Goal: Task Accomplishment & Management: Complete application form

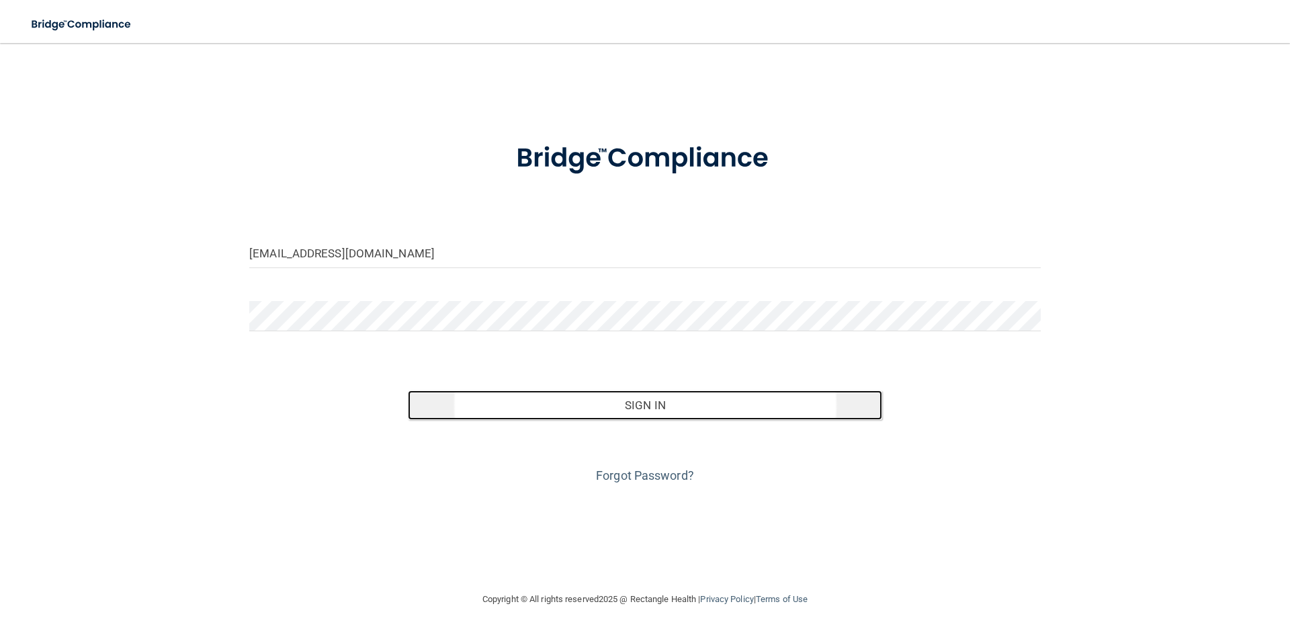
click at [690, 410] on button "Sign In" at bounding box center [645, 405] width 475 height 30
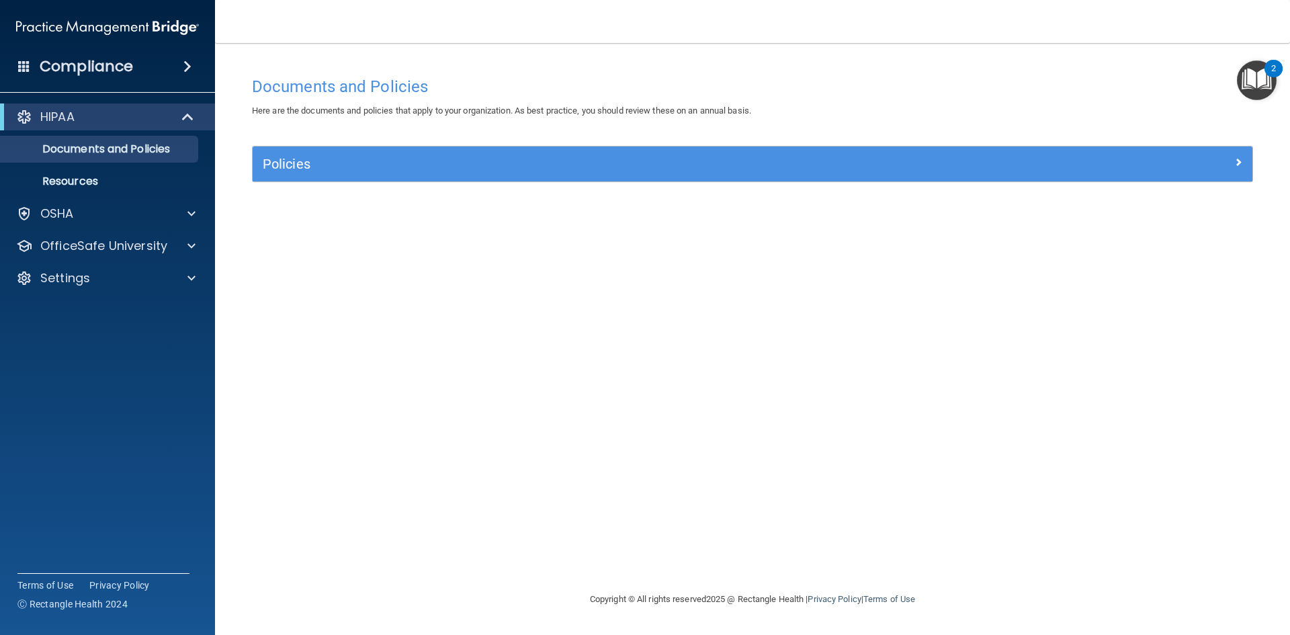
click at [1257, 75] on img "Open Resource Center, 2 new notifications" at bounding box center [1256, 80] width 40 height 40
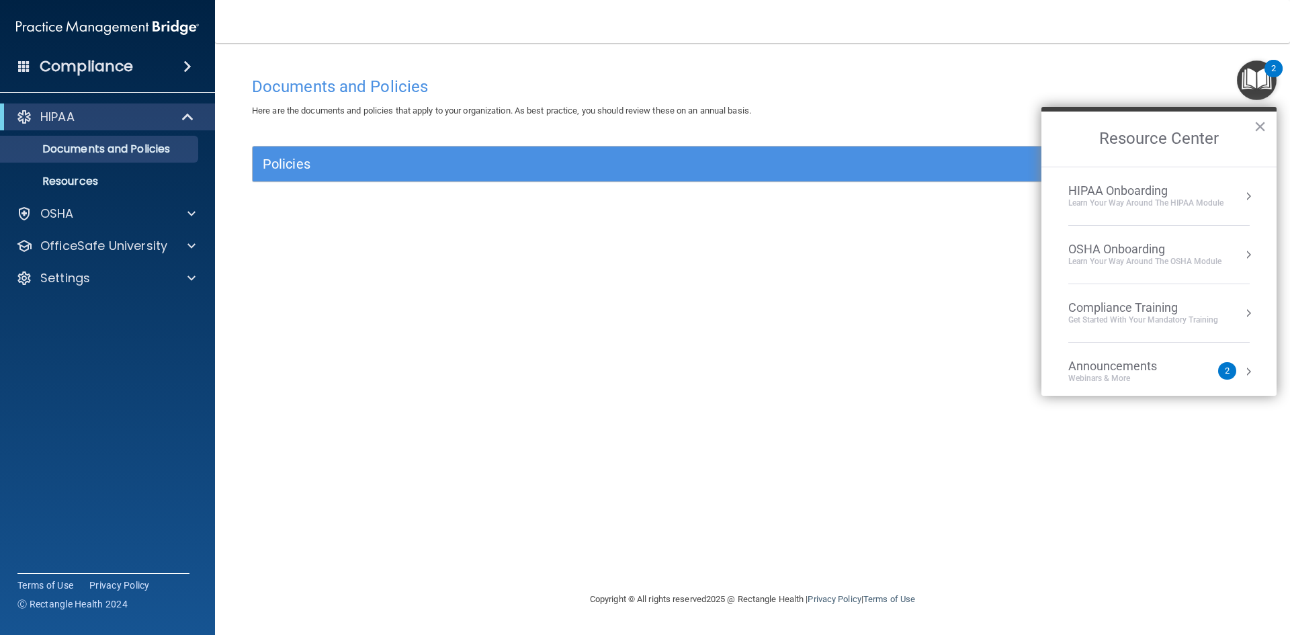
click at [1148, 322] on div "Get Started with your mandatory training" at bounding box center [1143, 319] width 150 height 11
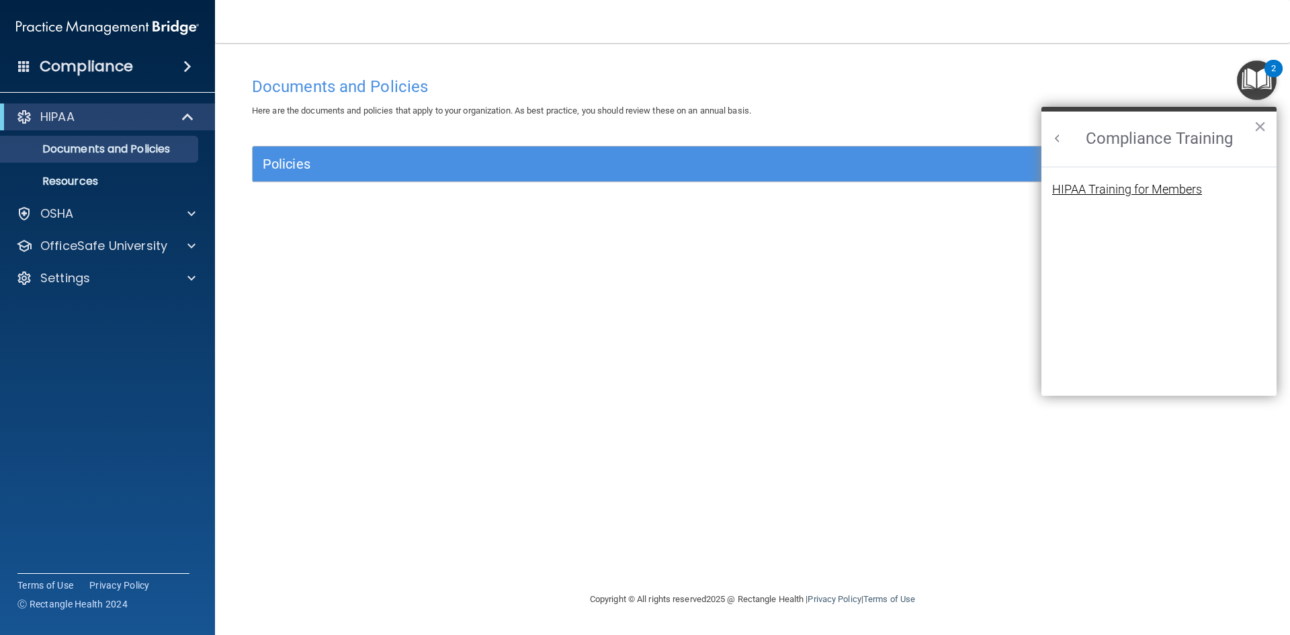
click at [1152, 191] on div "HIPAA Training for Members" at bounding box center [1127, 189] width 150 height 12
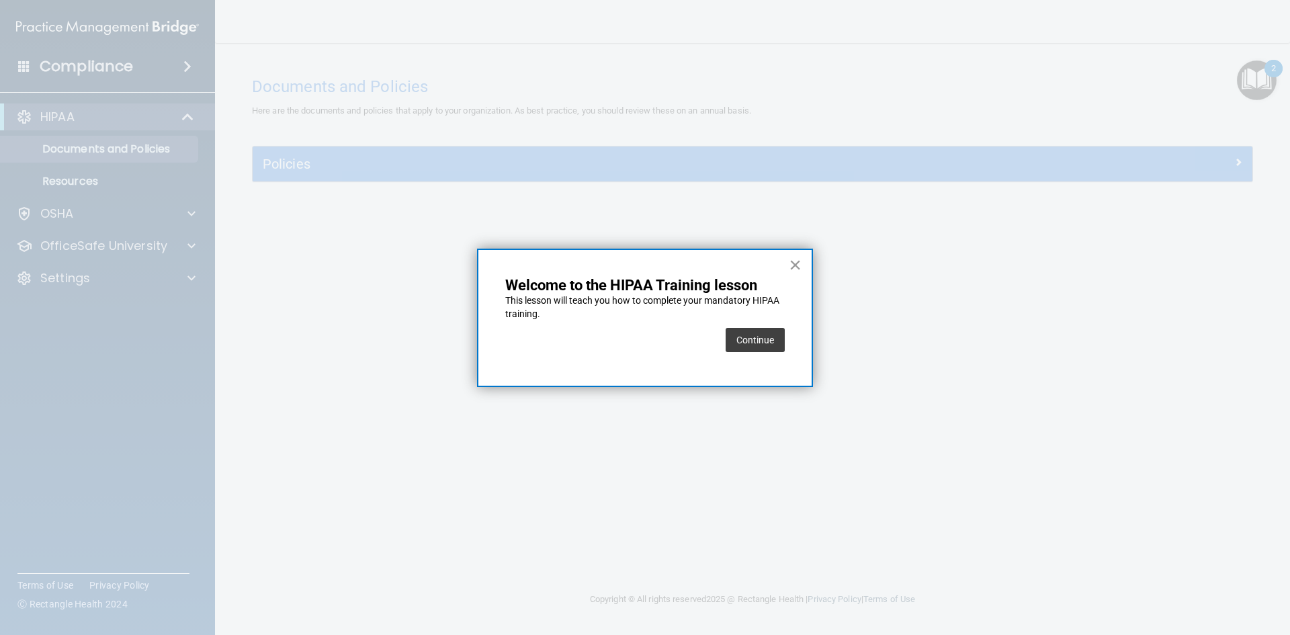
click at [798, 267] on button "×" at bounding box center [794, 264] width 13 height 21
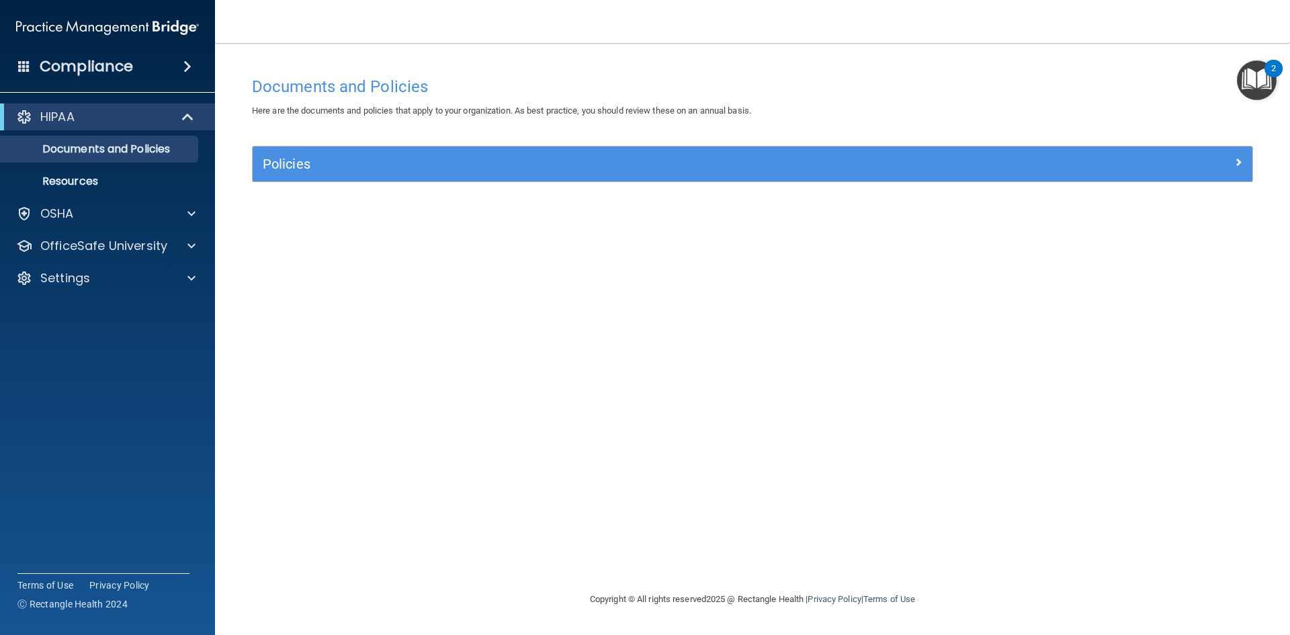
click at [1250, 77] on img "Open Resource Center, 2 new notifications" at bounding box center [1256, 80] width 40 height 40
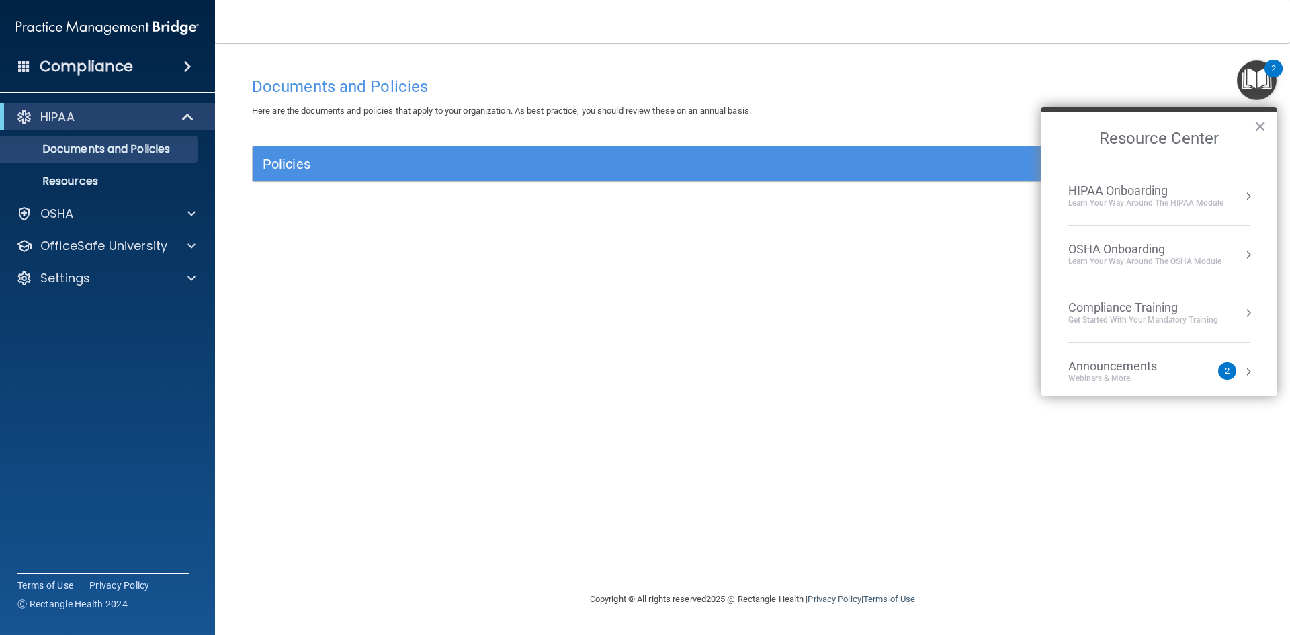
click at [1110, 326] on li "Compliance Training Get Started with your mandatory training" at bounding box center [1158, 313] width 181 height 58
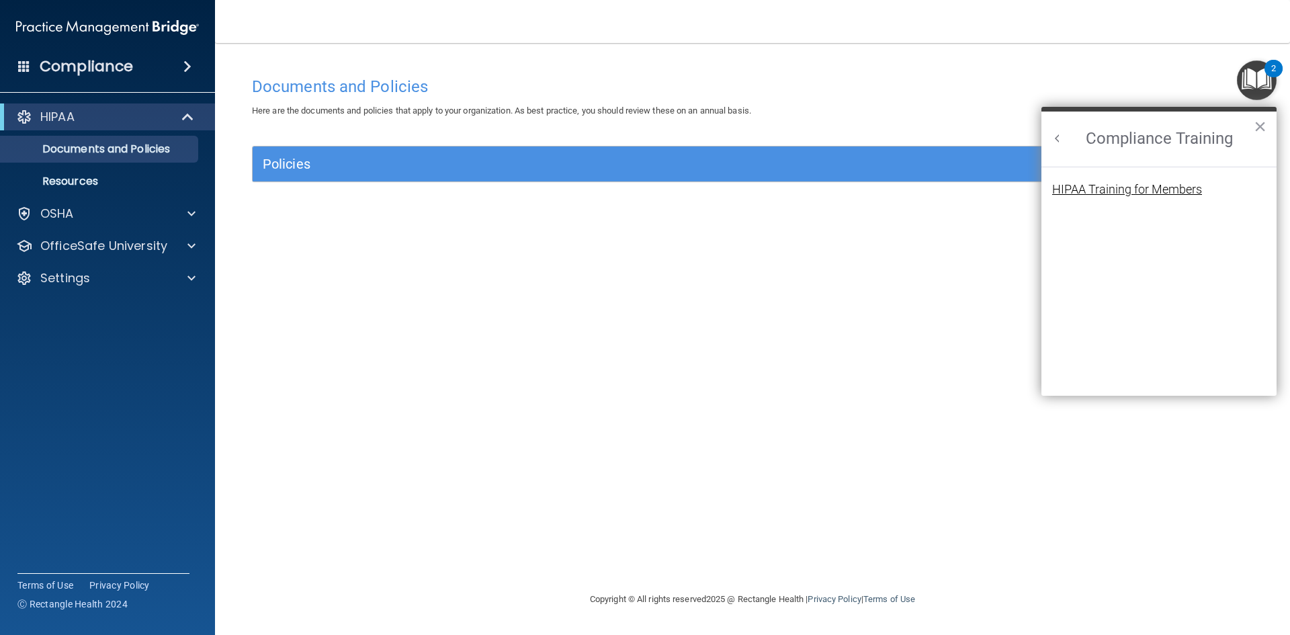
click at [1115, 193] on div "HIPAA Training for Members" at bounding box center [1127, 189] width 150 height 12
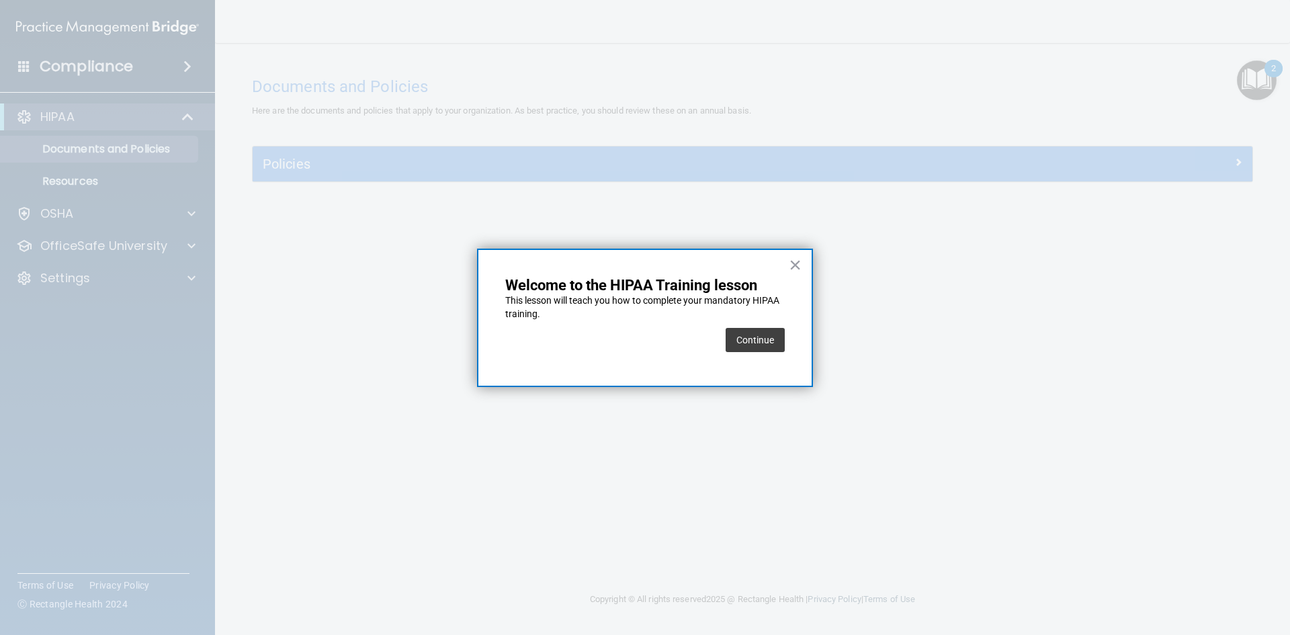
click at [754, 360] on div "× Welcome to the HIPAA Training lesson This lesson will teach you how to comple…" at bounding box center [645, 317] width 336 height 138
click at [764, 339] on button "Continue" at bounding box center [754, 340] width 59 height 24
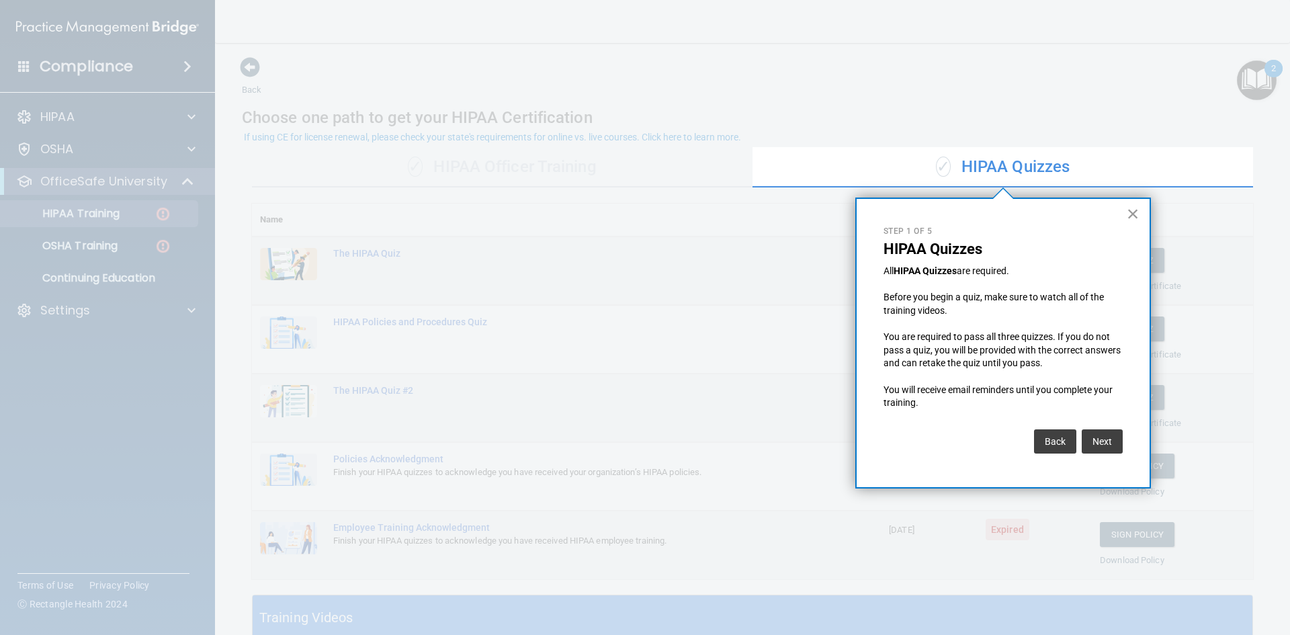
click at [1131, 217] on button "×" at bounding box center [1132, 213] width 13 height 21
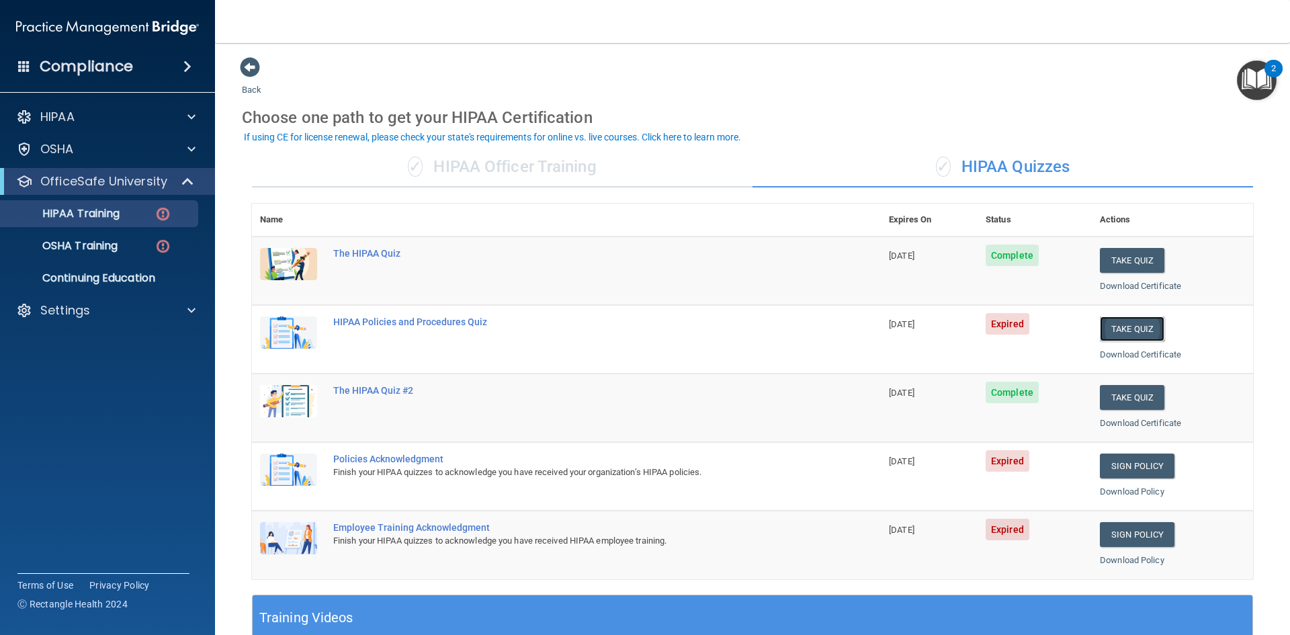
click at [1123, 330] on button "Take Quiz" at bounding box center [1131, 328] width 64 height 25
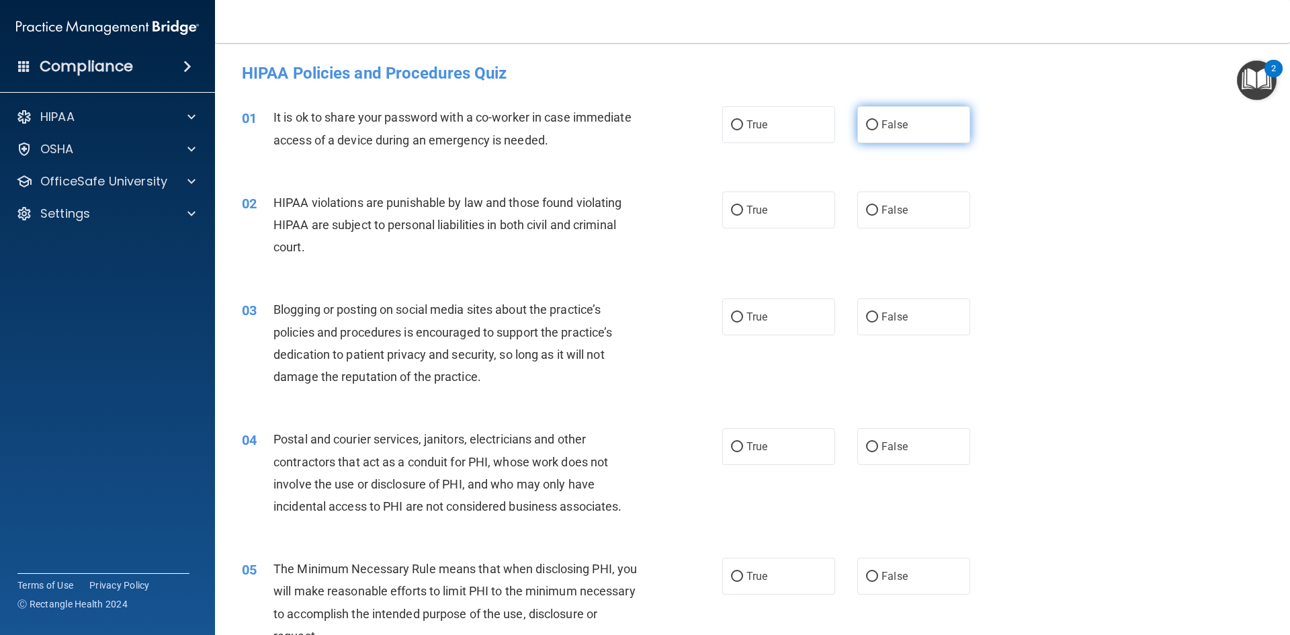
click at [874, 128] on input "False" at bounding box center [872, 125] width 12 height 10
radio input "true"
click at [733, 215] on input "True" at bounding box center [737, 211] width 12 height 10
radio input "true"
click at [893, 324] on label "False" at bounding box center [913, 316] width 113 height 37
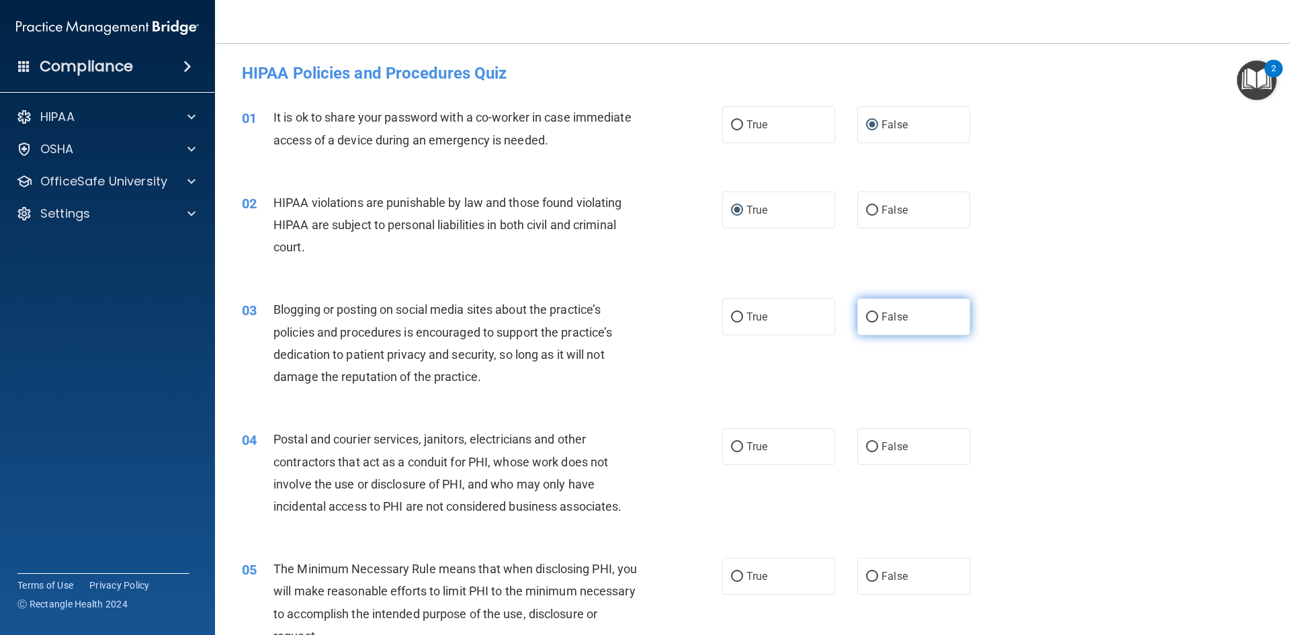
click at [878, 322] on input "False" at bounding box center [872, 317] width 12 height 10
radio input "true"
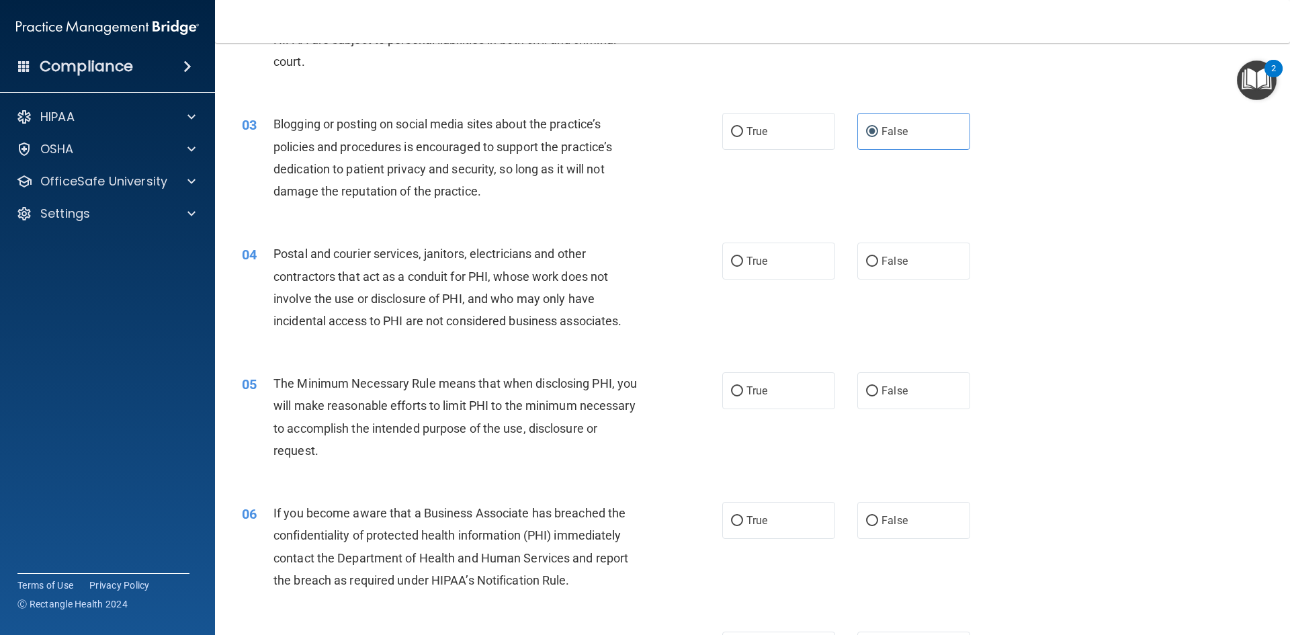
scroll to position [186, 0]
click at [755, 269] on label "True" at bounding box center [778, 260] width 113 height 37
click at [743, 266] on input "True" at bounding box center [737, 261] width 12 height 10
radio input "true"
click at [748, 391] on span "True" at bounding box center [756, 389] width 21 height 13
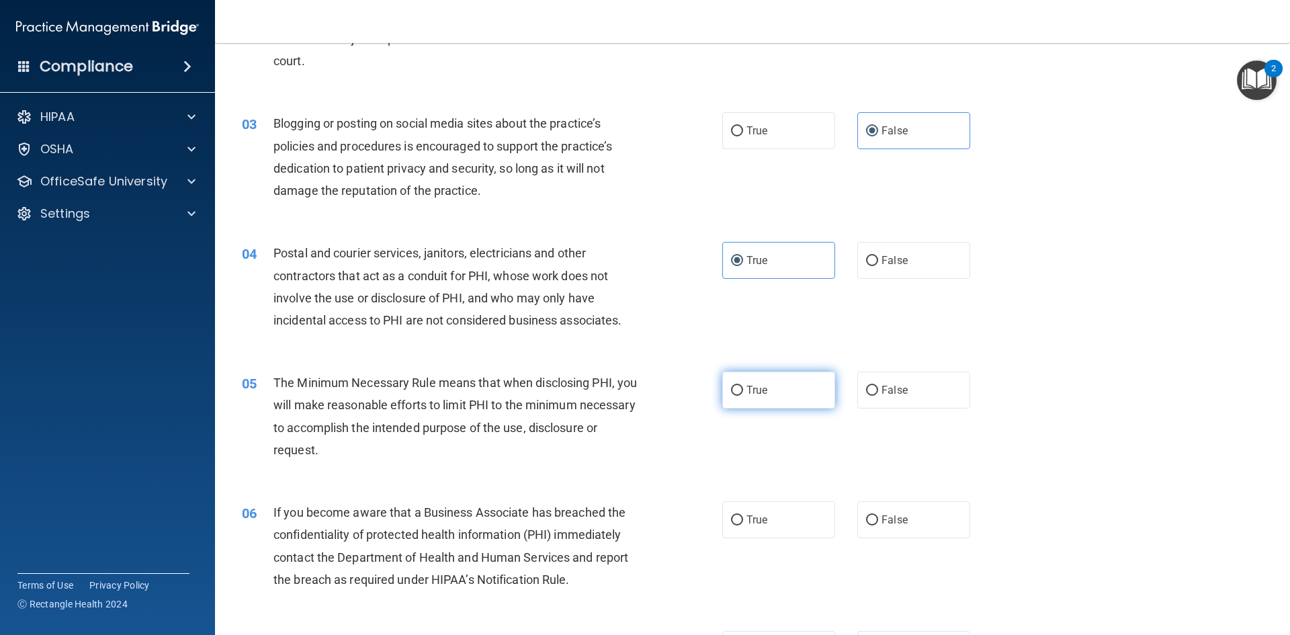
click at [743, 391] on input "True" at bounding box center [737, 391] width 12 height 10
radio input "true"
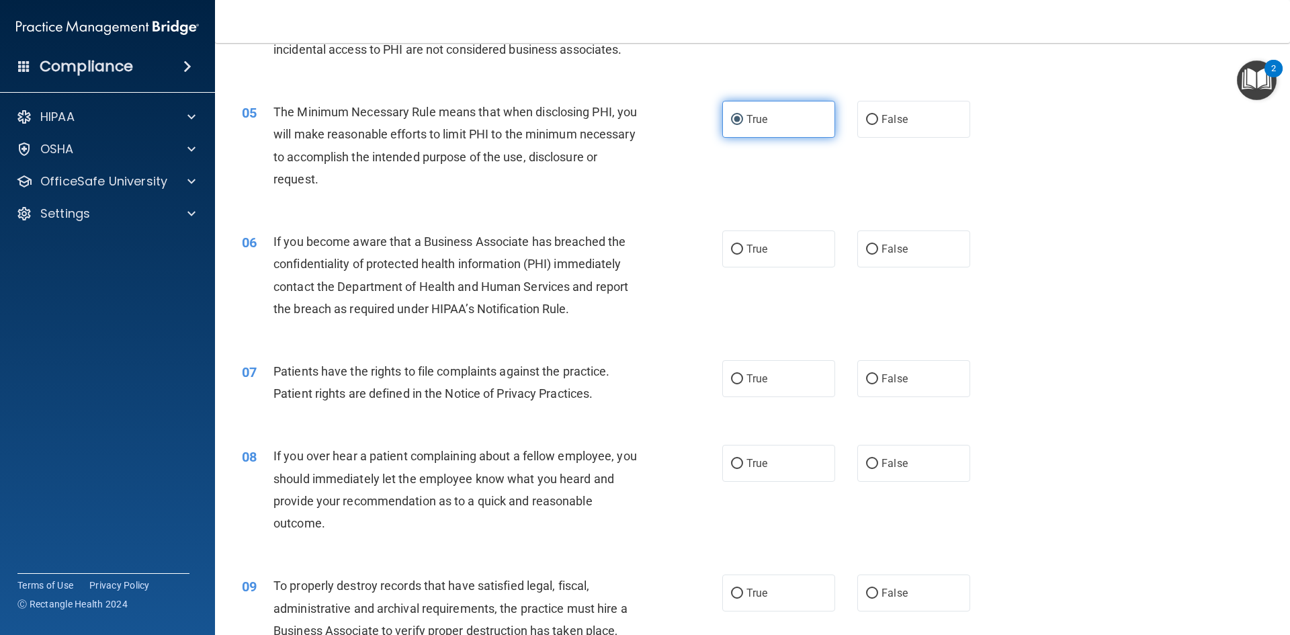
scroll to position [459, 0]
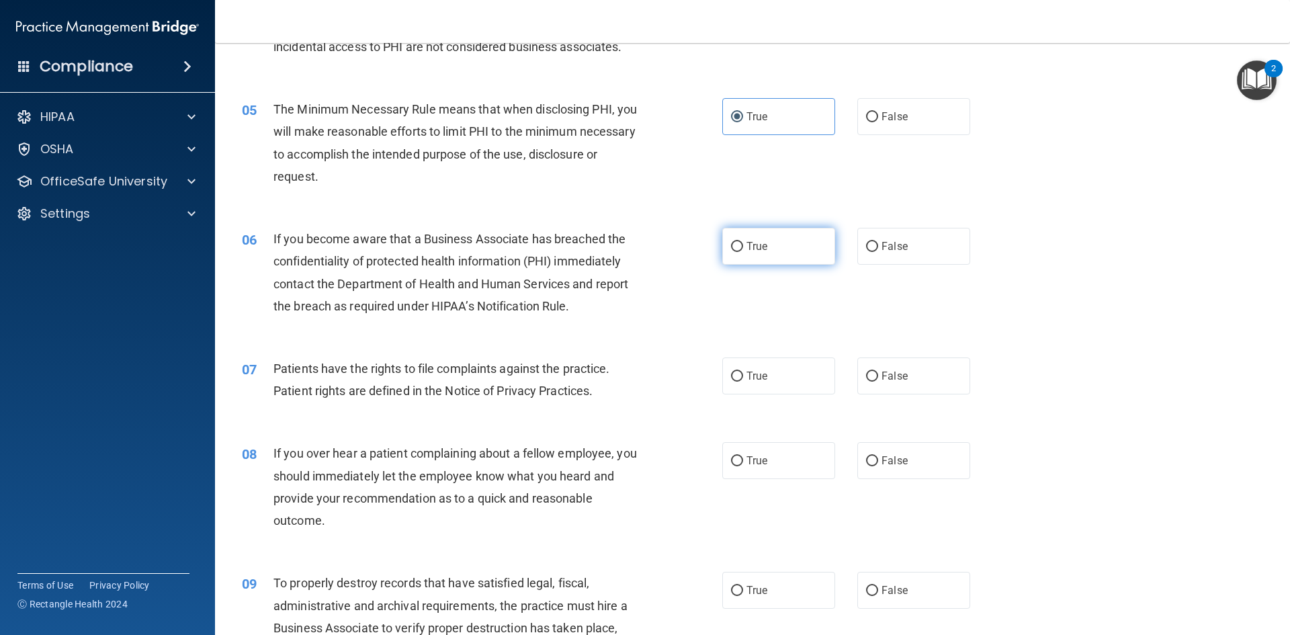
click at [733, 242] on input "True" at bounding box center [737, 247] width 12 height 10
radio input "true"
click at [776, 383] on label "True" at bounding box center [778, 375] width 113 height 37
click at [743, 381] on input "True" at bounding box center [737, 376] width 12 height 10
radio input "true"
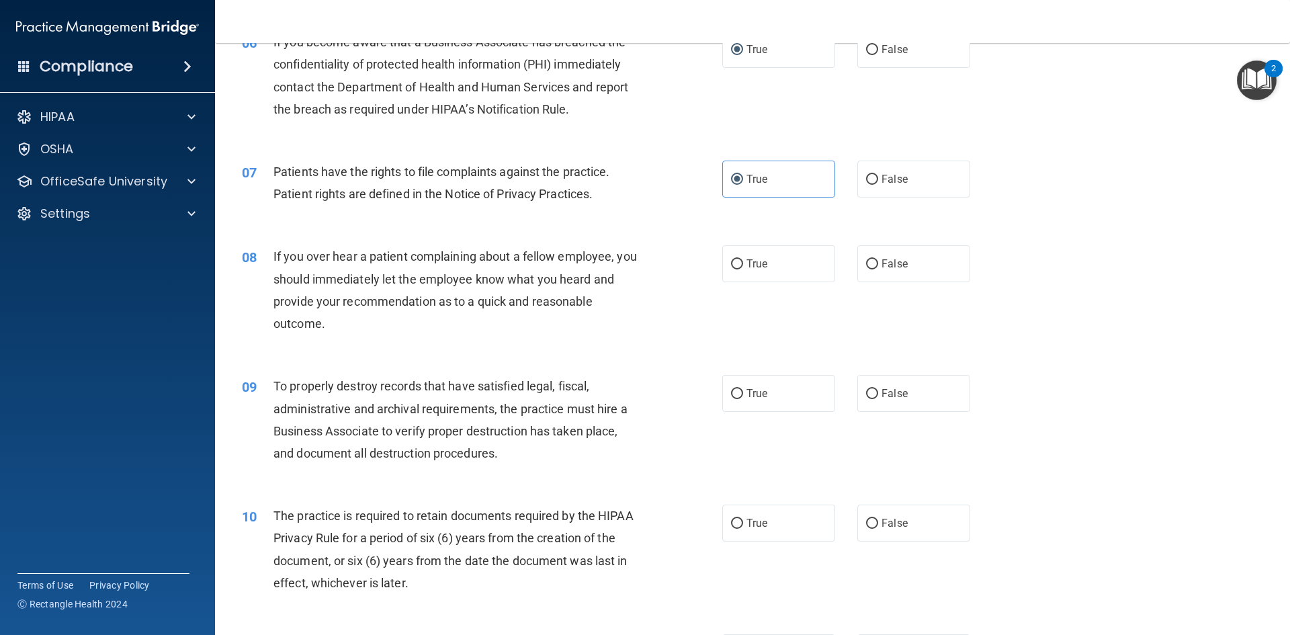
scroll to position [659, 0]
click at [762, 255] on span "True" at bounding box center [756, 261] width 21 height 13
click at [743, 257] on input "True" at bounding box center [737, 262] width 12 height 10
radio input "true"
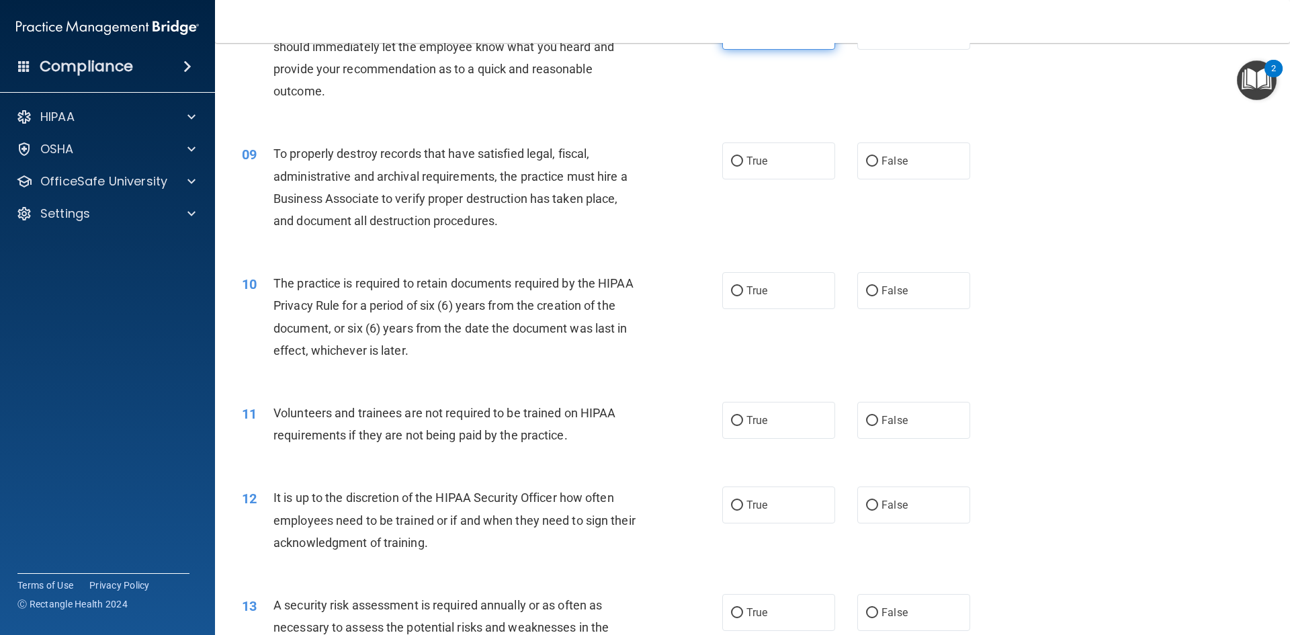
scroll to position [887, 0]
click at [776, 162] on label "True" at bounding box center [778, 162] width 113 height 37
click at [743, 162] on input "True" at bounding box center [737, 164] width 12 height 10
radio input "true"
click at [752, 286] on span "True" at bounding box center [756, 292] width 21 height 13
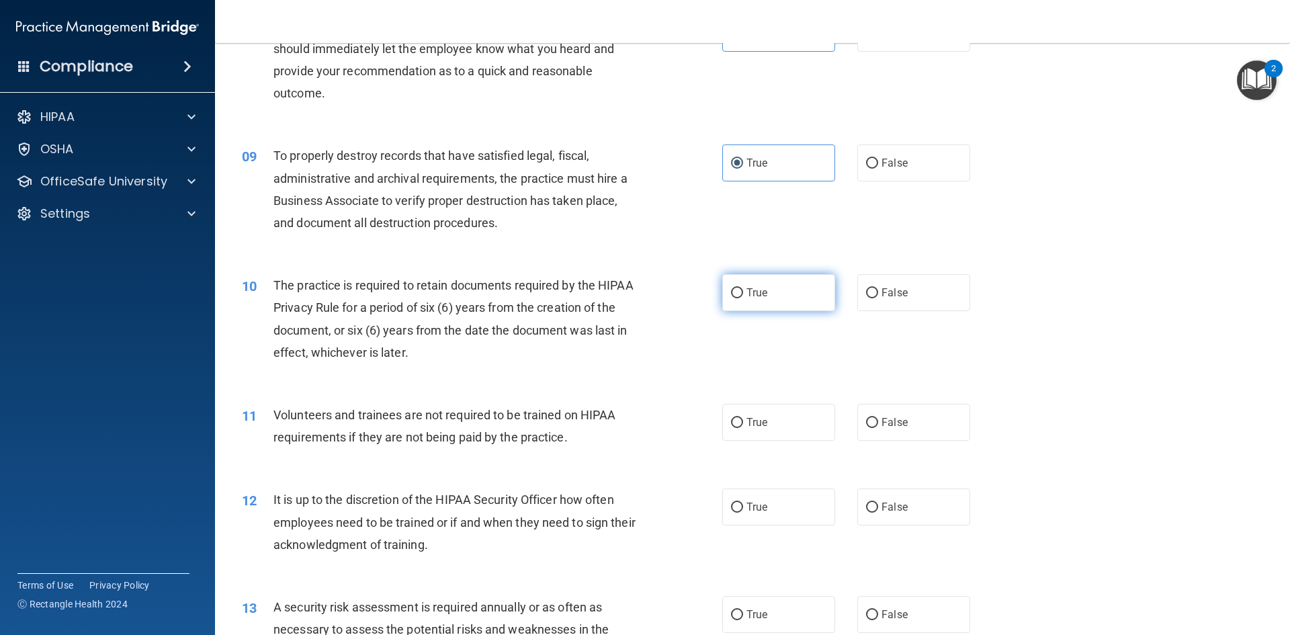
click at [743, 288] on input "True" at bounding box center [737, 293] width 12 height 10
radio input "true"
click at [781, 435] on label "True" at bounding box center [778, 422] width 113 height 37
click at [743, 428] on input "True" at bounding box center [737, 423] width 12 height 10
radio input "true"
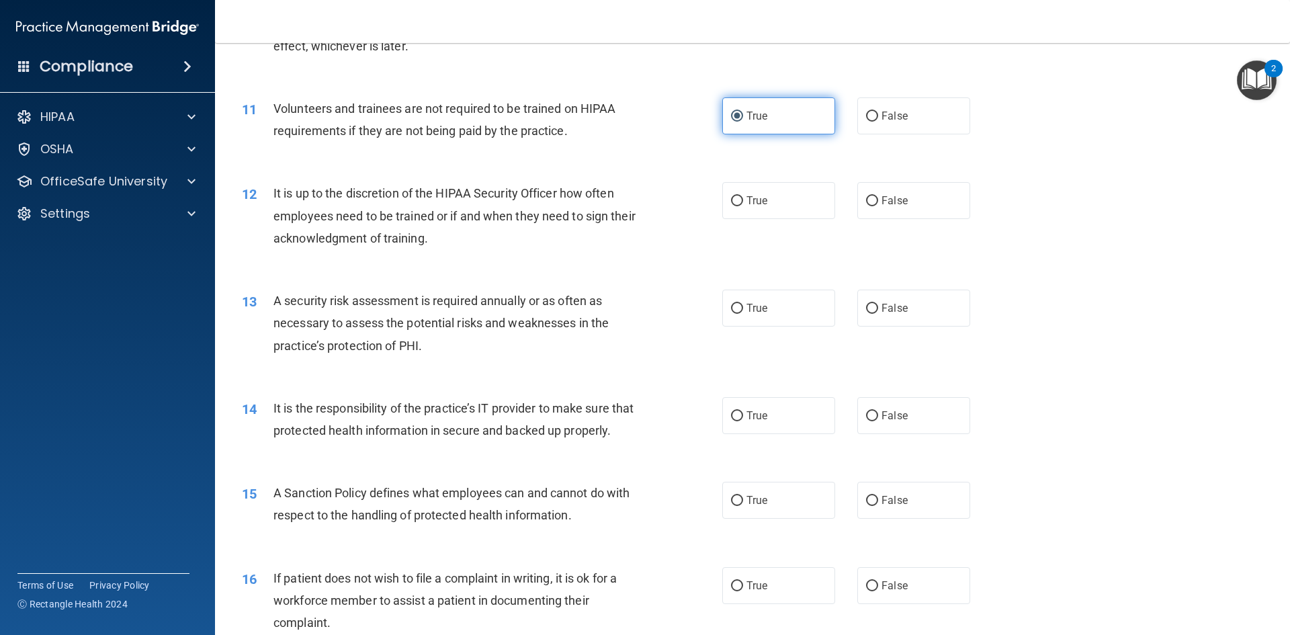
scroll to position [1195, 0]
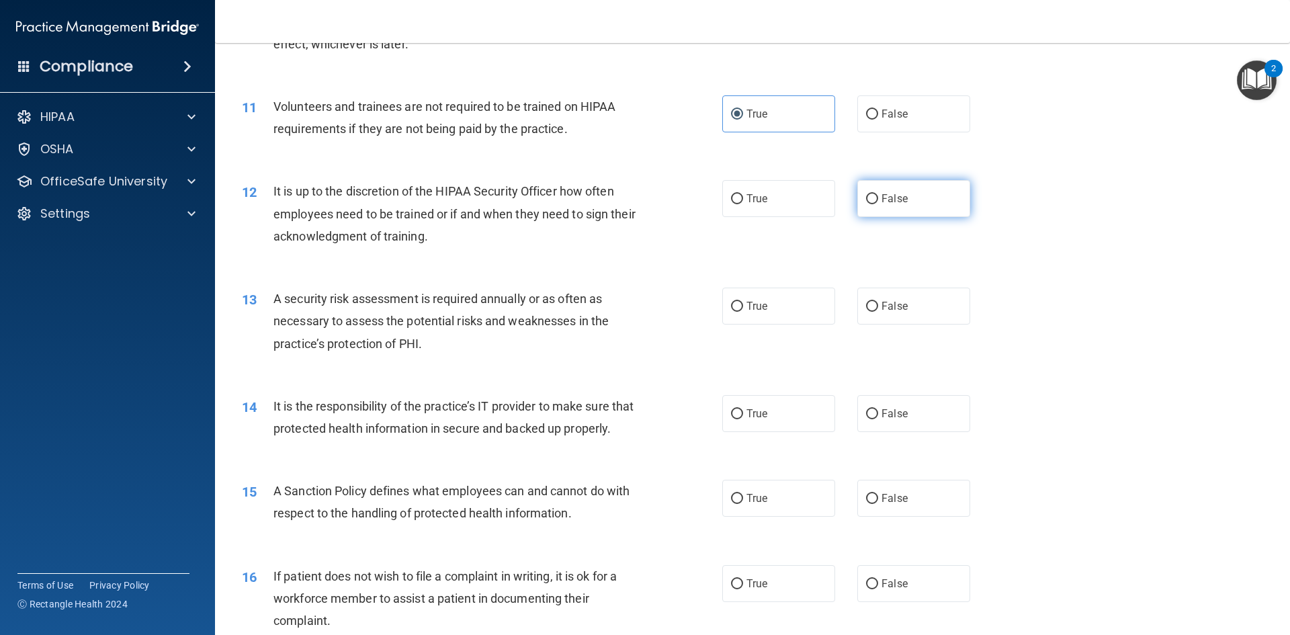
click at [866, 211] on label "False" at bounding box center [913, 198] width 113 height 37
click at [866, 204] on input "False" at bounding box center [872, 199] width 12 height 10
radio input "true"
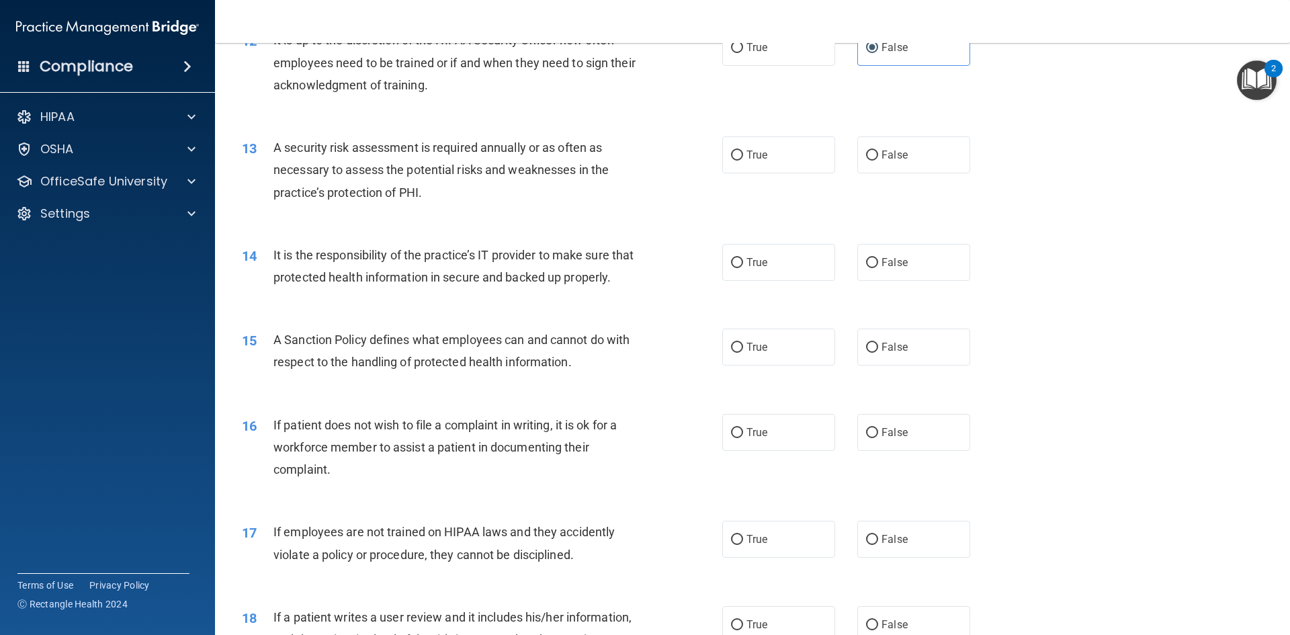
scroll to position [1351, 0]
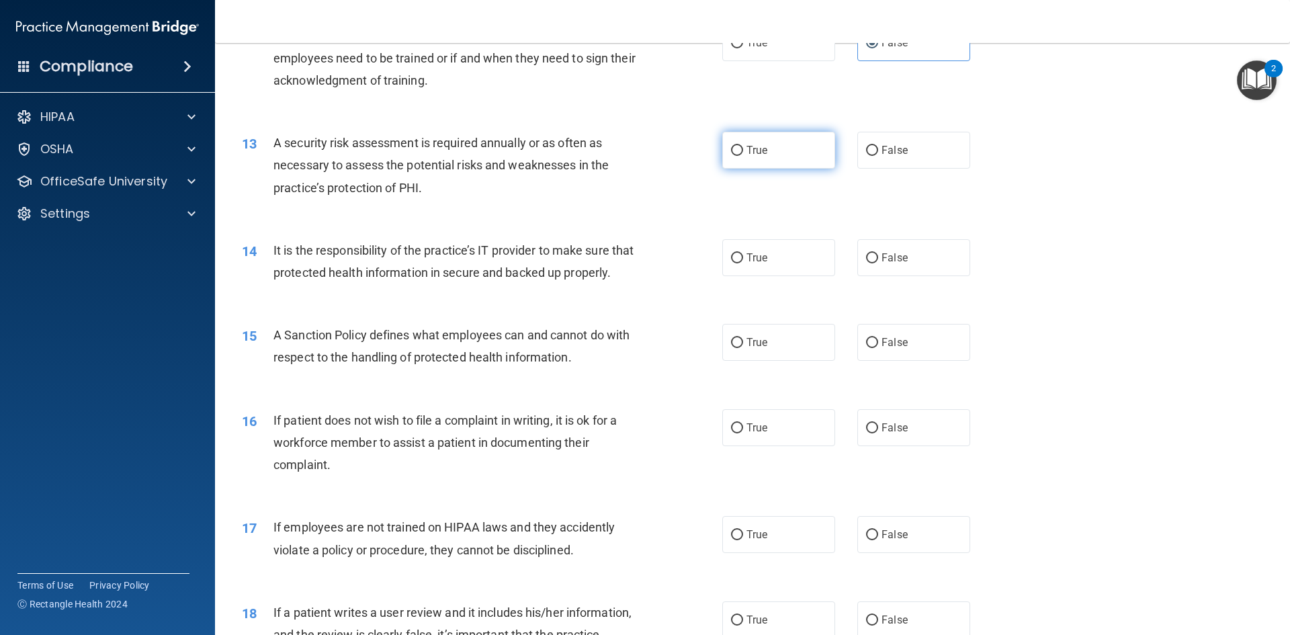
click at [764, 140] on label "True" at bounding box center [778, 150] width 113 height 37
click at [743, 146] on input "True" at bounding box center [737, 151] width 12 height 10
radio input "true"
click at [745, 258] on label "True" at bounding box center [778, 257] width 113 height 37
click at [743, 258] on input "True" at bounding box center [737, 258] width 12 height 10
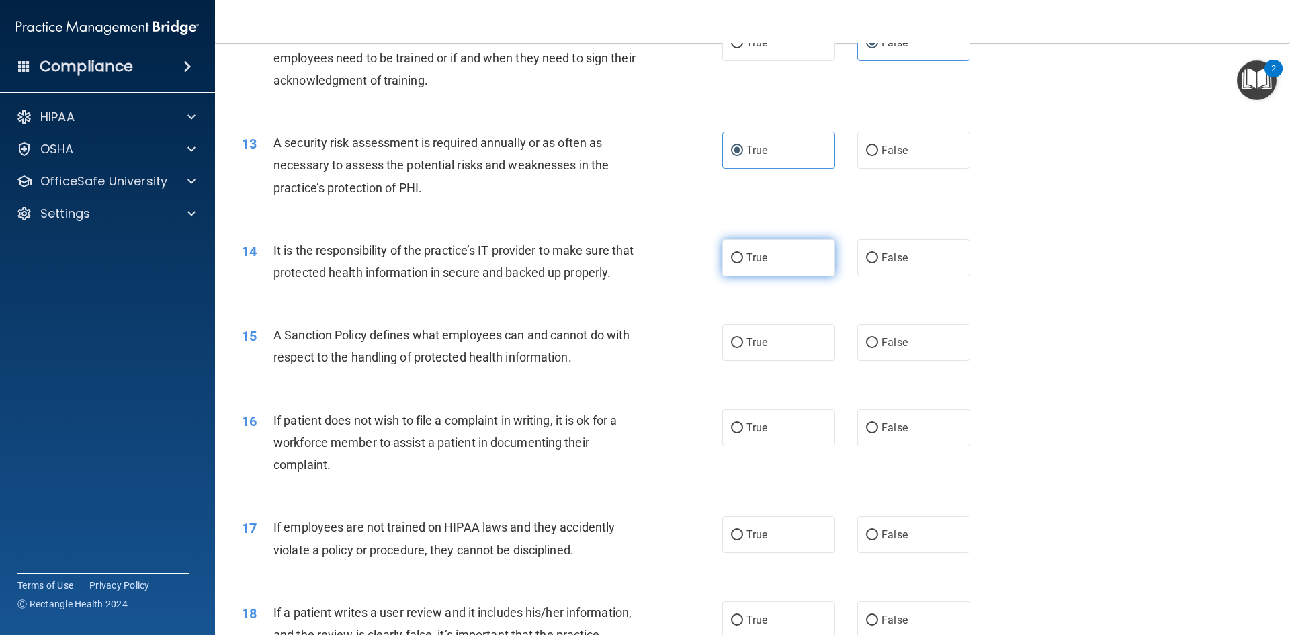
radio input "true"
click at [750, 357] on label "True" at bounding box center [778, 342] width 113 height 37
click at [743, 348] on input "True" at bounding box center [737, 343] width 12 height 10
radio input "true"
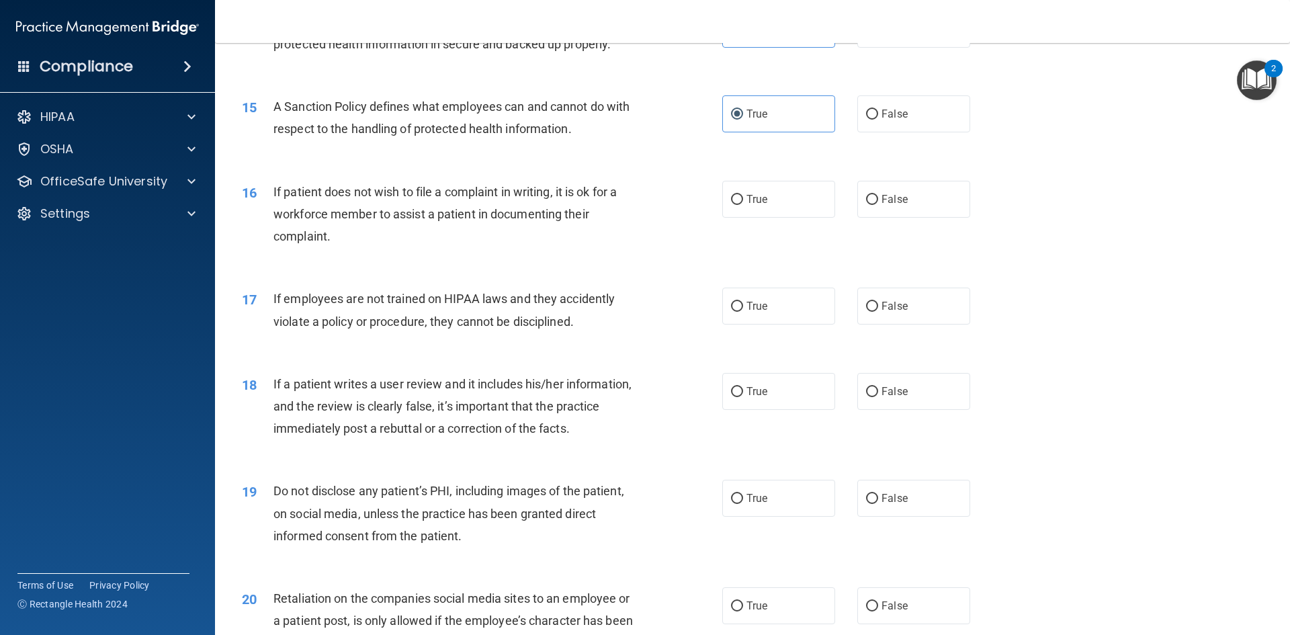
scroll to position [1594, 0]
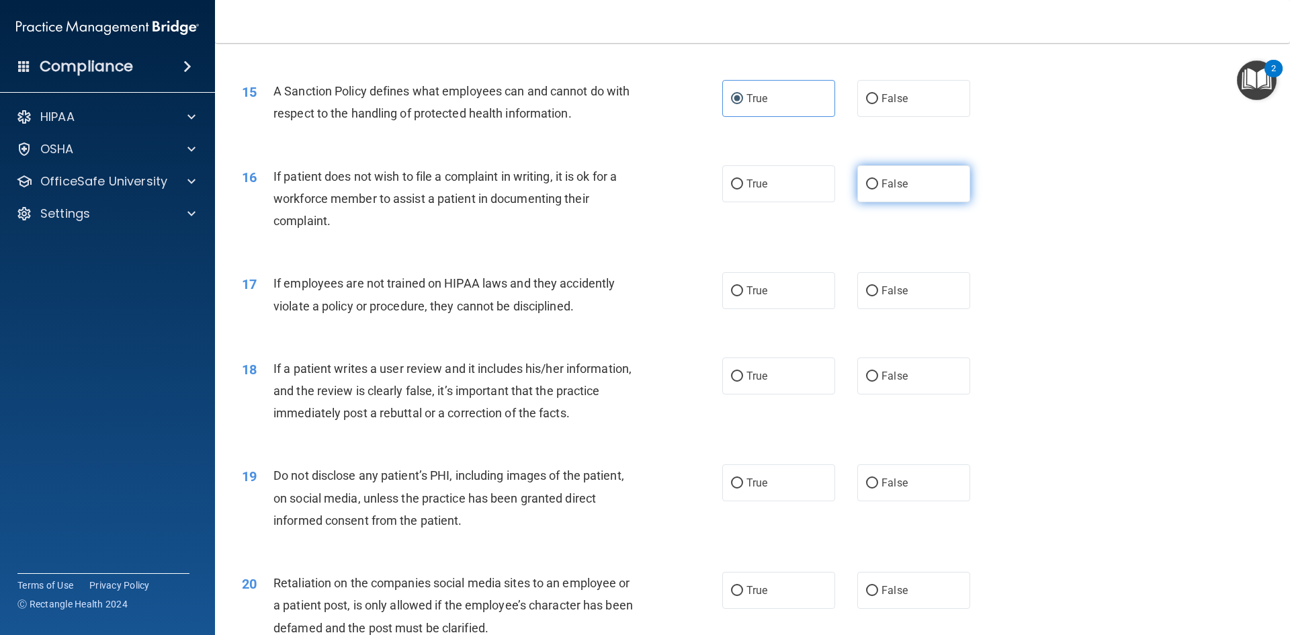
click at [891, 187] on span "False" at bounding box center [894, 183] width 26 height 13
click at [878, 187] on input "False" at bounding box center [872, 184] width 12 height 10
radio input "true"
click at [937, 285] on label "False" at bounding box center [913, 290] width 113 height 37
click at [878, 286] on input "False" at bounding box center [872, 291] width 12 height 10
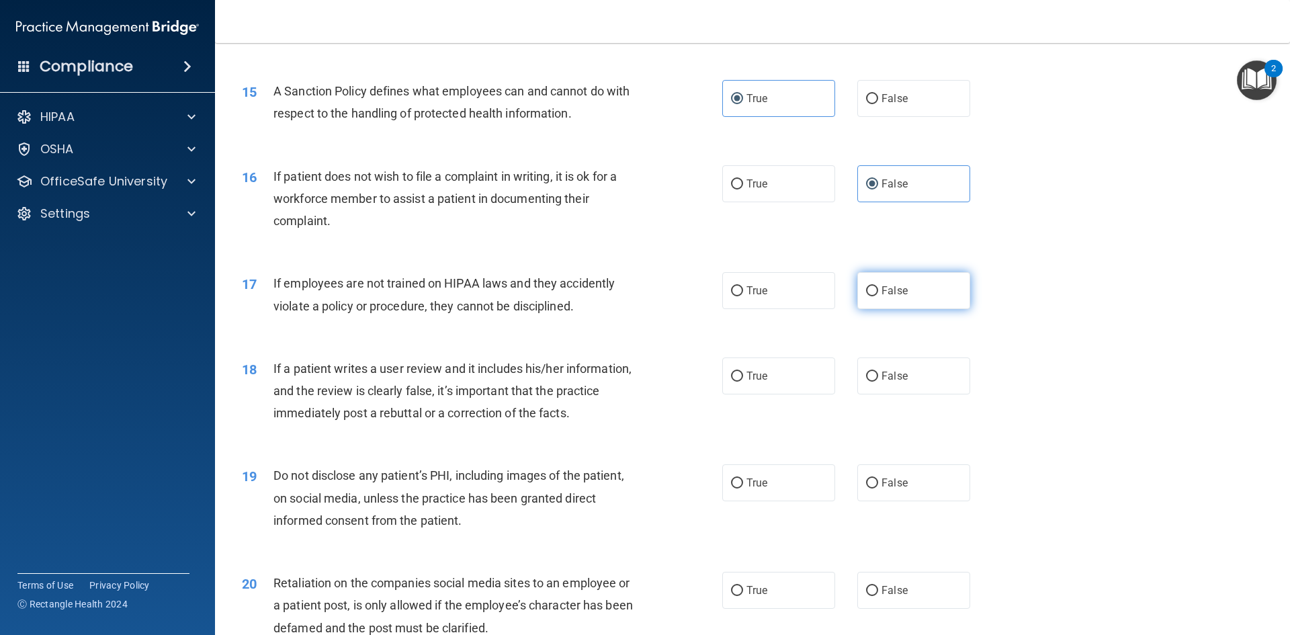
radio input "true"
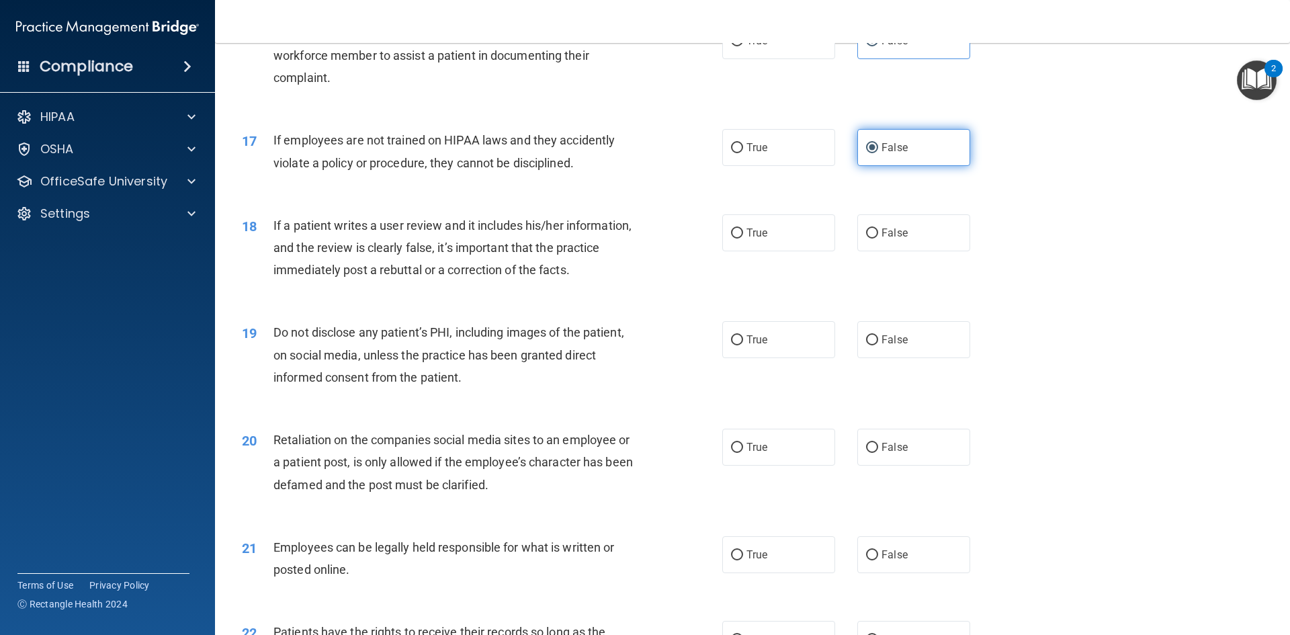
scroll to position [1738, 0]
click at [889, 233] on span "False" at bounding box center [894, 232] width 26 height 13
click at [878, 233] on input "False" at bounding box center [872, 233] width 12 height 10
radio input "true"
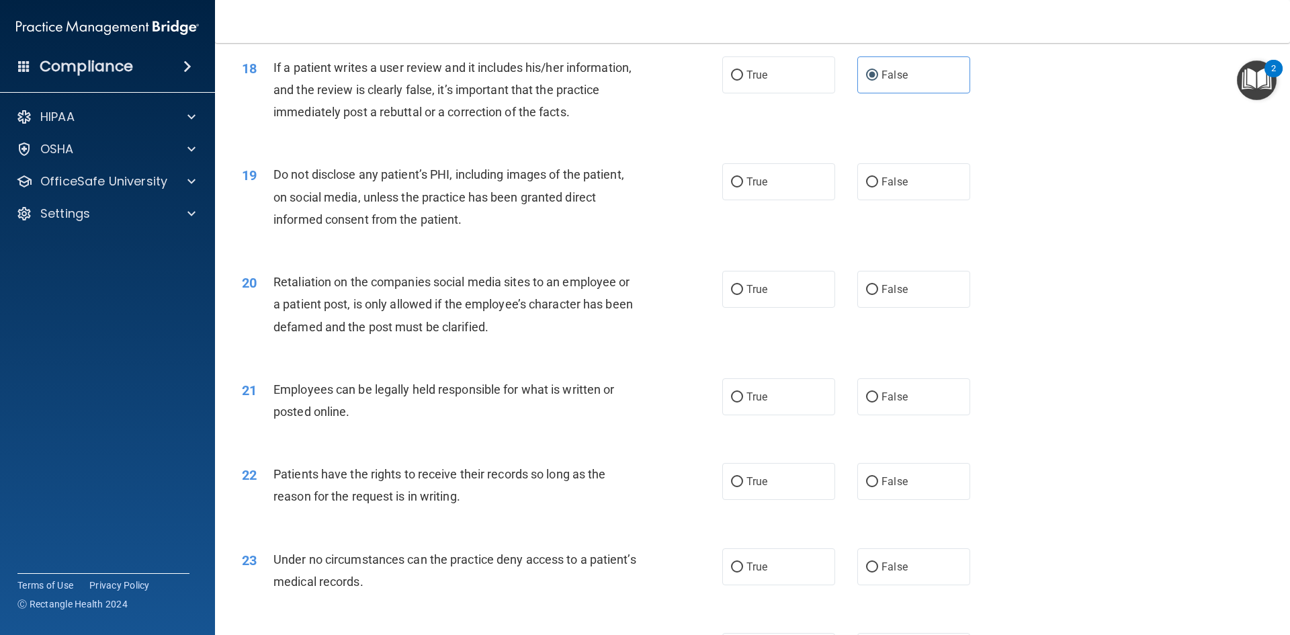
scroll to position [1896, 0]
click at [755, 173] on label "True" at bounding box center [778, 181] width 113 height 37
click at [743, 177] on input "True" at bounding box center [737, 182] width 12 height 10
radio input "true"
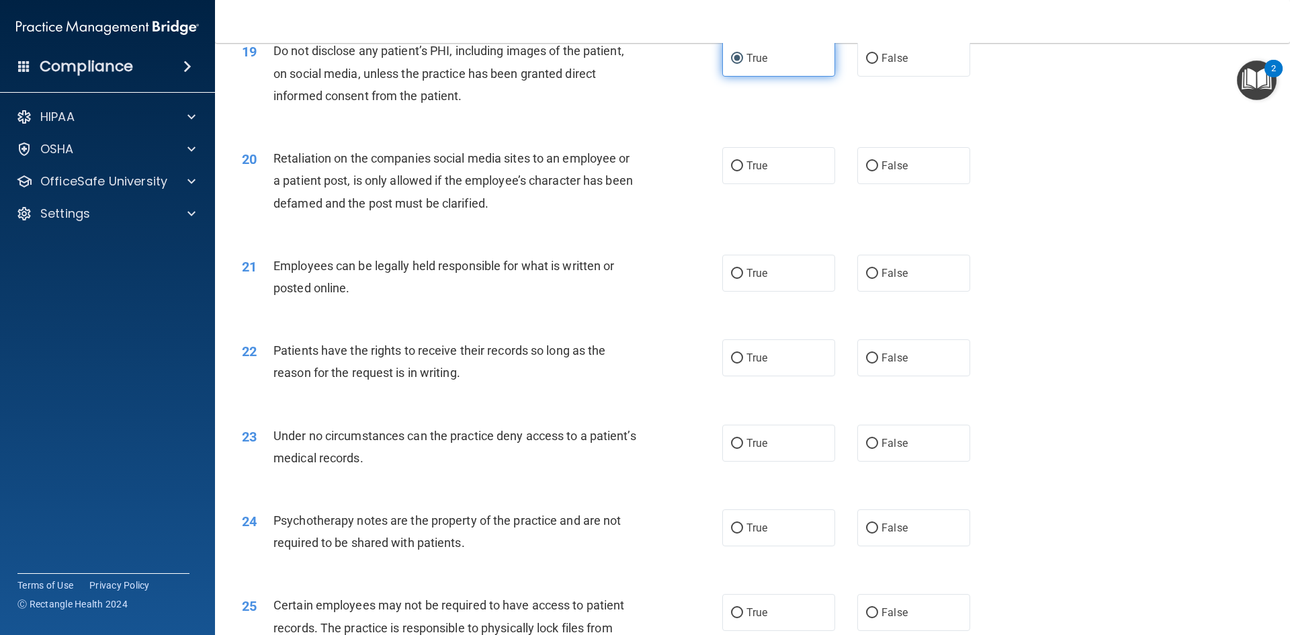
scroll to position [2020, 0]
click at [886, 178] on label "False" at bounding box center [913, 164] width 113 height 37
click at [878, 171] on input "False" at bounding box center [872, 166] width 12 height 10
radio input "true"
click at [887, 179] on label "False" at bounding box center [913, 164] width 113 height 37
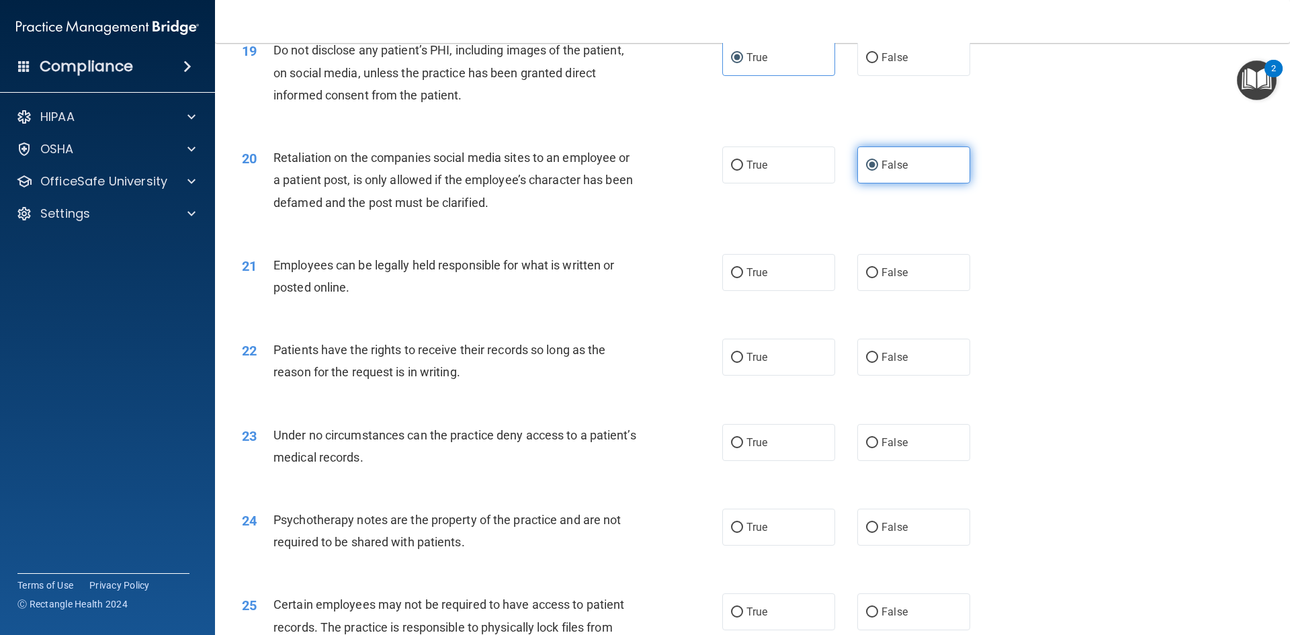
click at [878, 171] on input "False" at bounding box center [872, 166] width 12 height 10
click at [736, 271] on input "True" at bounding box center [737, 273] width 12 height 10
radio input "true"
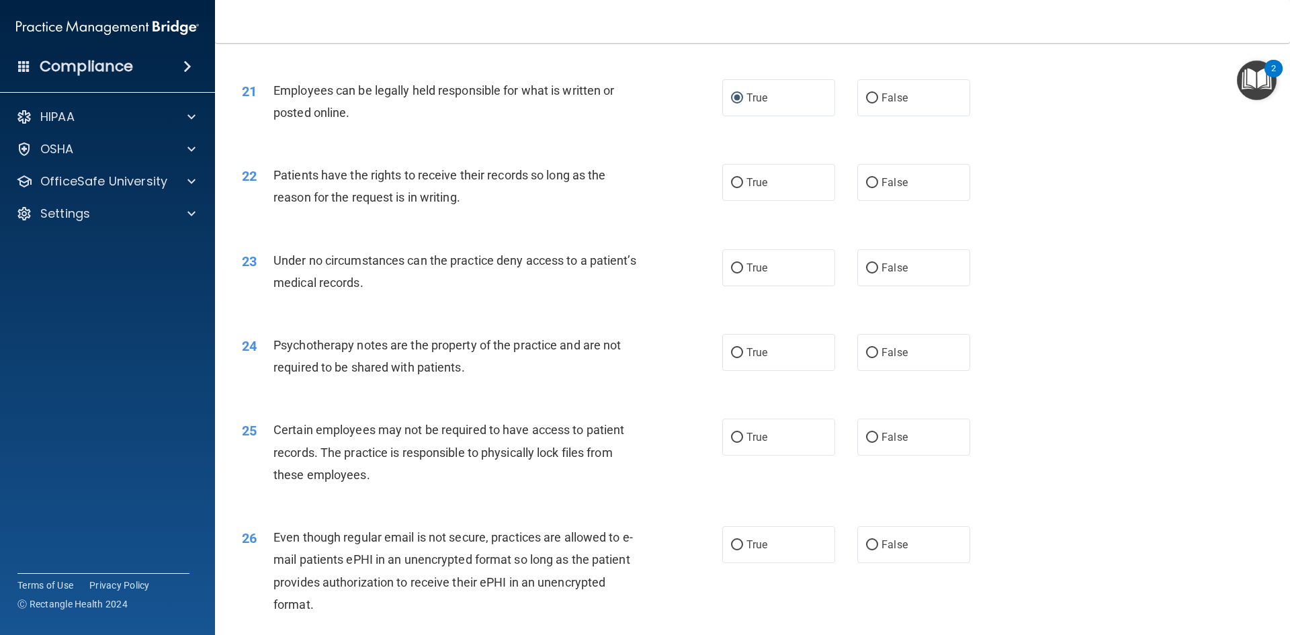
scroll to position [2210, 0]
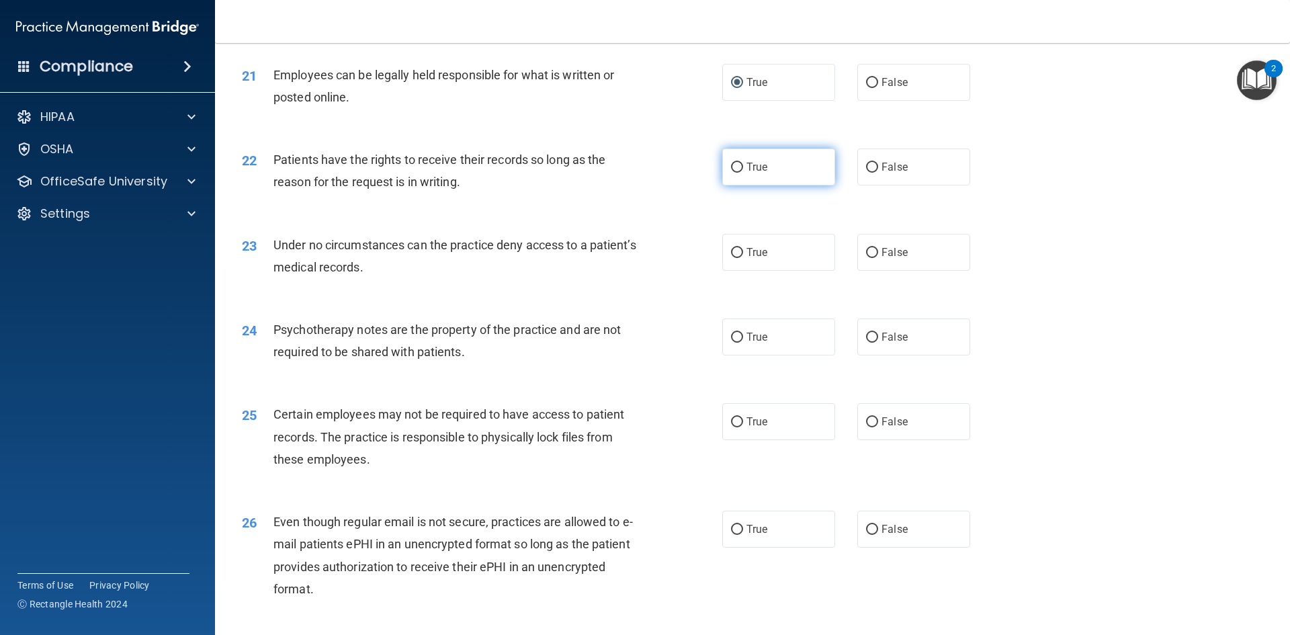
click at [745, 173] on label "True" at bounding box center [778, 166] width 113 height 37
click at [743, 173] on input "True" at bounding box center [737, 168] width 12 height 10
radio input "true"
click at [744, 245] on label "True" at bounding box center [778, 252] width 113 height 37
click at [743, 248] on input "True" at bounding box center [737, 253] width 12 height 10
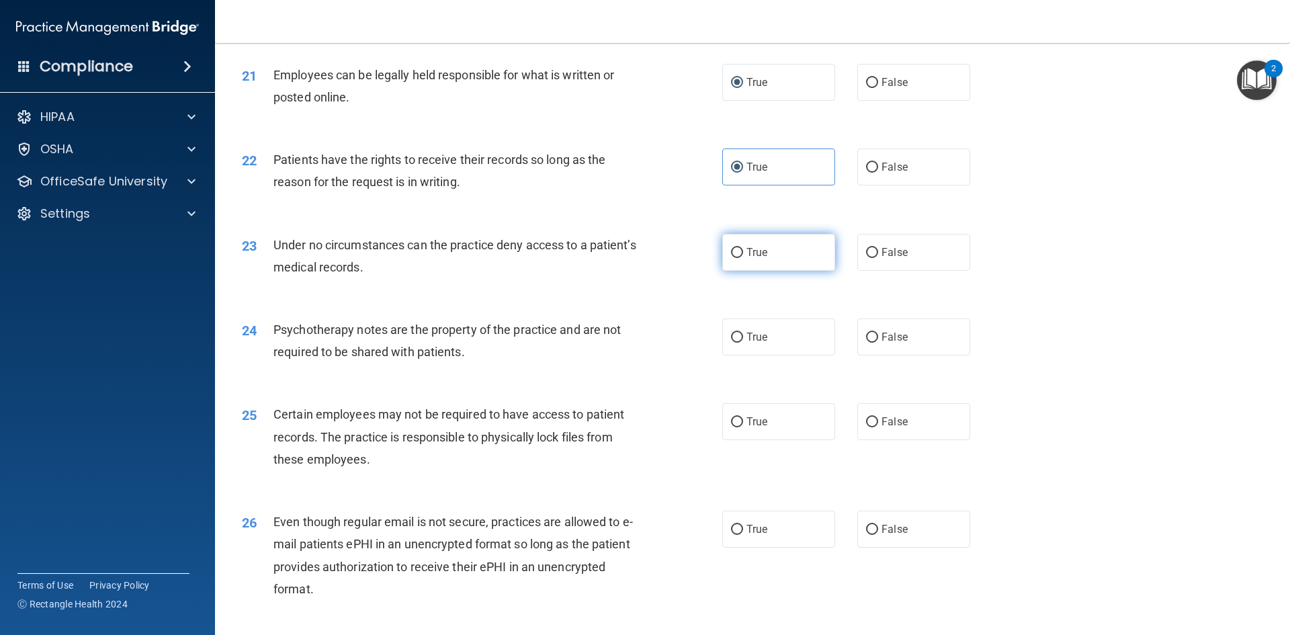
radio input "true"
click at [756, 337] on span "True" at bounding box center [756, 336] width 21 height 13
click at [743, 337] on input "True" at bounding box center [737, 337] width 12 height 10
radio input "true"
click at [887, 428] on label "False" at bounding box center [913, 421] width 113 height 37
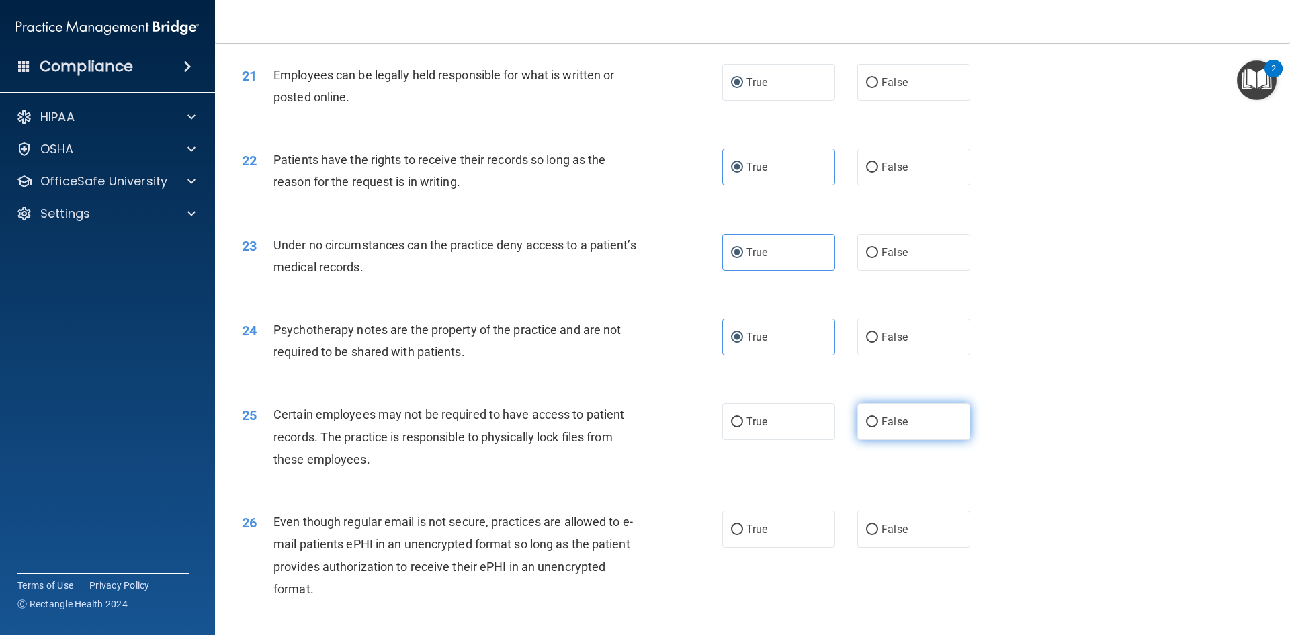
click at [878, 427] on input "False" at bounding box center [872, 422] width 12 height 10
radio input "true"
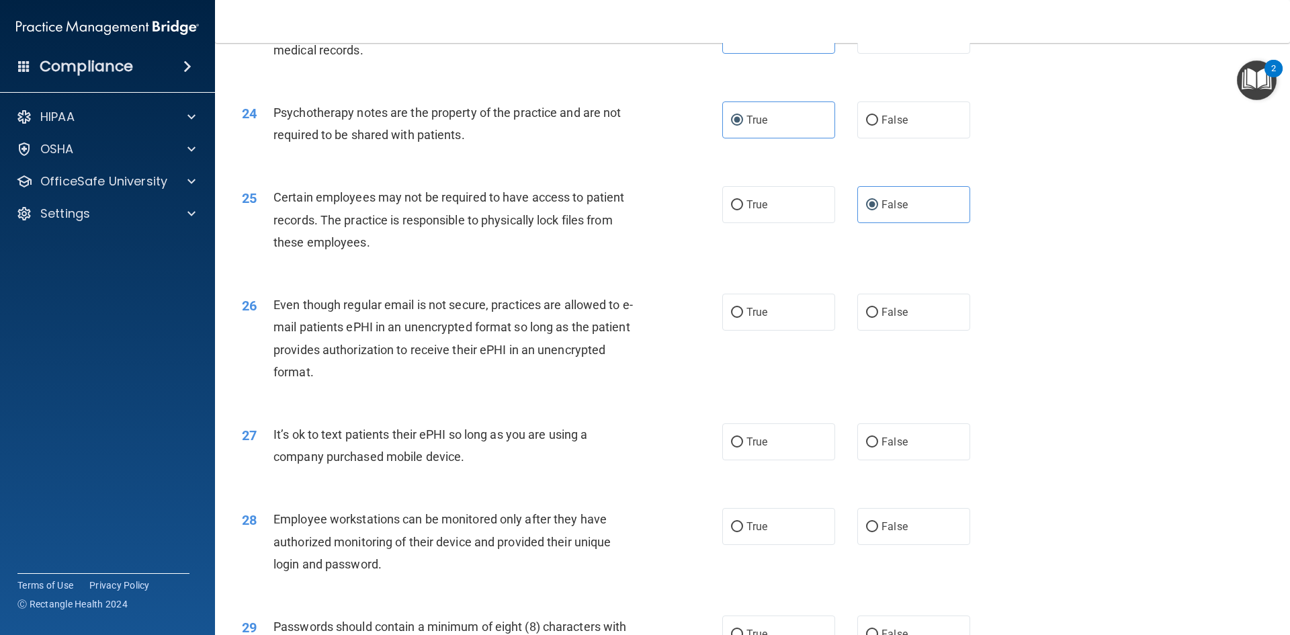
scroll to position [2428, 0]
click at [769, 303] on label "True" at bounding box center [778, 310] width 113 height 37
click at [743, 306] on input "True" at bounding box center [737, 311] width 12 height 10
radio input "true"
click at [747, 443] on span "True" at bounding box center [756, 440] width 21 height 13
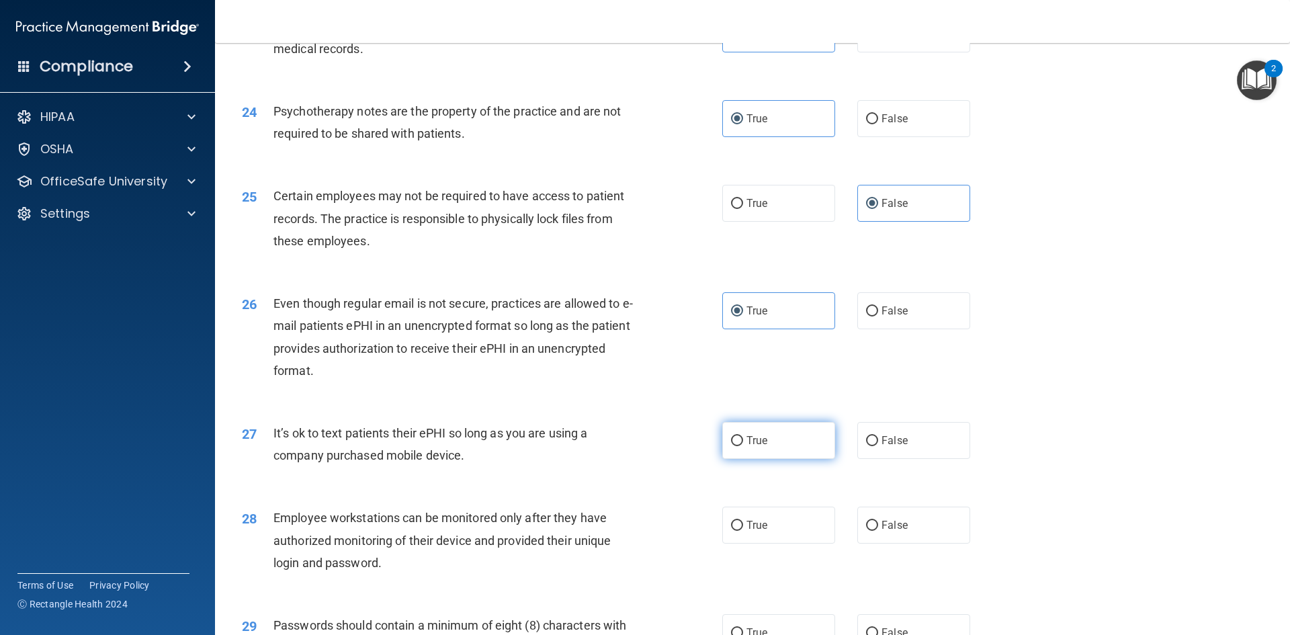
click at [743, 443] on input "True" at bounding box center [737, 441] width 12 height 10
radio input "true"
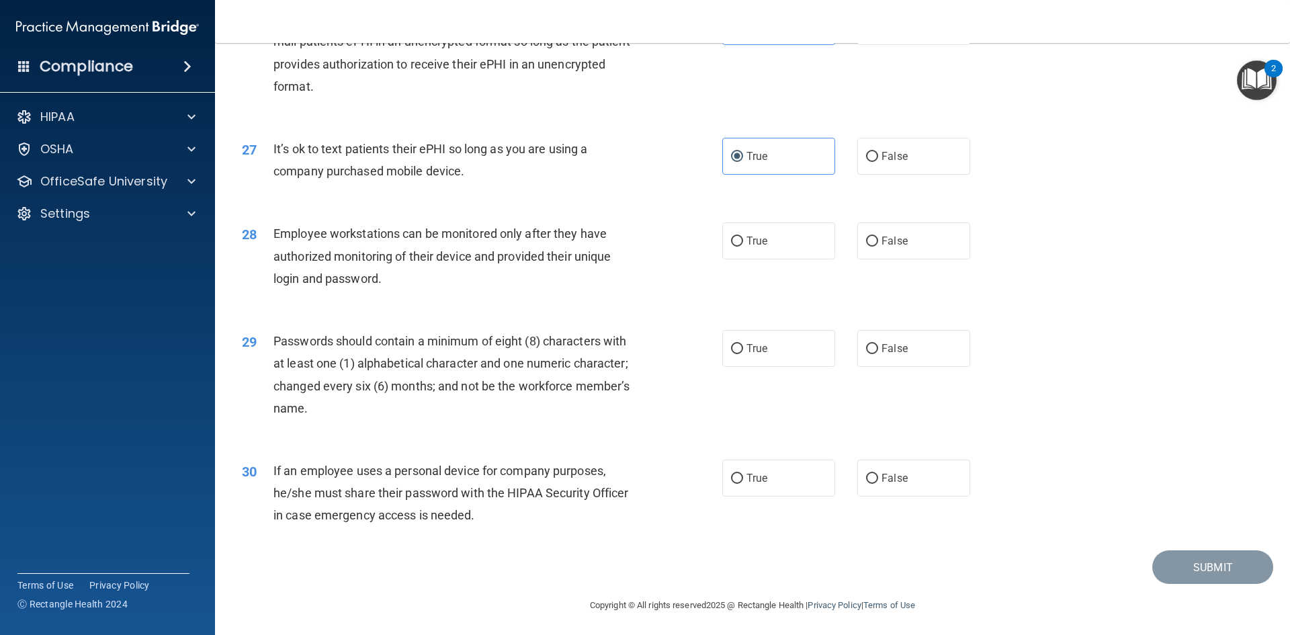
scroll to position [2715, 0]
click at [789, 246] on label "True" at bounding box center [778, 238] width 113 height 37
click at [743, 244] on input "True" at bounding box center [737, 239] width 12 height 10
radio input "true"
click at [780, 358] on label "True" at bounding box center [778, 345] width 113 height 37
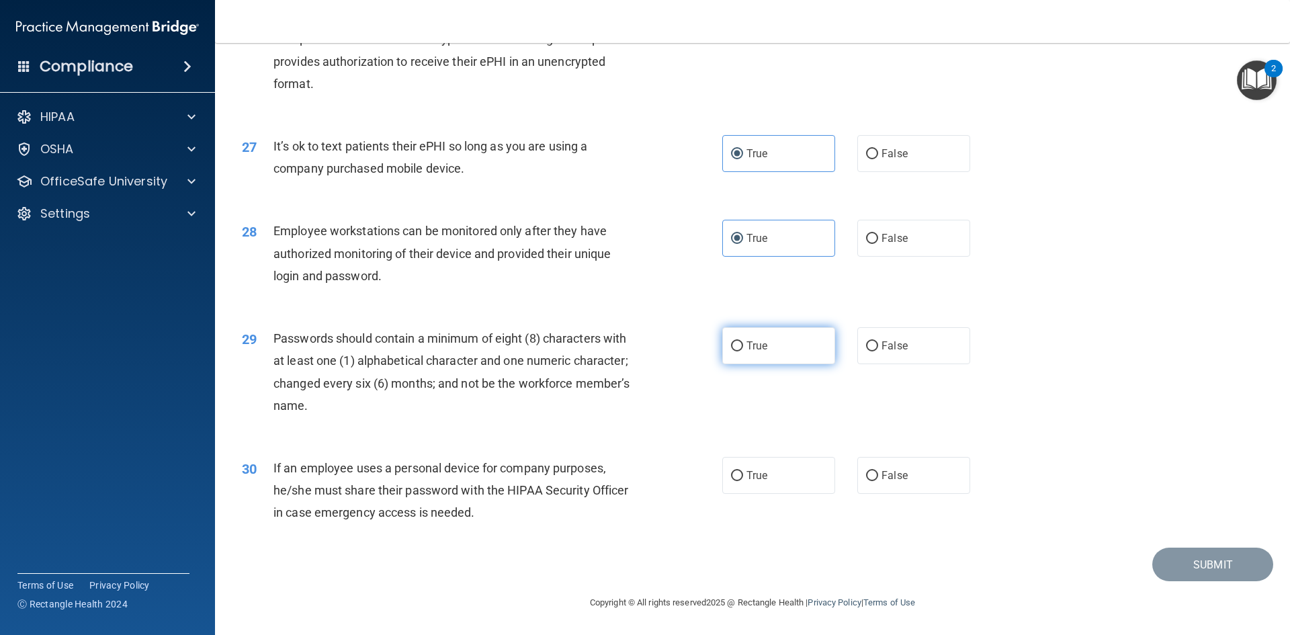
click at [743, 351] on input "True" at bounding box center [737, 346] width 12 height 10
radio input "true"
click at [733, 474] on input "True" at bounding box center [737, 476] width 12 height 10
radio input "true"
click at [1167, 562] on button "Submit" at bounding box center [1212, 564] width 121 height 34
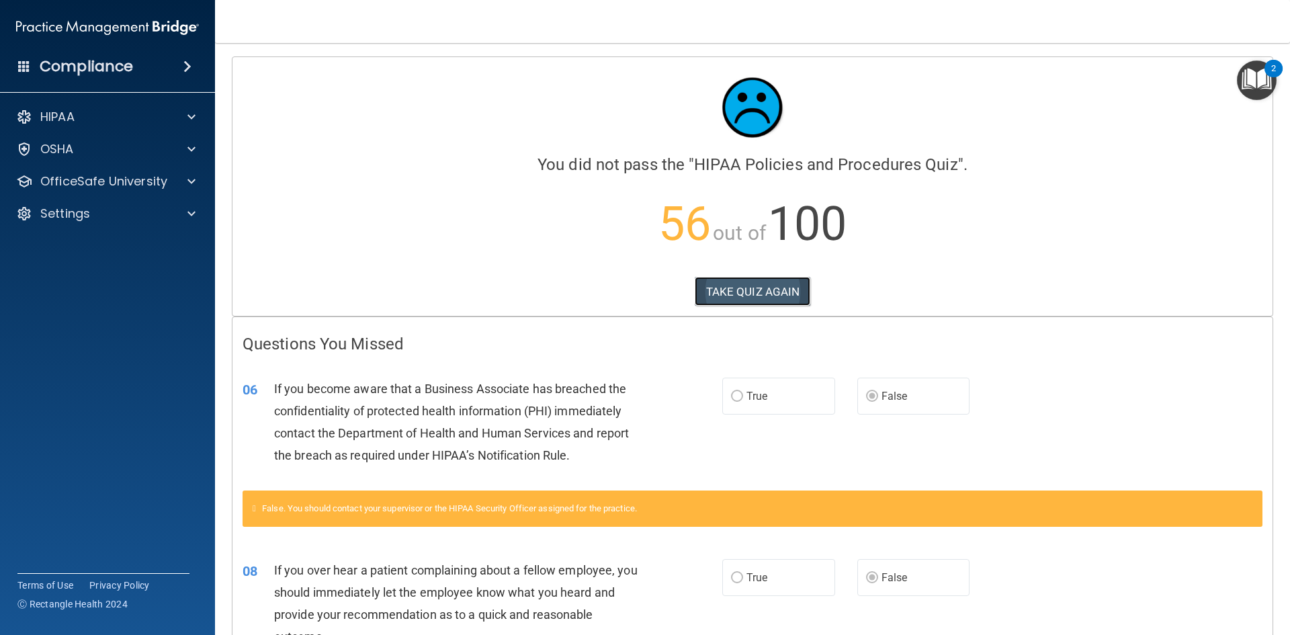
click at [733, 291] on button "TAKE QUIZ AGAIN" at bounding box center [752, 292] width 116 height 30
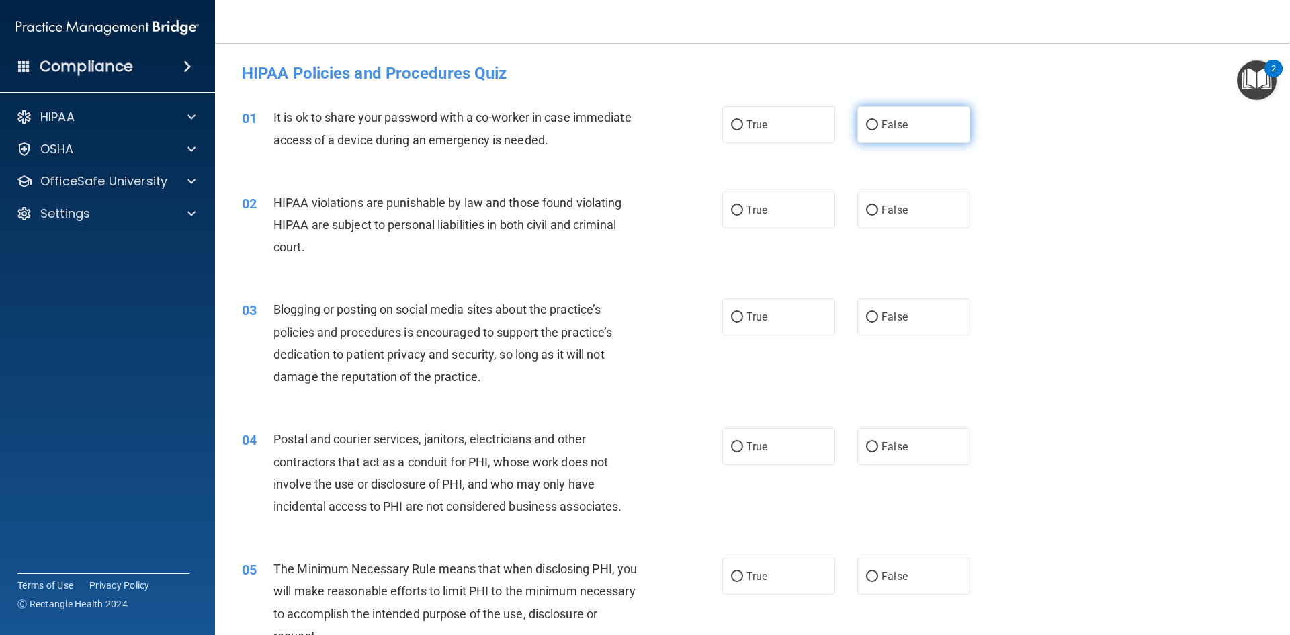
click at [909, 128] on label "False" at bounding box center [913, 124] width 113 height 37
click at [878, 128] on input "False" at bounding box center [872, 125] width 12 height 10
radio input "true"
click at [750, 213] on span "True" at bounding box center [756, 210] width 21 height 13
click at [743, 213] on input "True" at bounding box center [737, 211] width 12 height 10
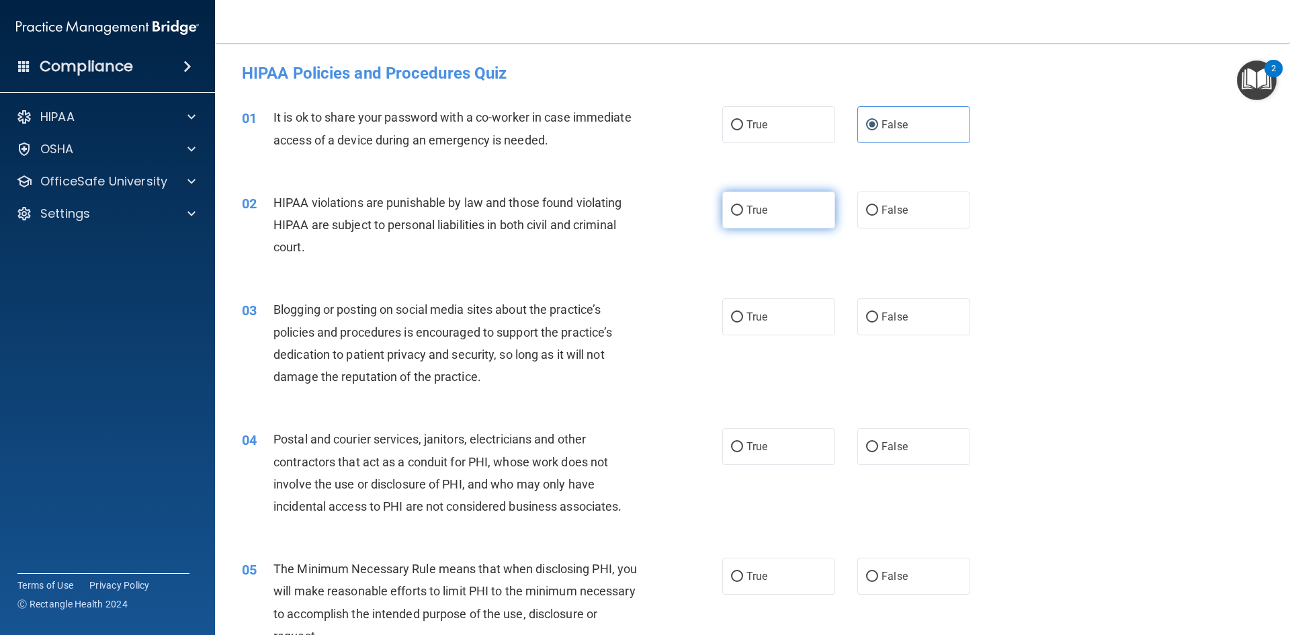
radio input "true"
click at [876, 323] on label "False" at bounding box center [913, 316] width 113 height 37
click at [876, 322] on input "False" at bounding box center [872, 317] width 12 height 10
radio input "true"
click at [763, 449] on span "True" at bounding box center [756, 446] width 21 height 13
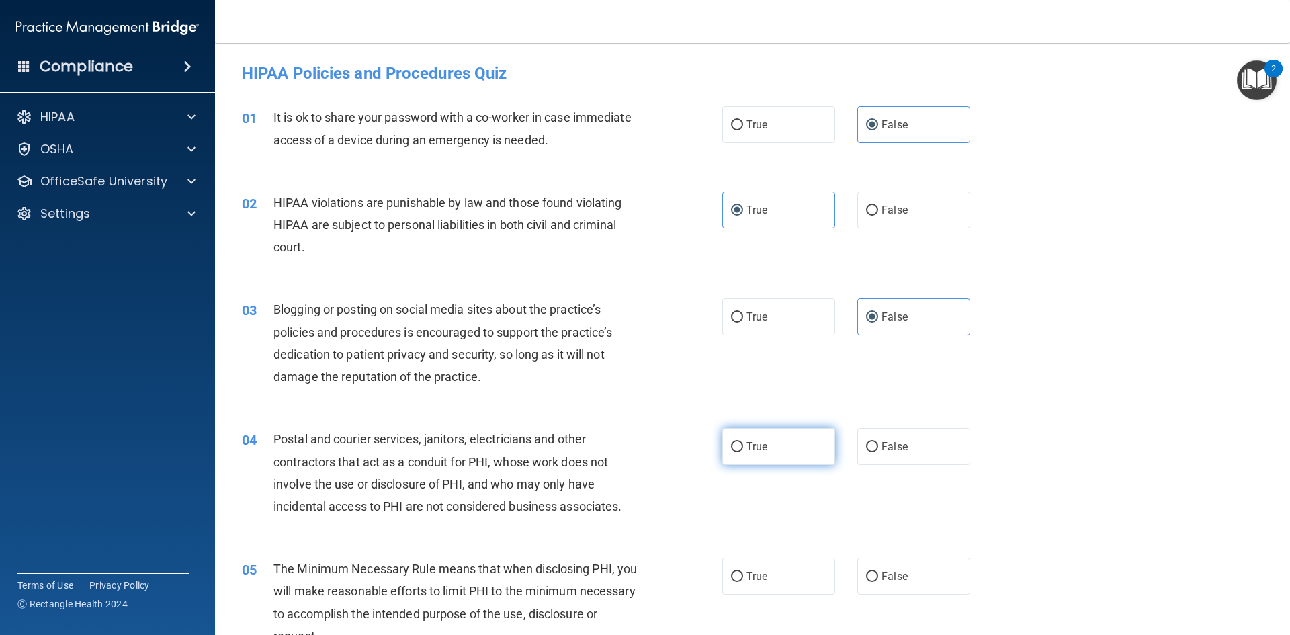
click at [743, 449] on input "True" at bounding box center [737, 447] width 12 height 10
radio input "true"
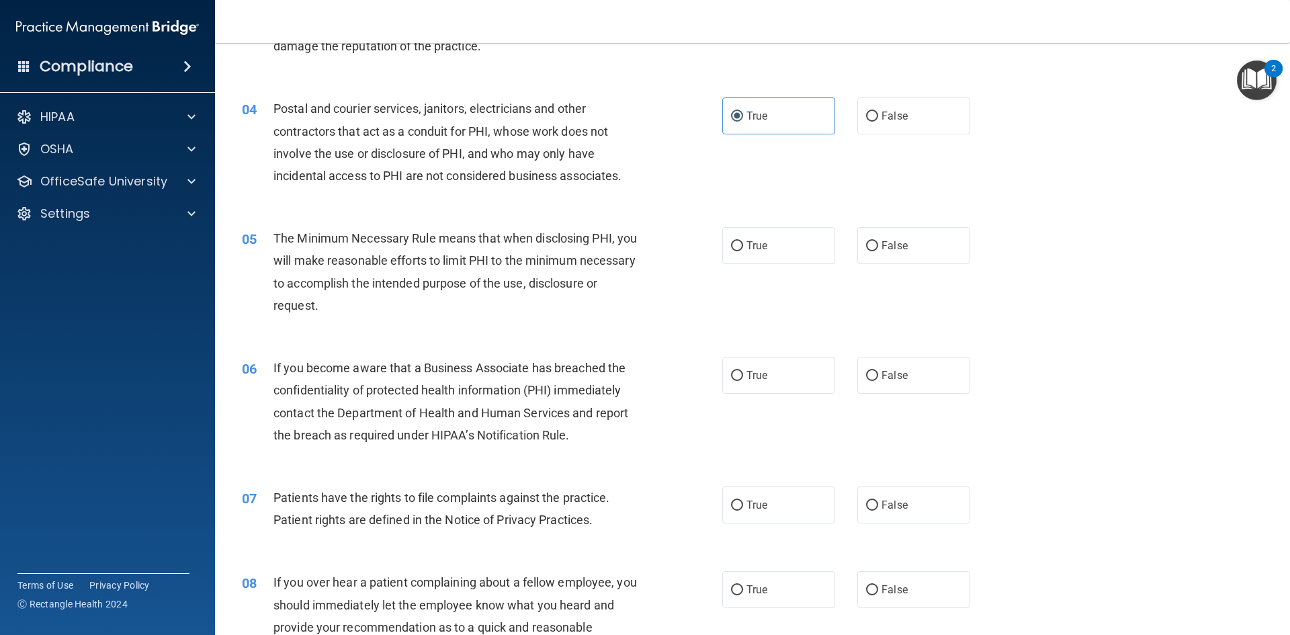
scroll to position [334, 0]
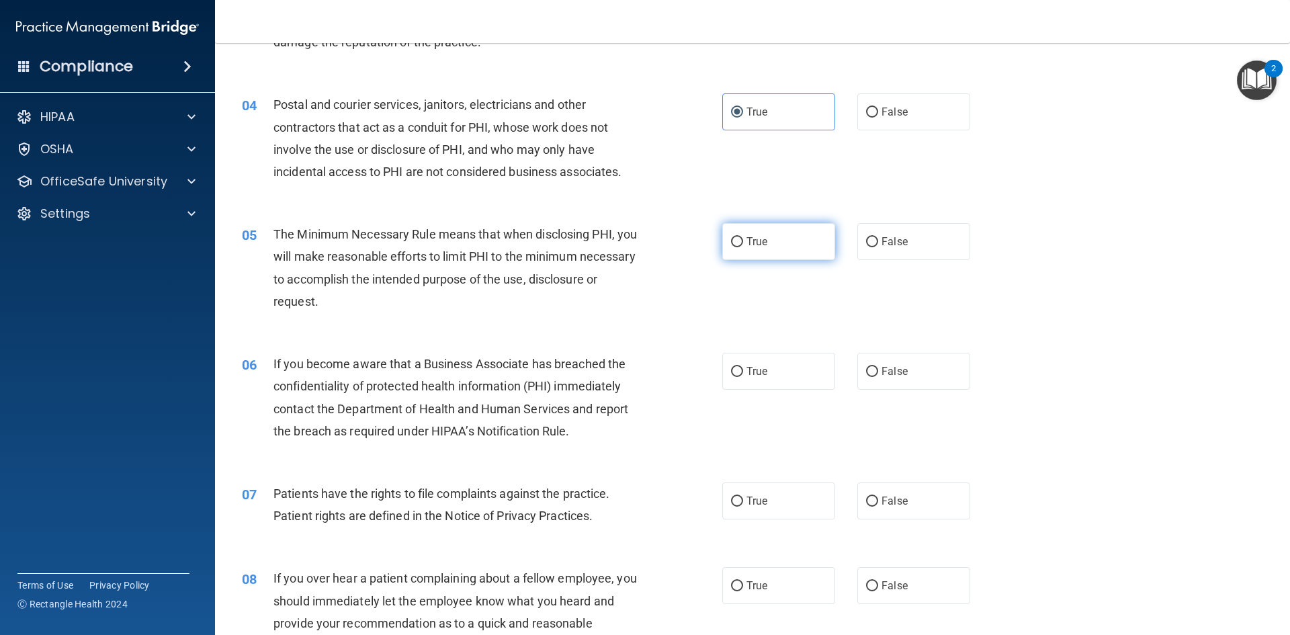
click at [741, 237] on input "True" at bounding box center [737, 242] width 12 height 10
radio input "true"
click at [868, 375] on input "False" at bounding box center [872, 372] width 12 height 10
radio input "true"
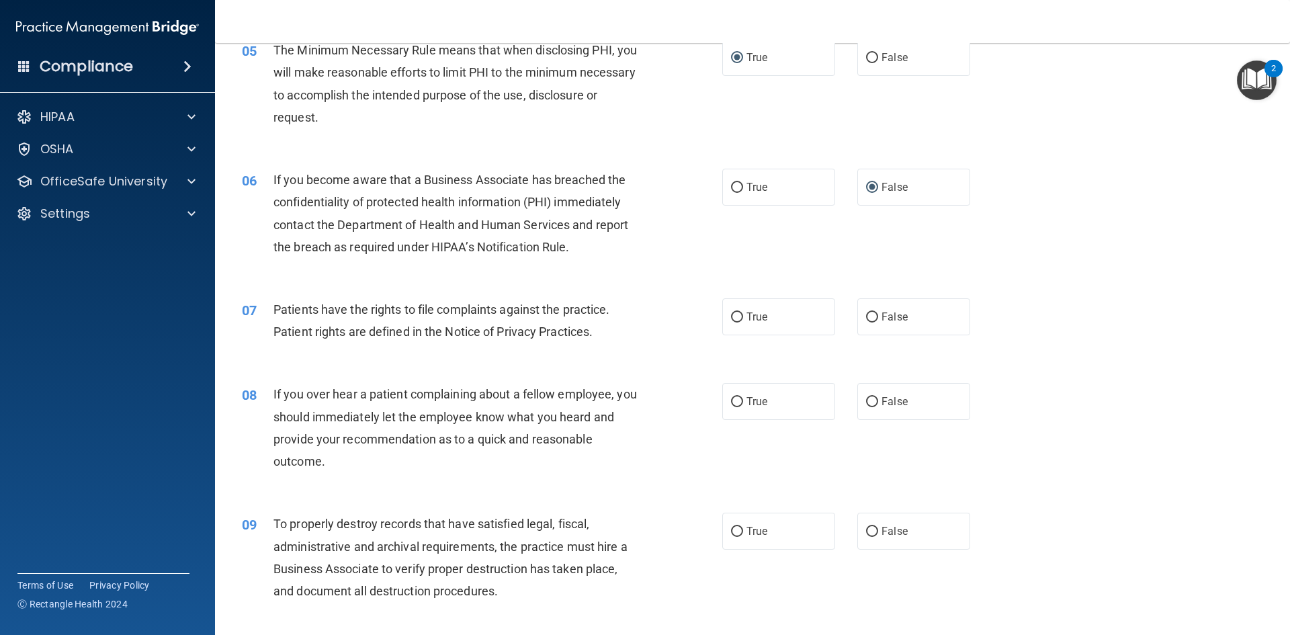
scroll to position [529, 0]
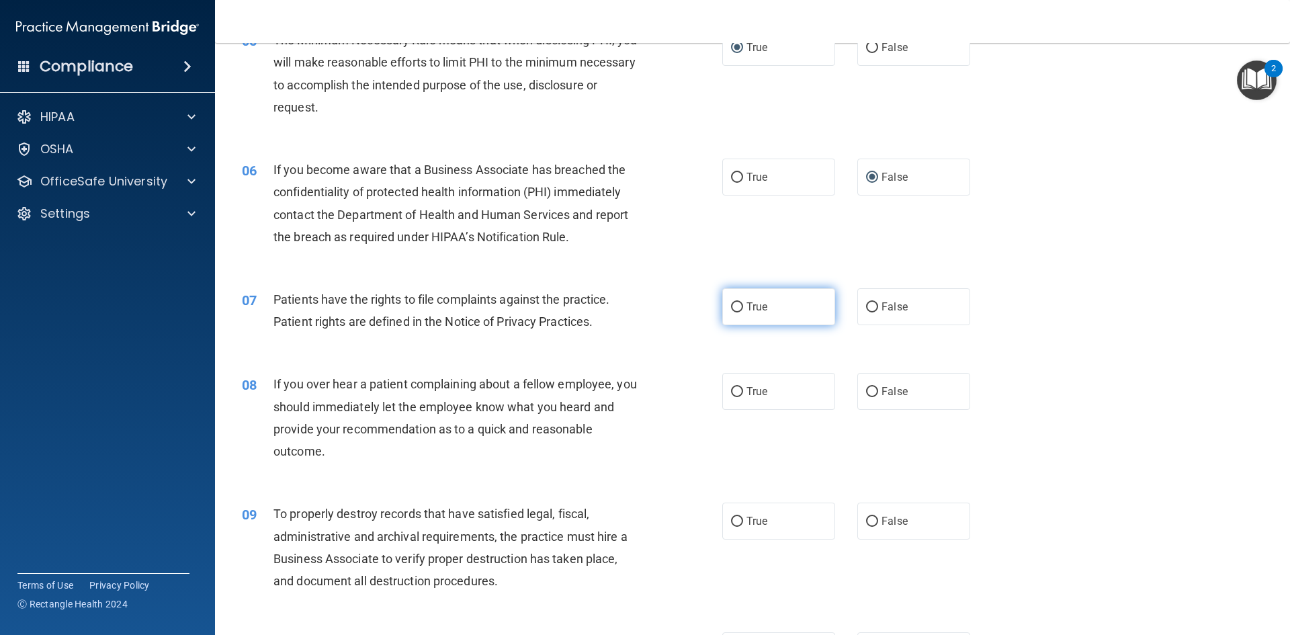
click at [737, 312] on input "True" at bounding box center [737, 307] width 12 height 10
radio input "true"
click at [873, 393] on input "False" at bounding box center [872, 392] width 12 height 10
radio input "true"
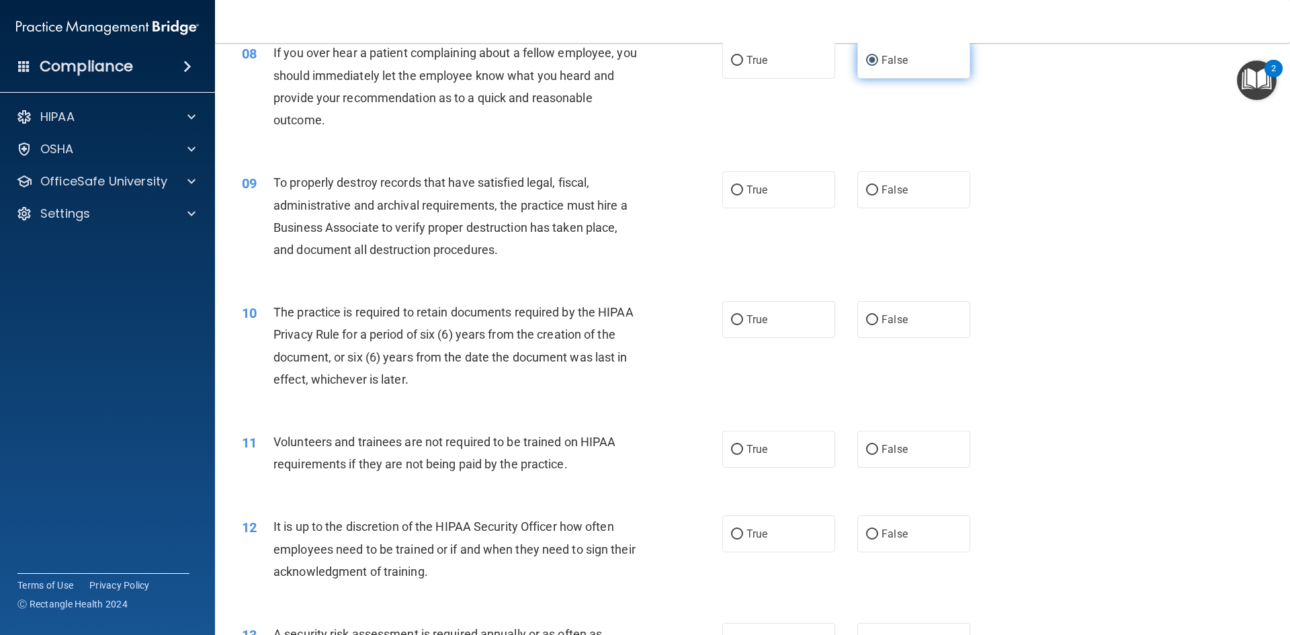
scroll to position [862, 0]
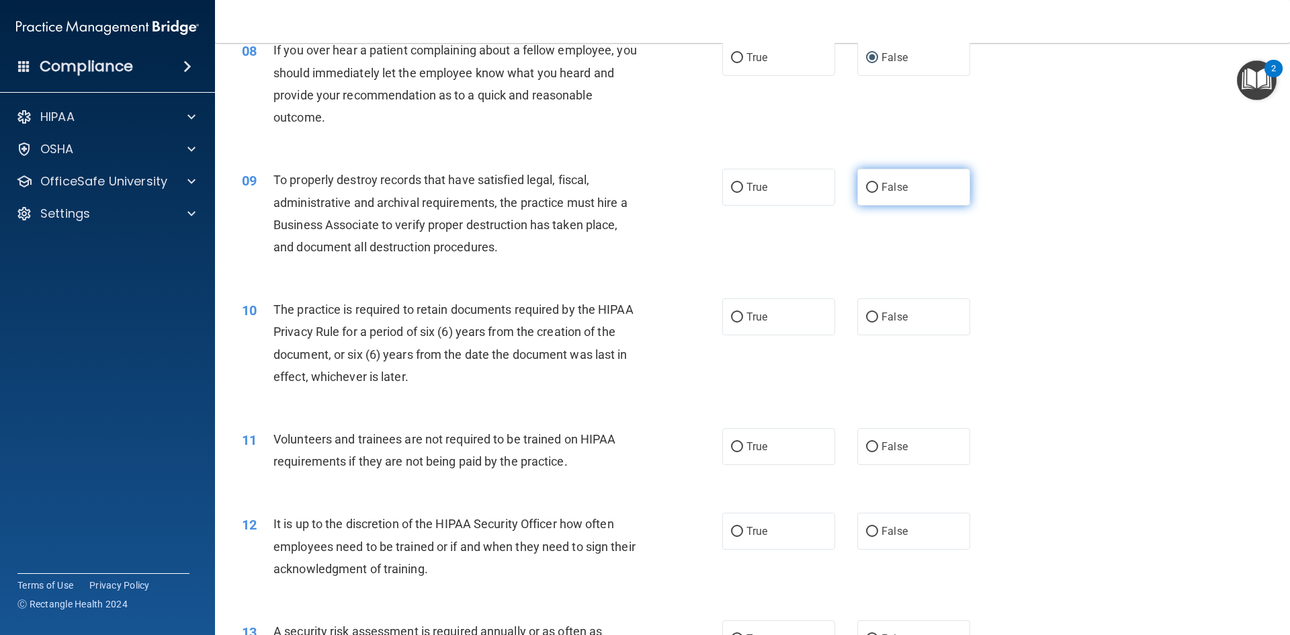
click at [872, 191] on input "False" at bounding box center [872, 188] width 12 height 10
radio input "true"
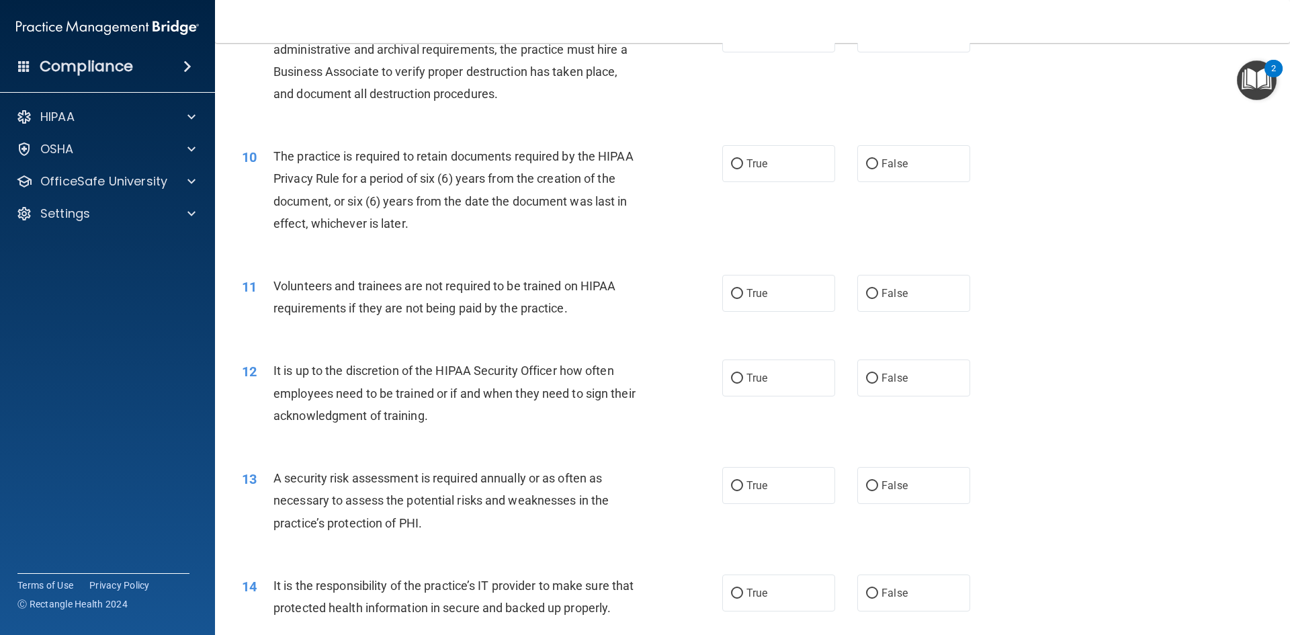
scroll to position [1015, 0]
click at [744, 161] on label "True" at bounding box center [778, 164] width 113 height 37
click at [743, 161] on input "True" at bounding box center [737, 165] width 12 height 10
radio input "true"
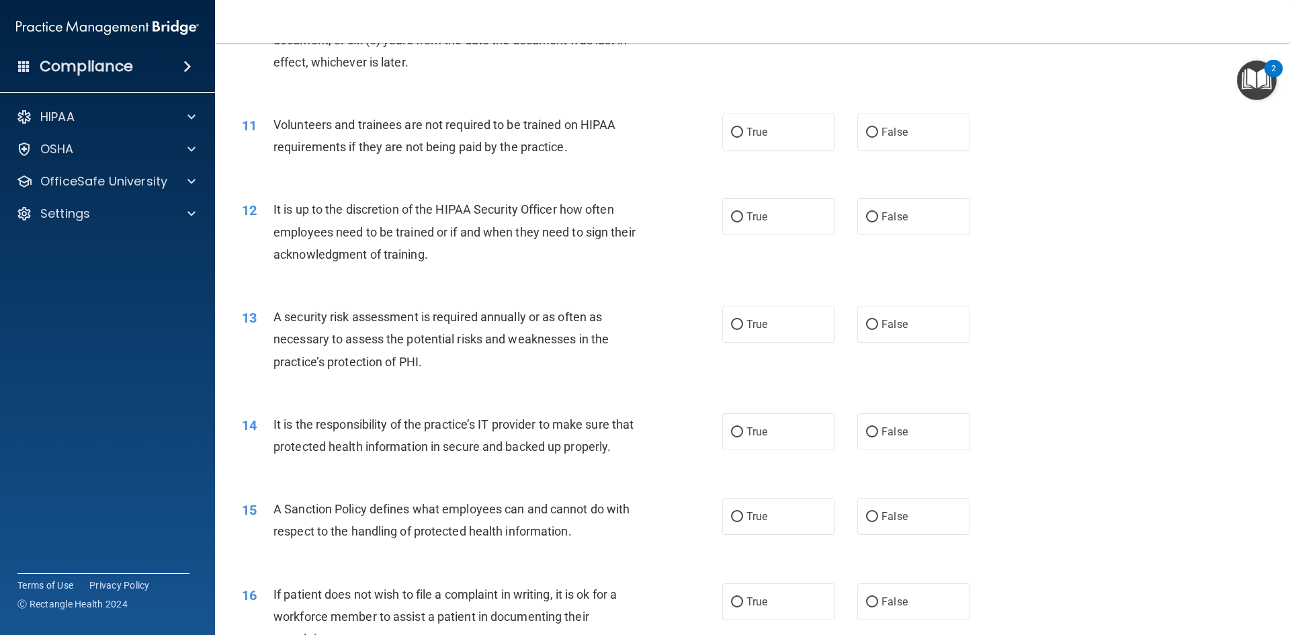
scroll to position [1177, 0]
click at [772, 146] on label "True" at bounding box center [778, 131] width 113 height 37
click at [743, 137] on input "True" at bounding box center [737, 132] width 12 height 10
radio input "true"
click at [740, 134] on input "True" at bounding box center [737, 132] width 12 height 10
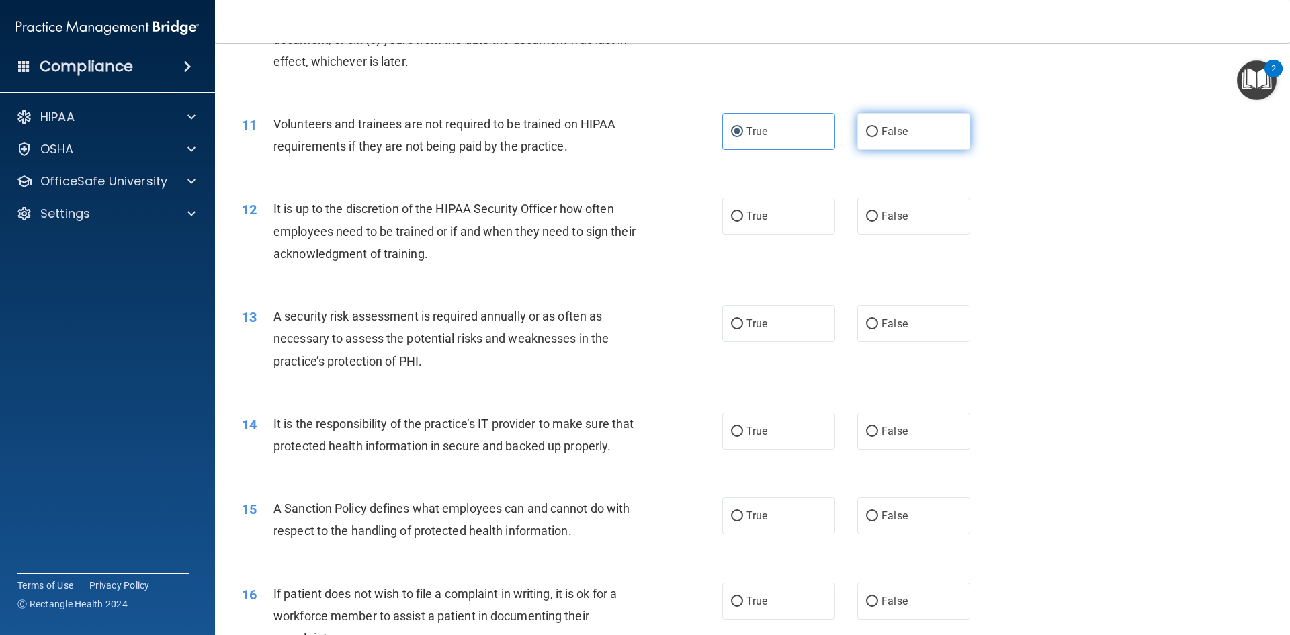
click at [869, 132] on input "False" at bounding box center [872, 132] width 12 height 10
radio input "true"
radio input "false"
click at [870, 226] on label "False" at bounding box center [913, 215] width 113 height 37
click at [870, 222] on input "False" at bounding box center [872, 217] width 12 height 10
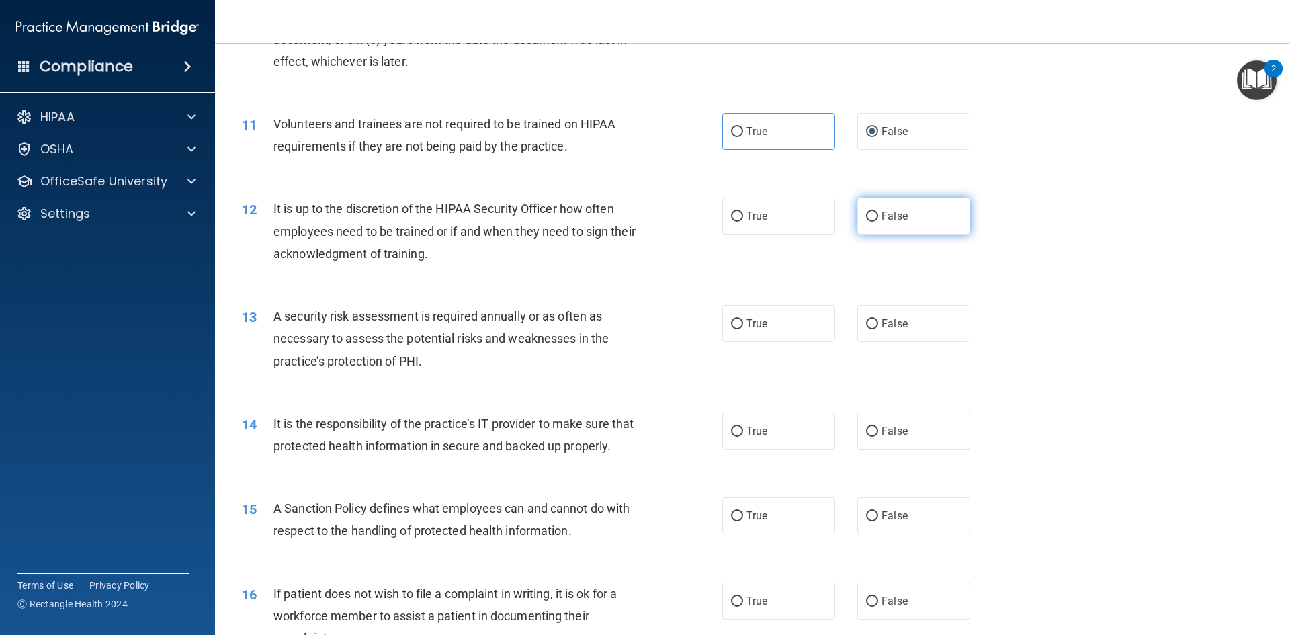
radio input "true"
click at [744, 331] on label "True" at bounding box center [778, 323] width 113 height 37
click at [743, 329] on input "True" at bounding box center [737, 324] width 12 height 10
radio input "true"
click at [874, 428] on input "False" at bounding box center [872, 431] width 12 height 10
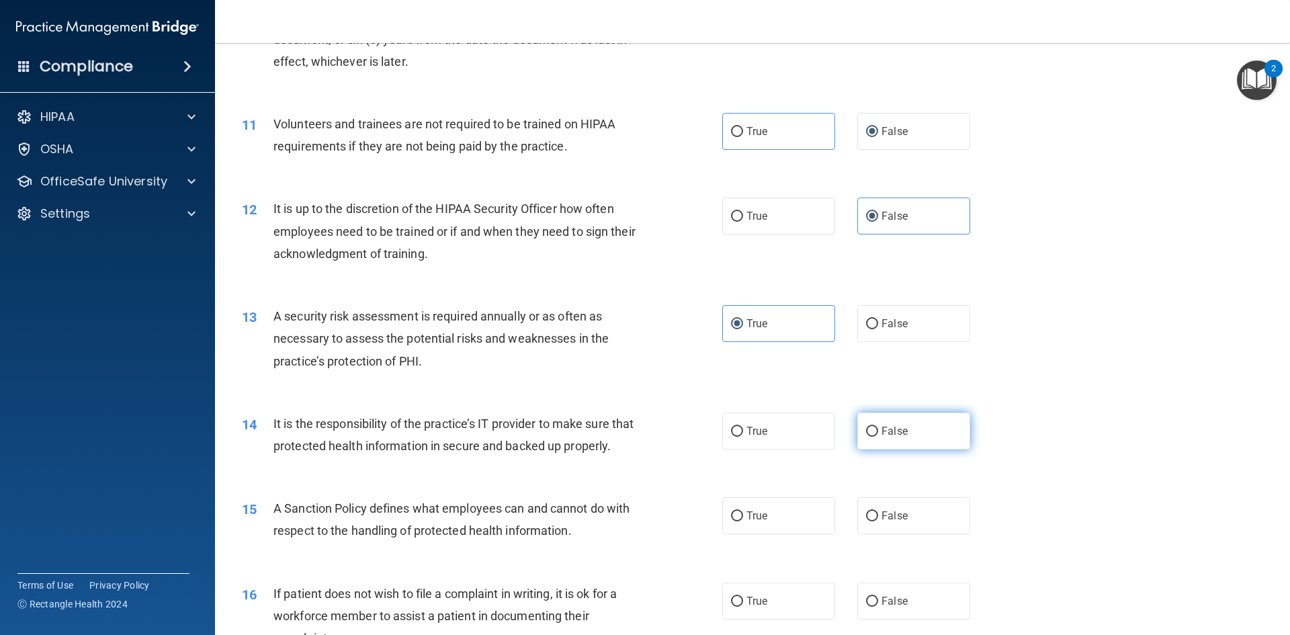
radio input "true"
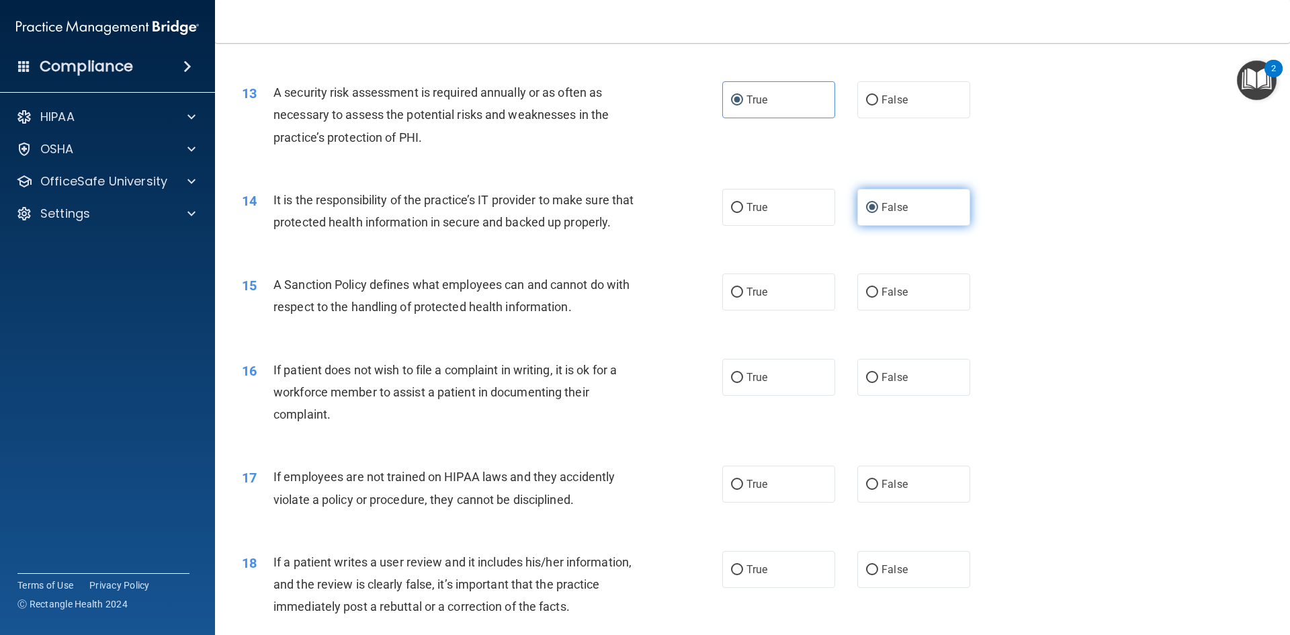
scroll to position [1413, 0]
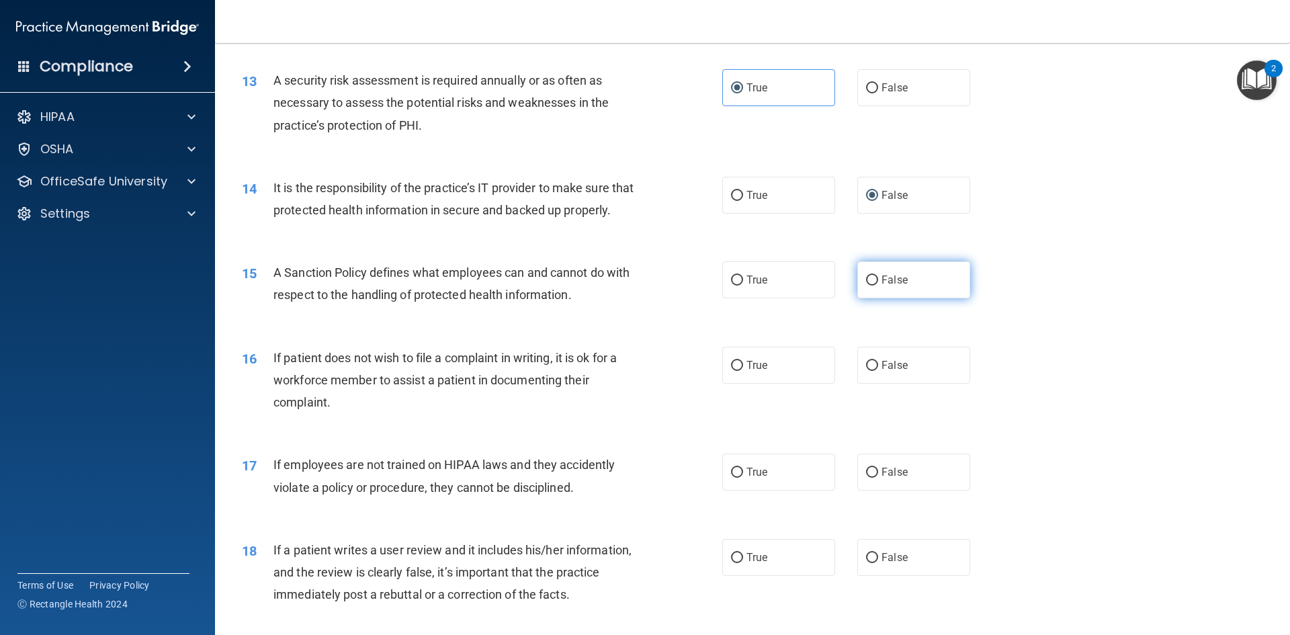
click at [873, 283] on input "False" at bounding box center [872, 280] width 12 height 10
radio input "true"
click at [740, 365] on input "True" at bounding box center [737, 366] width 12 height 10
radio input "true"
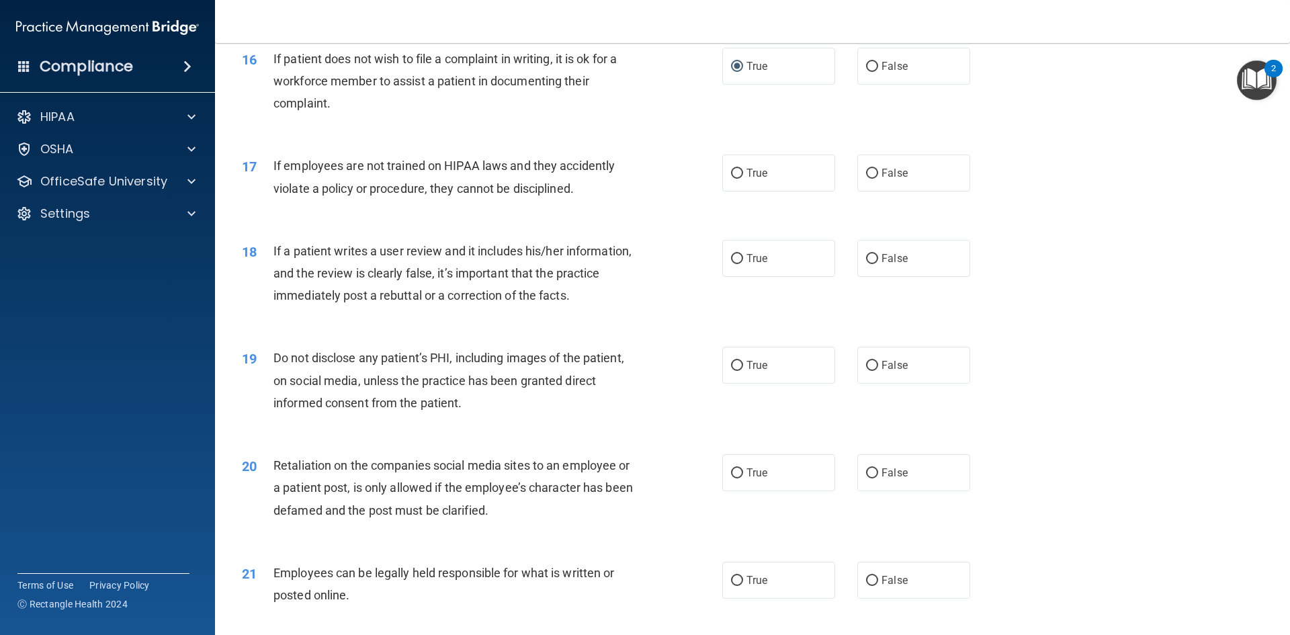
scroll to position [1715, 0]
click at [864, 173] on label "False" at bounding box center [913, 170] width 113 height 37
click at [866, 173] on input "False" at bounding box center [872, 171] width 12 height 10
radio input "true"
click at [880, 261] on label "False" at bounding box center [913, 255] width 113 height 37
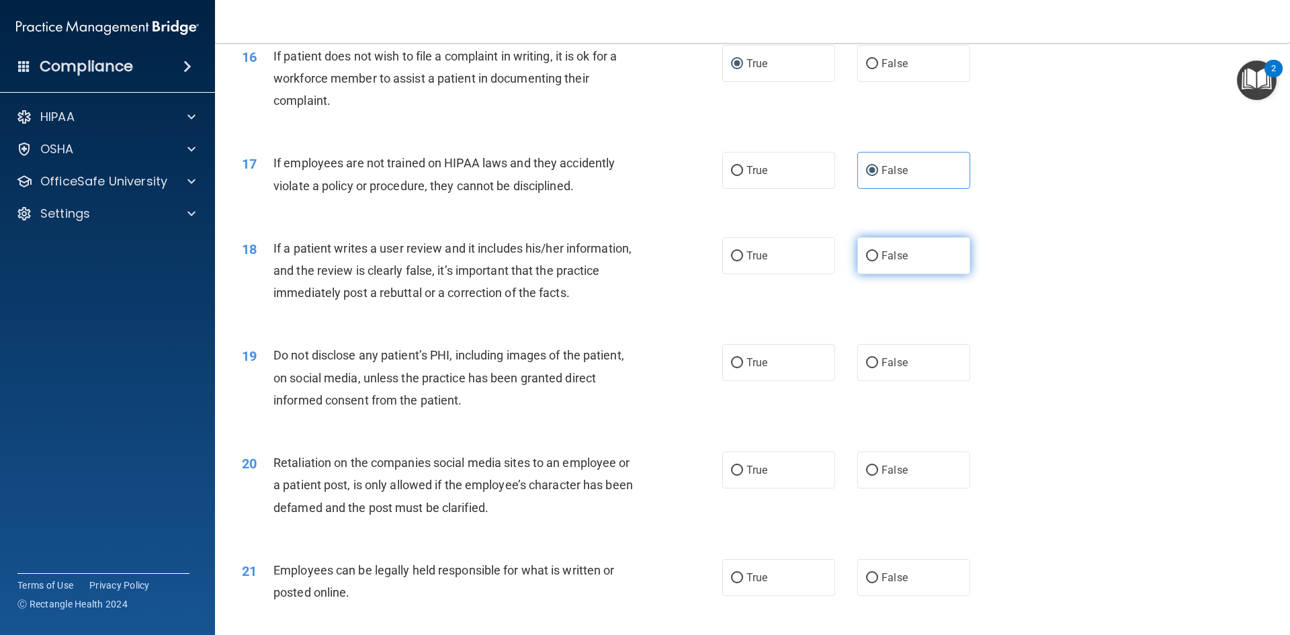
click at [878, 261] on input "False" at bounding box center [872, 256] width 12 height 10
radio input "true"
click at [752, 371] on label "True" at bounding box center [778, 362] width 113 height 37
click at [743, 368] on input "True" at bounding box center [737, 363] width 12 height 10
radio input "true"
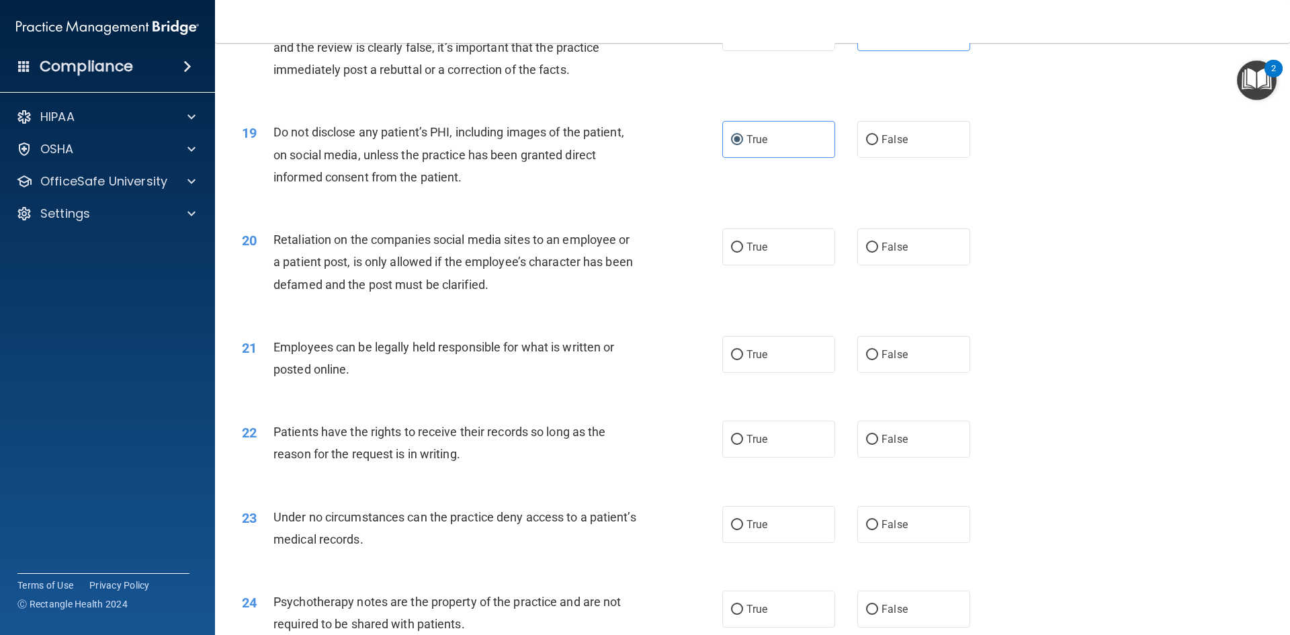
scroll to position [1941, 0]
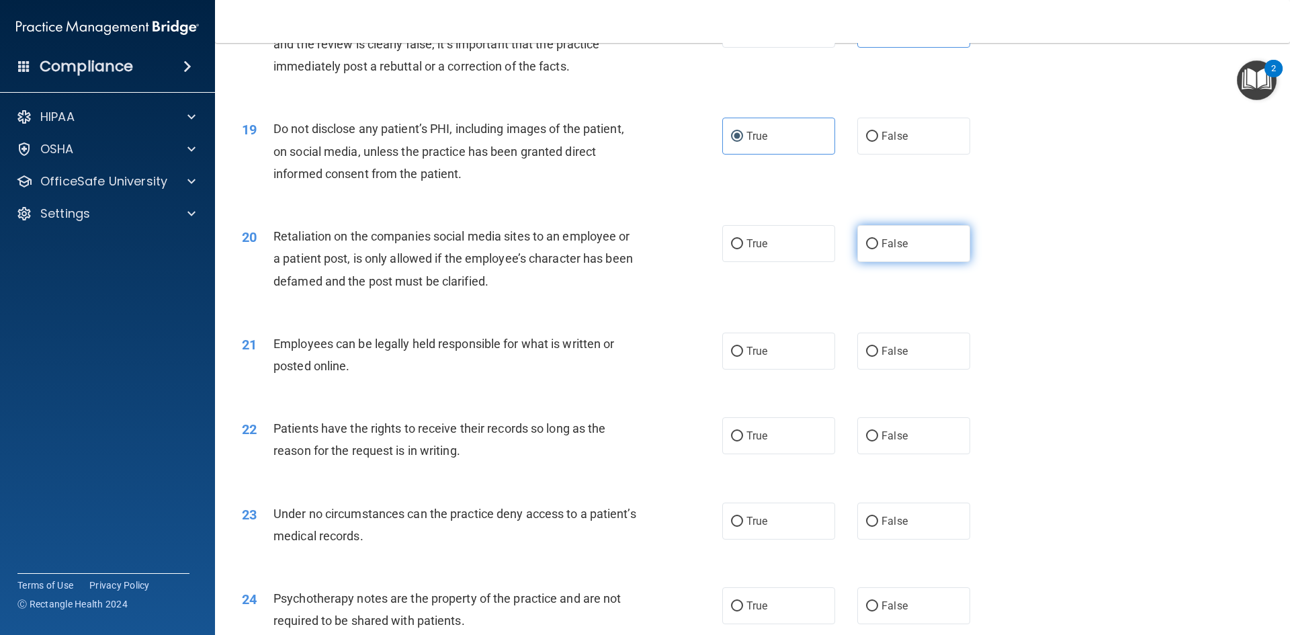
click at [883, 248] on span "False" at bounding box center [894, 243] width 26 height 13
click at [878, 248] on input "False" at bounding box center [872, 244] width 12 height 10
radio input "true"
click at [770, 349] on label "True" at bounding box center [778, 350] width 113 height 37
click at [743, 349] on input "True" at bounding box center [737, 352] width 12 height 10
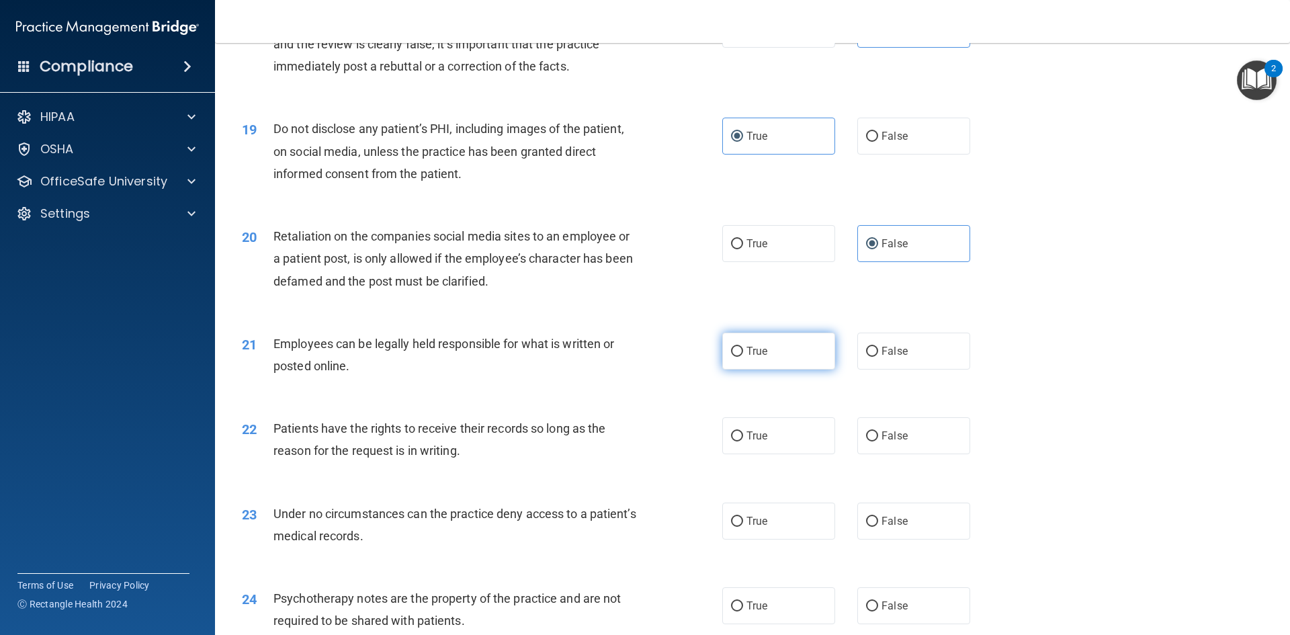
radio input "true"
click at [895, 435] on span "False" at bounding box center [894, 435] width 26 height 13
click at [878, 435] on input "False" at bounding box center [872, 436] width 12 height 10
radio input "true"
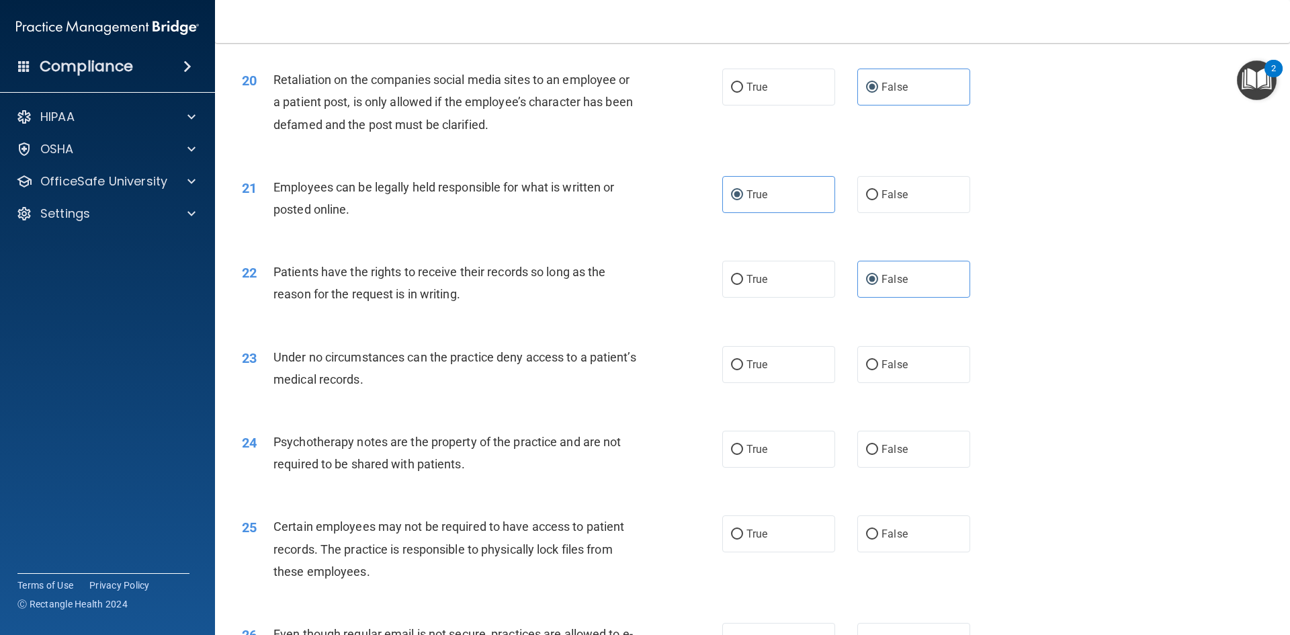
scroll to position [2100, 0]
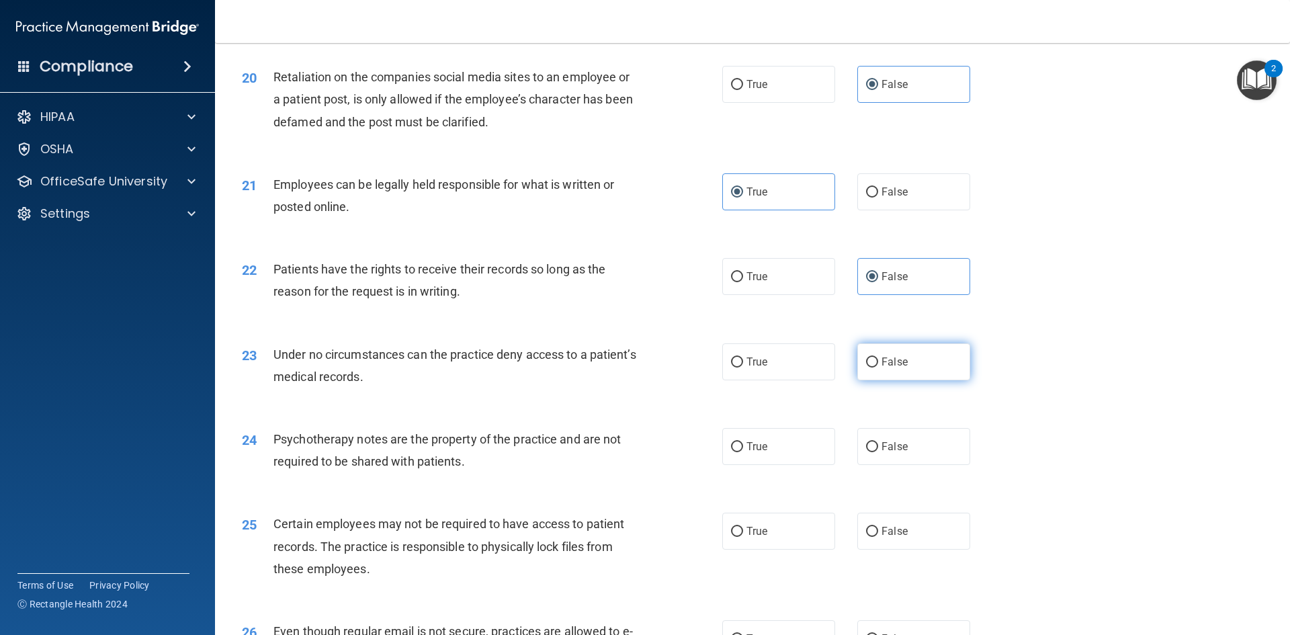
click at [883, 371] on label "False" at bounding box center [913, 361] width 113 height 37
click at [878, 367] on input "False" at bounding box center [872, 362] width 12 height 10
radio input "true"
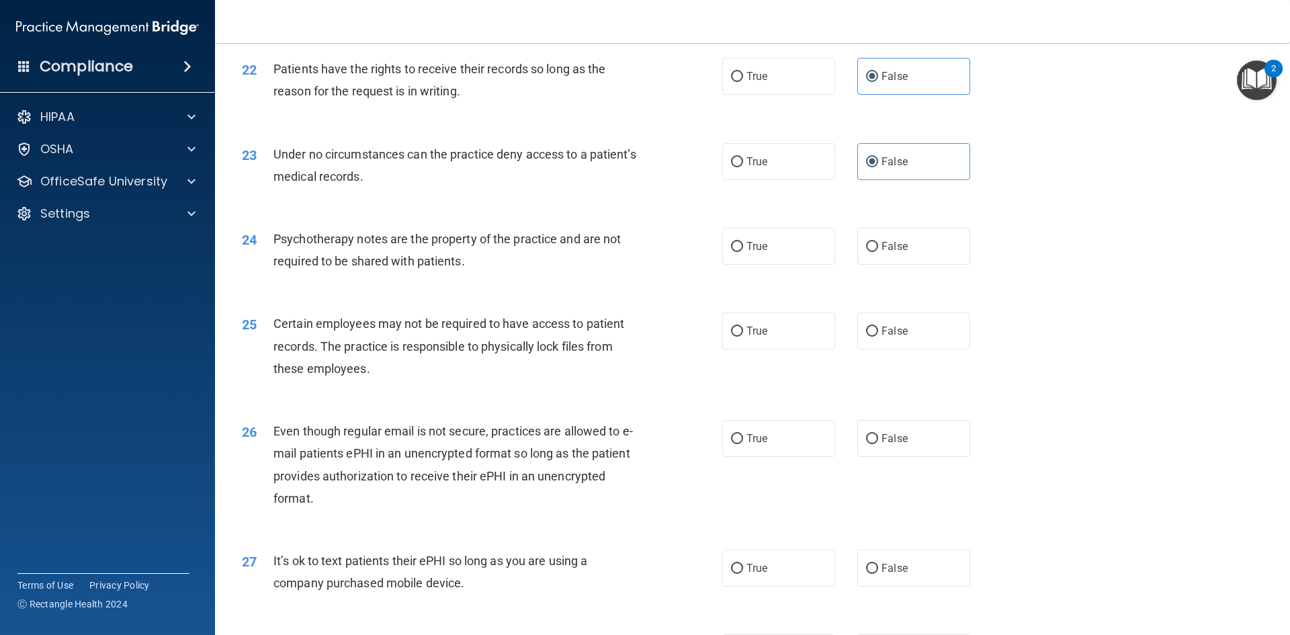
scroll to position [2301, 0]
click at [752, 249] on span "True" at bounding box center [756, 245] width 21 height 13
click at [743, 249] on input "True" at bounding box center [737, 246] width 12 height 10
radio input "true"
click at [754, 332] on span "True" at bounding box center [756, 330] width 21 height 13
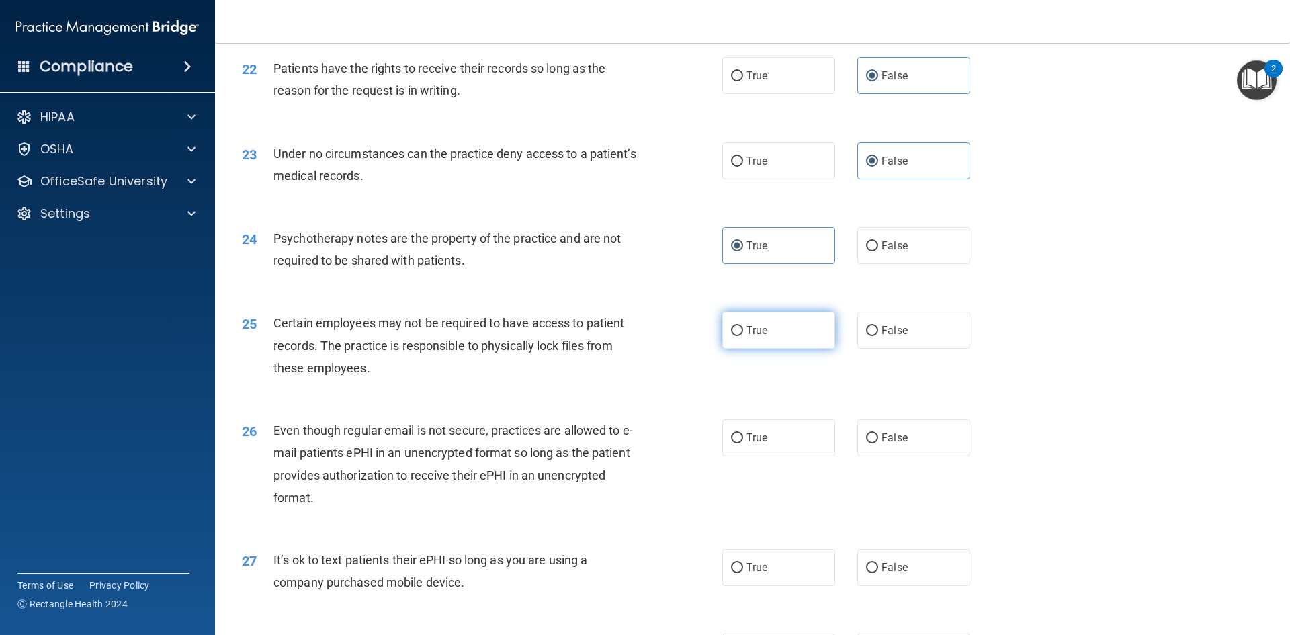
click at [743, 332] on input "True" at bounding box center [737, 331] width 12 height 10
radio input "true"
click at [766, 437] on span "True" at bounding box center [756, 437] width 21 height 13
click at [743, 437] on input "True" at bounding box center [737, 438] width 12 height 10
radio input "true"
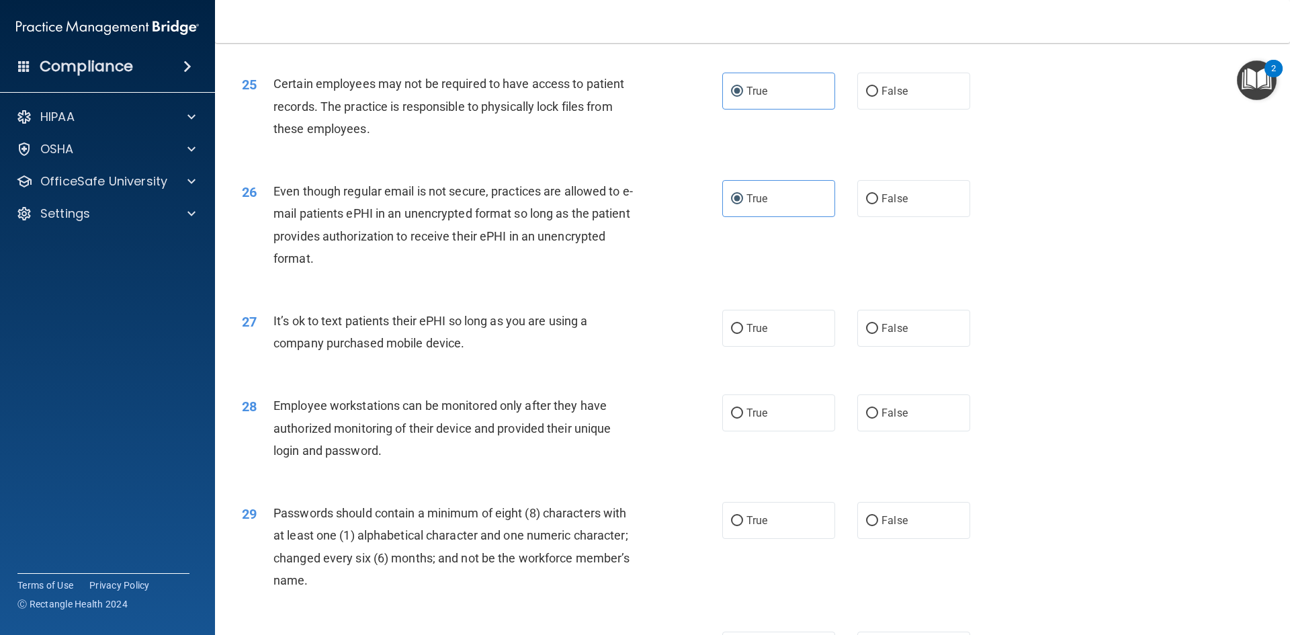
scroll to position [2543, 0]
click at [872, 334] on label "False" at bounding box center [913, 325] width 113 height 37
click at [872, 331] on input "False" at bounding box center [872, 326] width 12 height 10
radio input "true"
click at [876, 415] on input "False" at bounding box center [872, 411] width 12 height 10
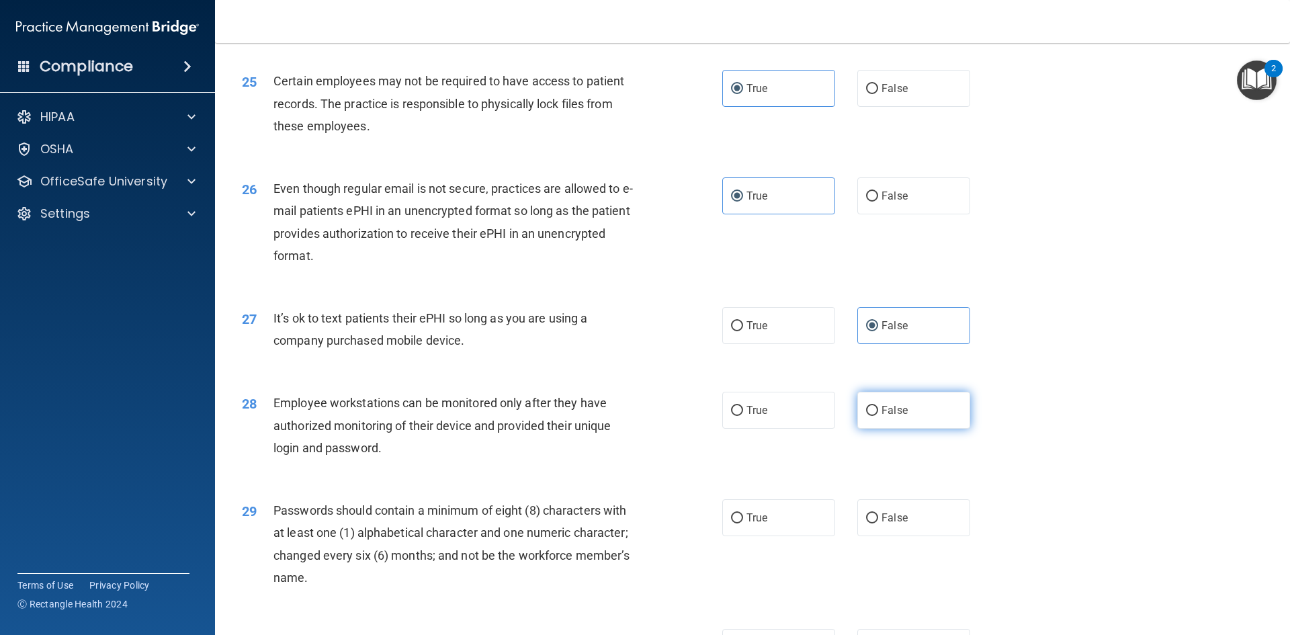
radio input "true"
click at [774, 534] on label "True" at bounding box center [778, 517] width 113 height 37
click at [743, 523] on input "True" at bounding box center [737, 518] width 12 height 10
radio input "true"
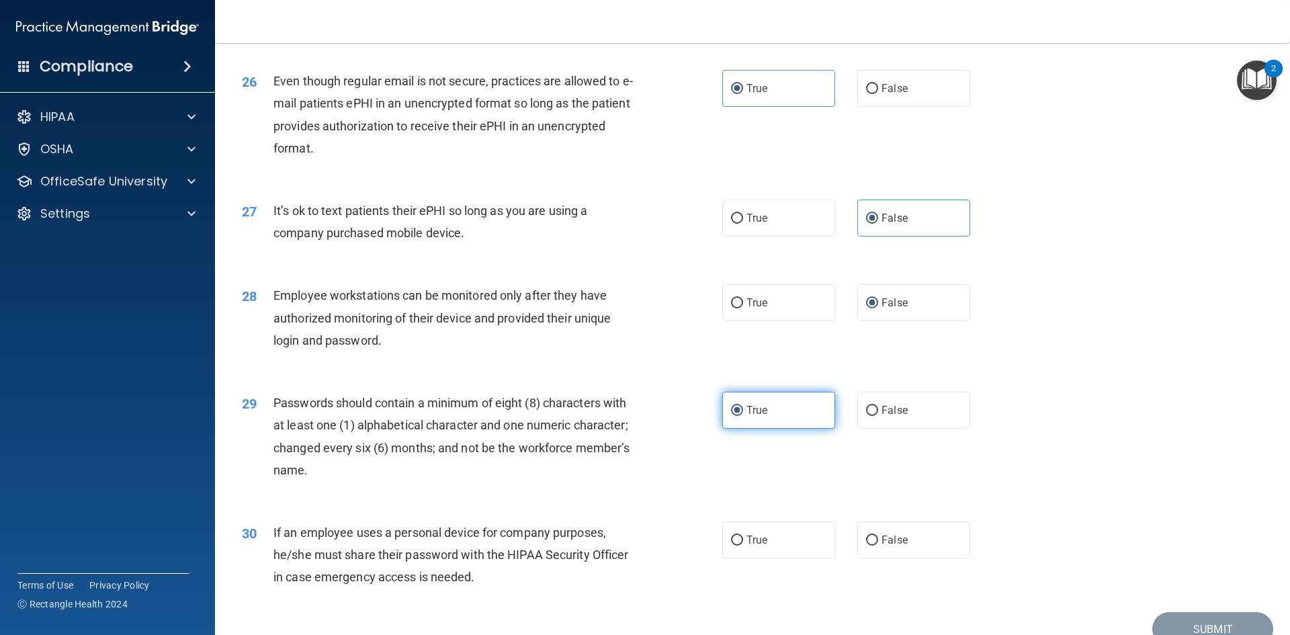
scroll to position [2715, 0]
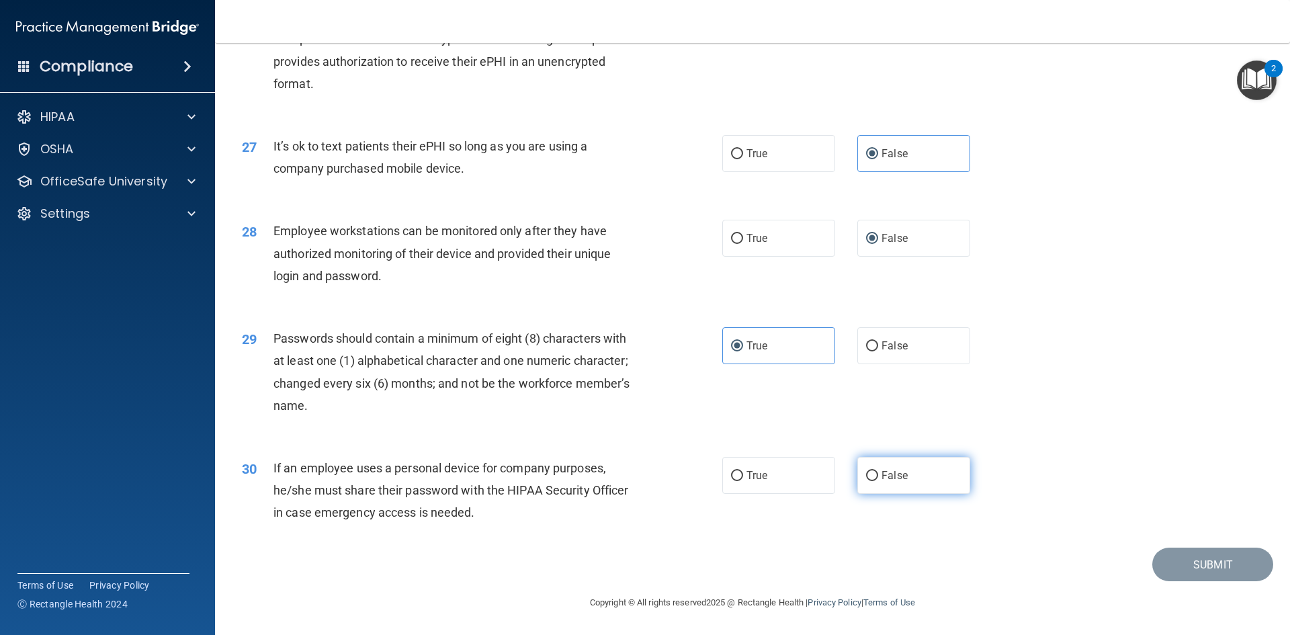
click at [883, 483] on label "False" at bounding box center [913, 475] width 113 height 37
click at [878, 481] on input "False" at bounding box center [872, 476] width 12 height 10
radio input "true"
click at [1175, 559] on button "Submit" at bounding box center [1212, 564] width 121 height 34
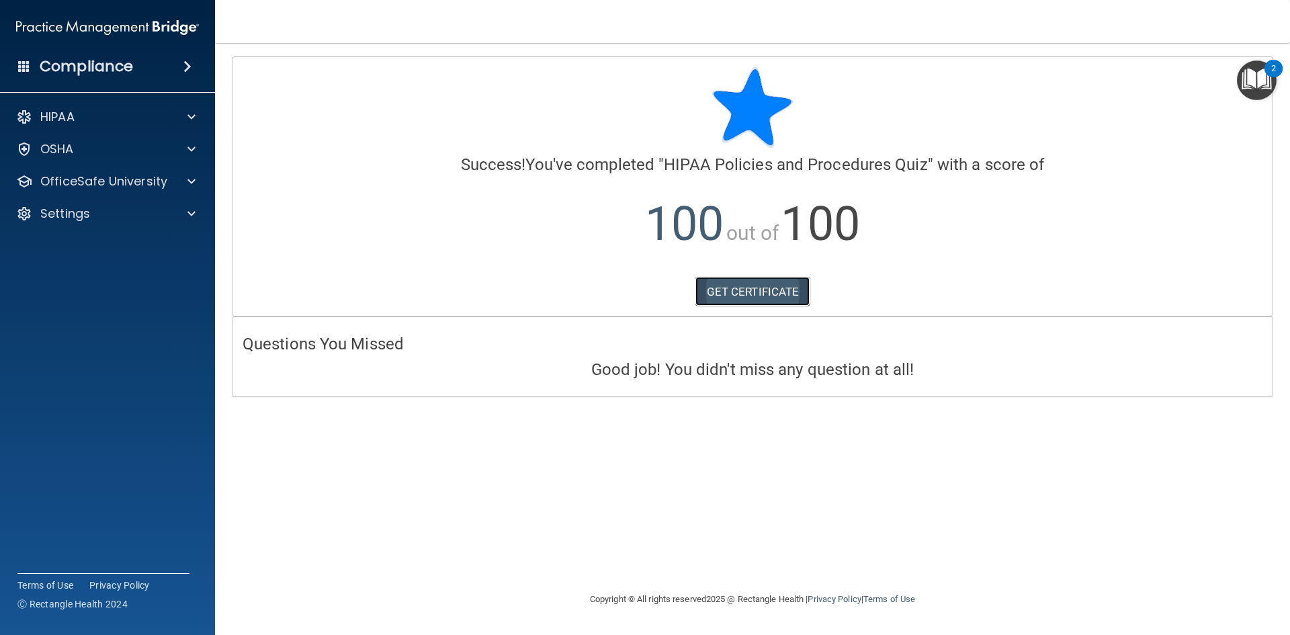
click at [778, 287] on link "GET CERTIFICATE" at bounding box center [752, 292] width 115 height 30
click at [1259, 80] on img "Open Resource Center, 2 new notifications" at bounding box center [1256, 80] width 40 height 40
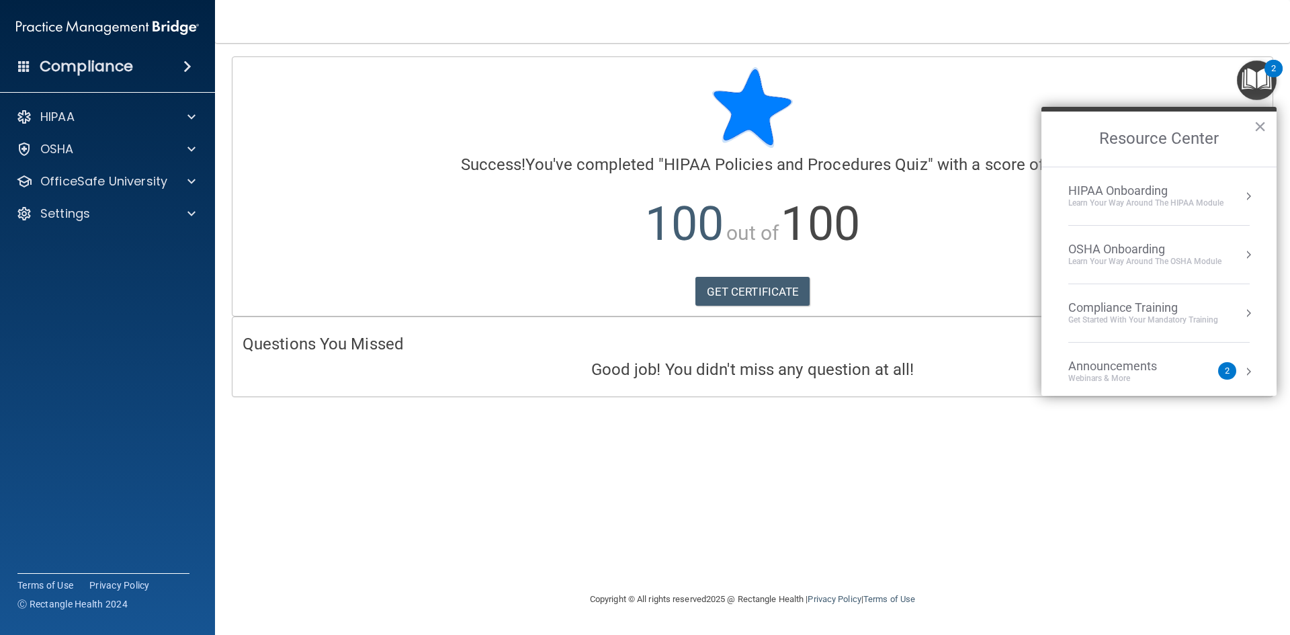
click at [1120, 320] on div "Get Started with your mandatory training" at bounding box center [1143, 319] width 150 height 11
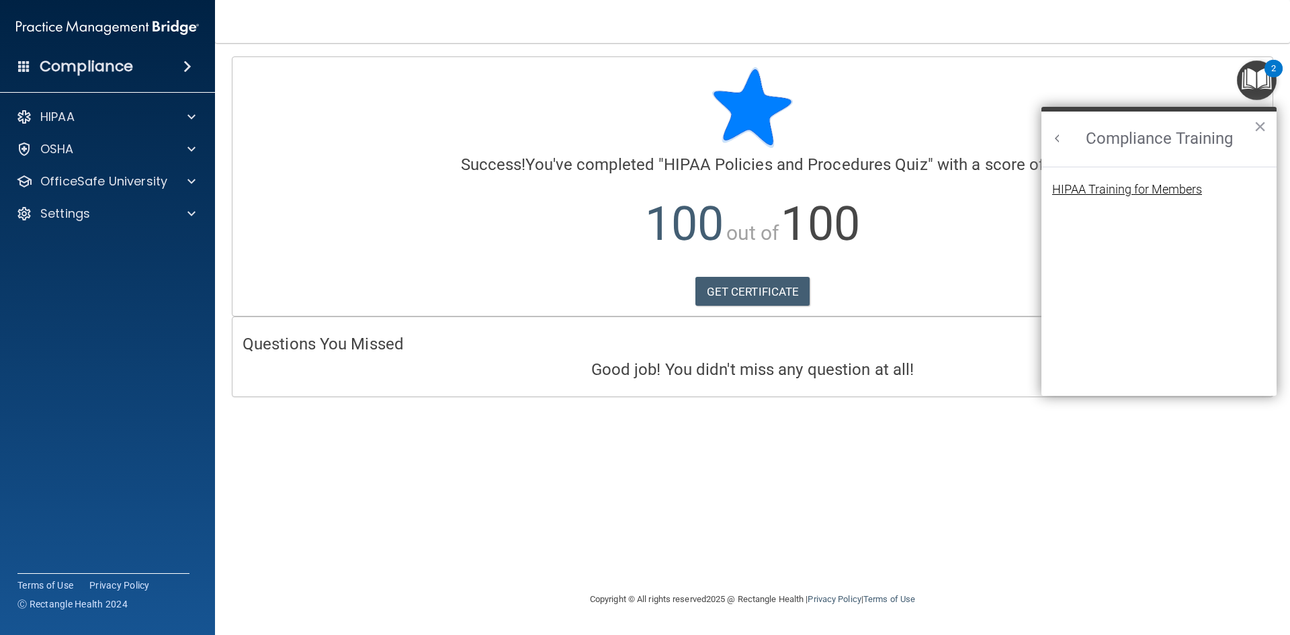
click at [1157, 191] on div "HIPAA Training for Members" at bounding box center [1127, 189] width 150 height 12
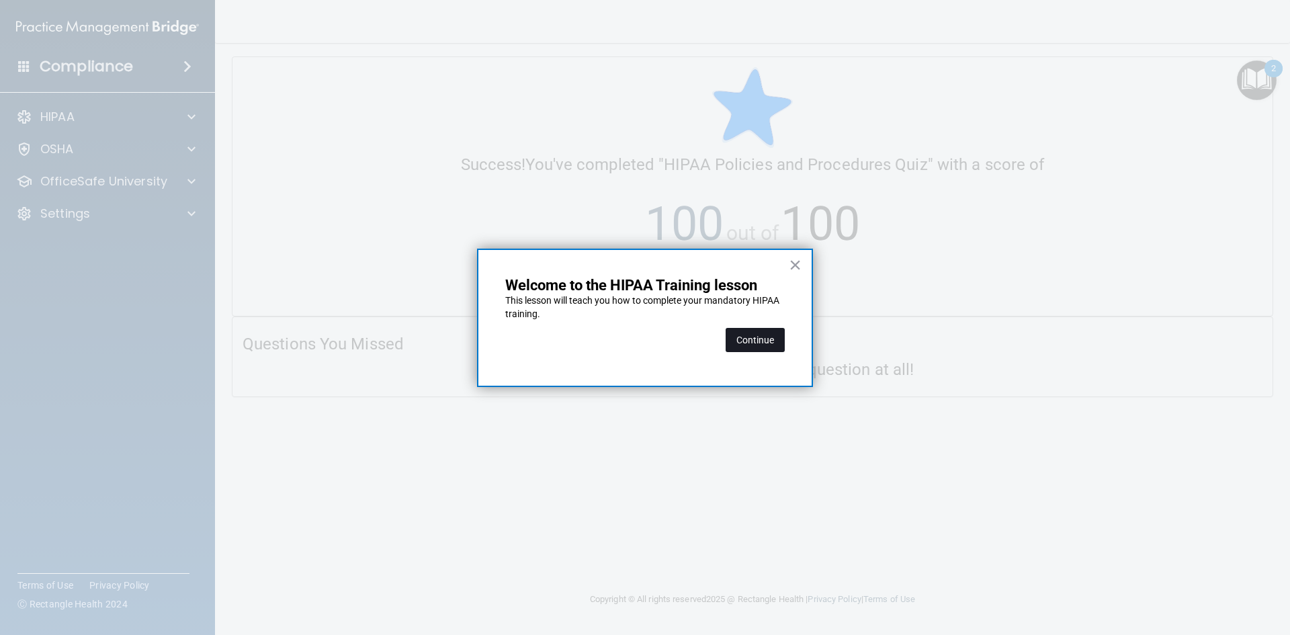
click at [772, 336] on button "Continue" at bounding box center [754, 340] width 59 height 24
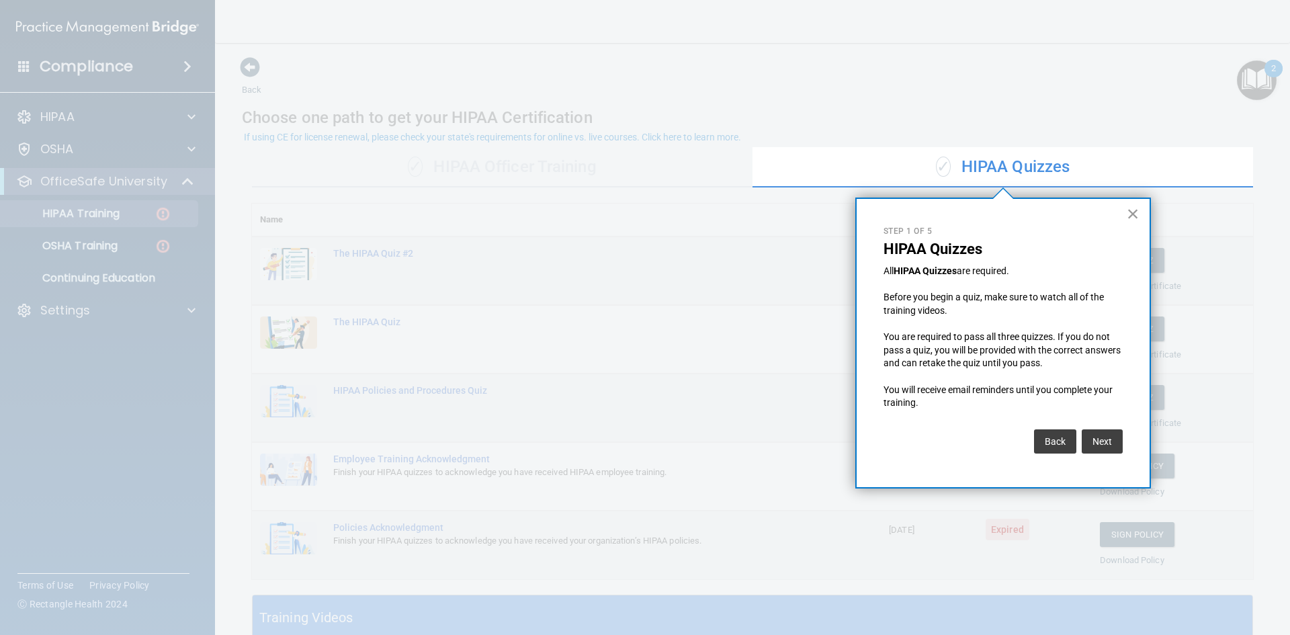
click at [1132, 217] on button "×" at bounding box center [1132, 213] width 13 height 21
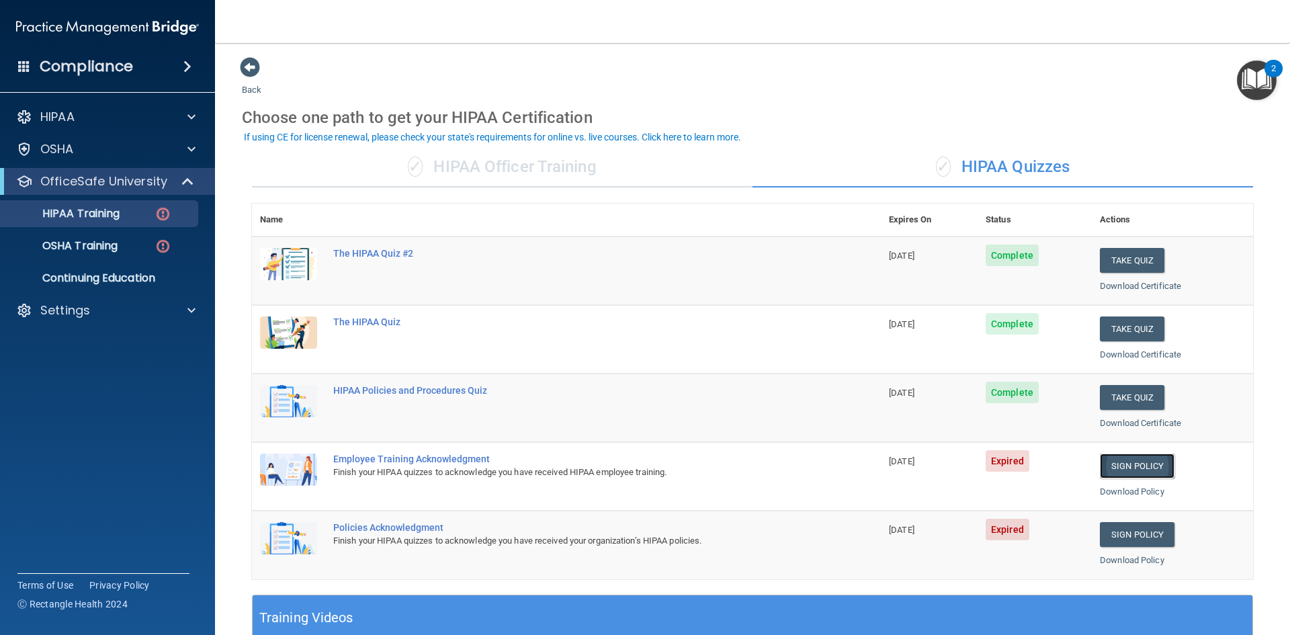
click at [1124, 467] on link "Sign Policy" at bounding box center [1136, 465] width 75 height 25
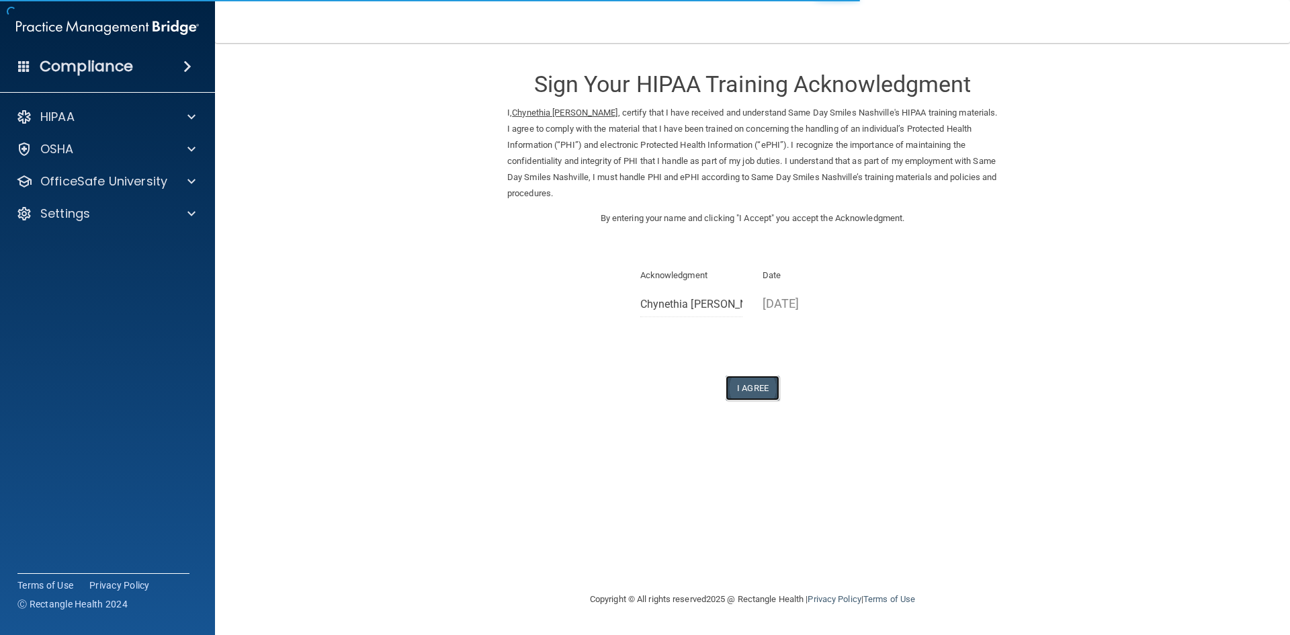
click at [755, 393] on button "I Agree" at bounding box center [752, 387] width 54 height 25
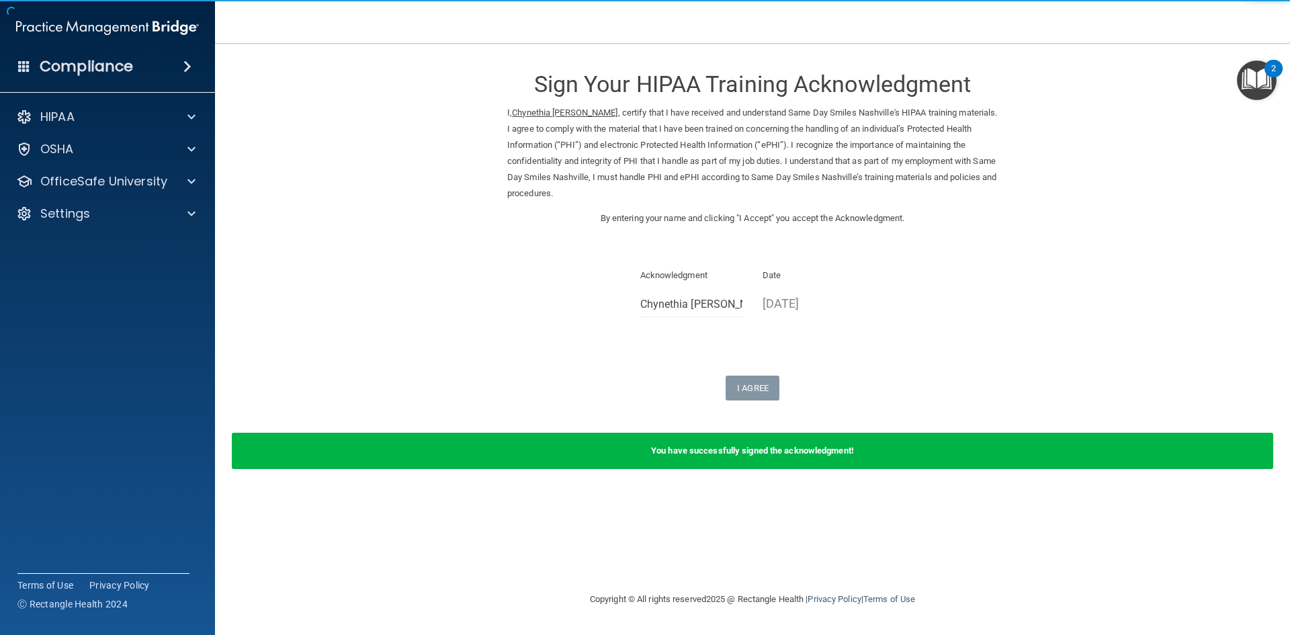
click at [1262, 91] on img "Open Resource Center, 2 new notifications" at bounding box center [1256, 80] width 40 height 40
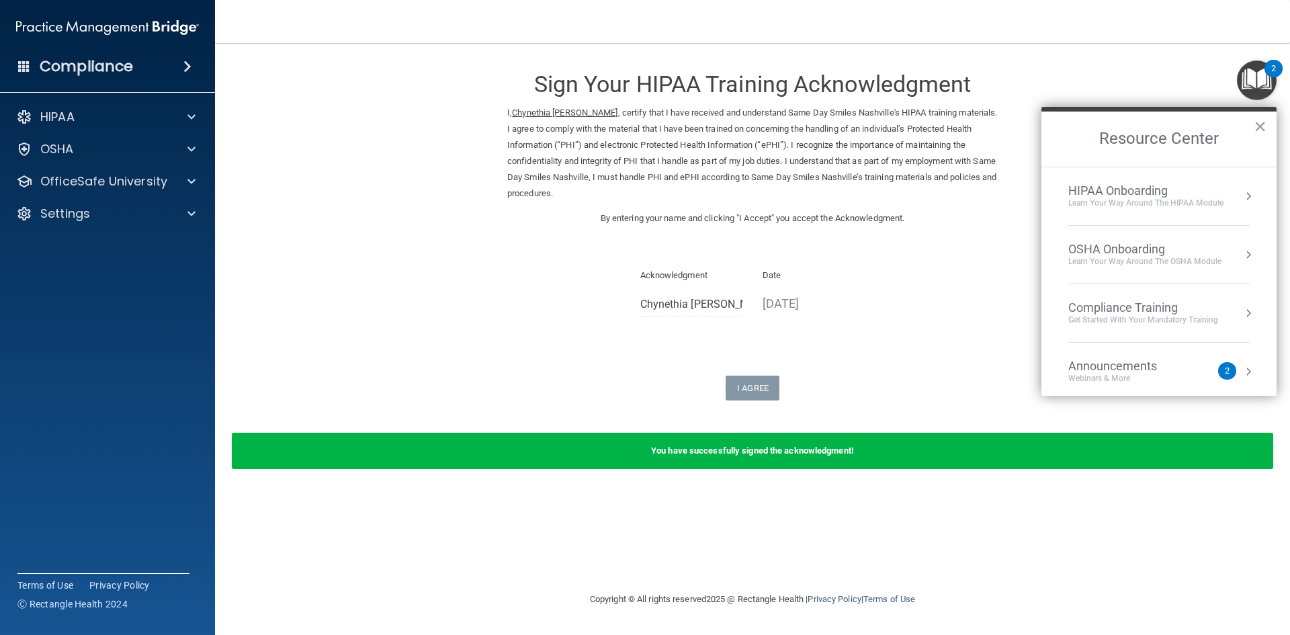
click at [1116, 306] on div "Compliance Training" at bounding box center [1143, 307] width 150 height 15
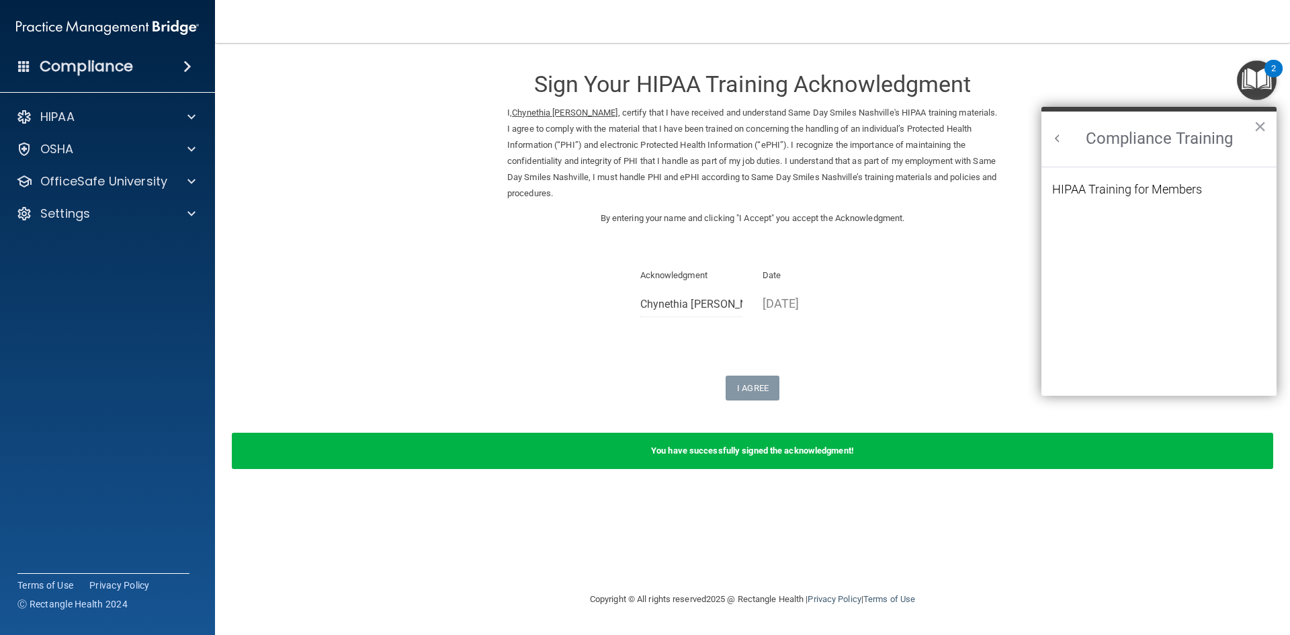
click at [1128, 199] on li "HIPAA Training for Members" at bounding box center [1159, 197] width 214 height 28
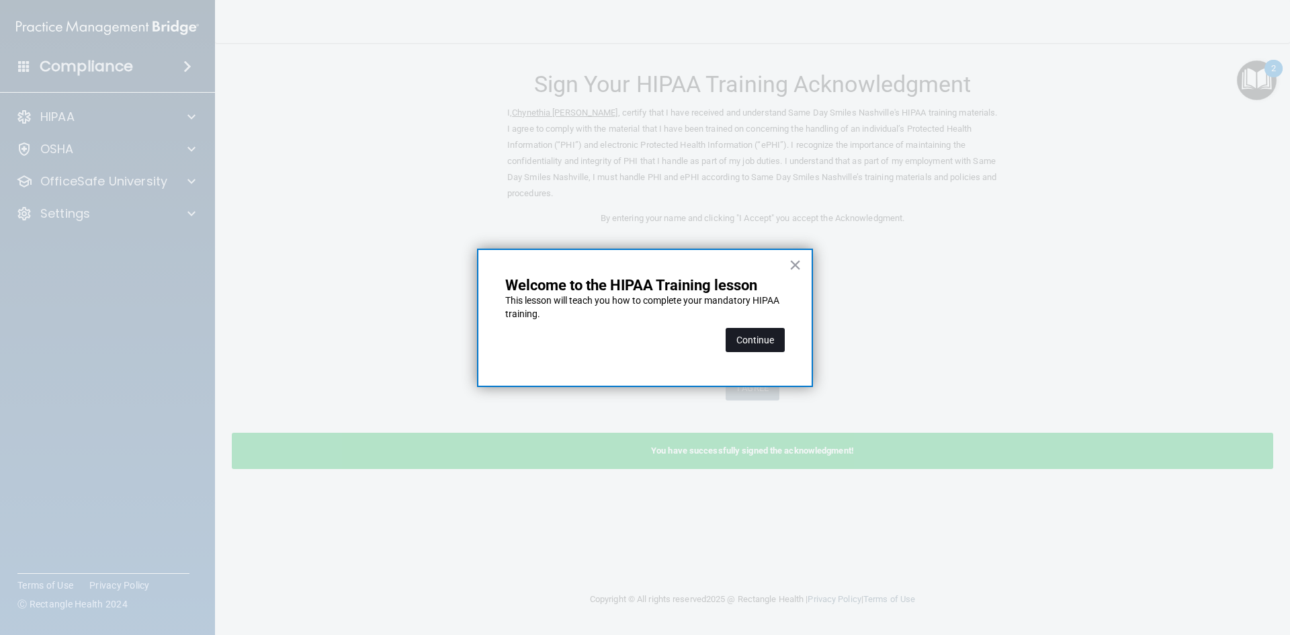
click at [771, 336] on button "Continue" at bounding box center [754, 340] width 59 height 24
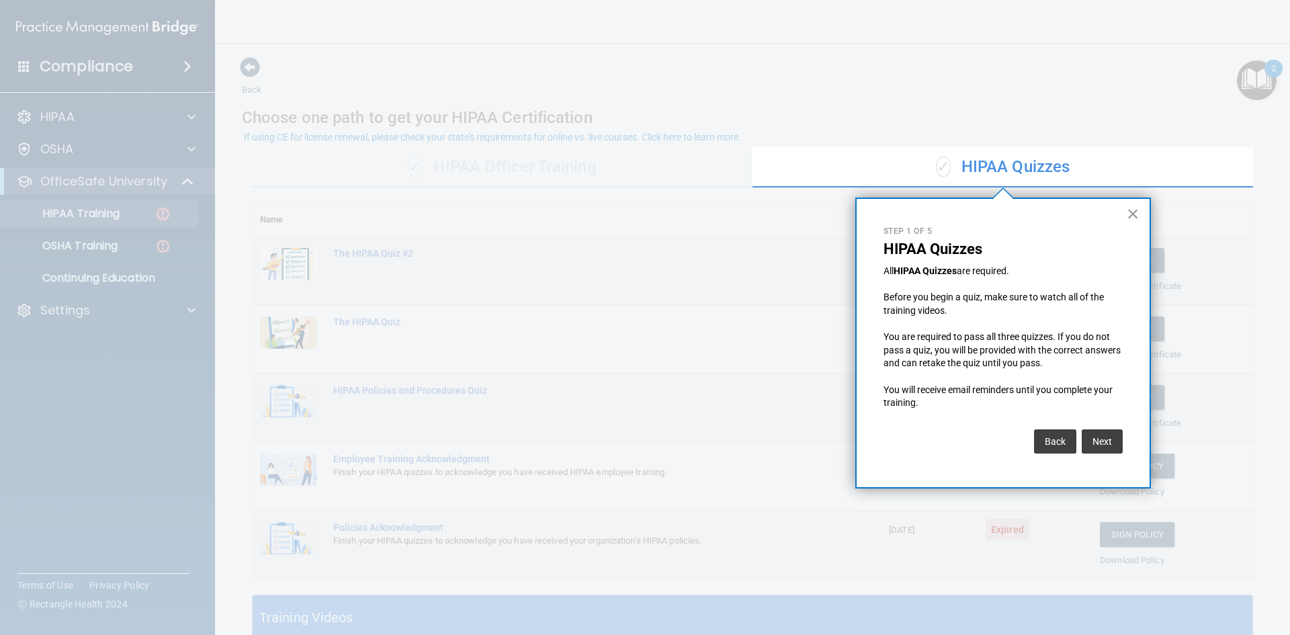
click at [1132, 217] on button "×" at bounding box center [1132, 213] width 13 height 21
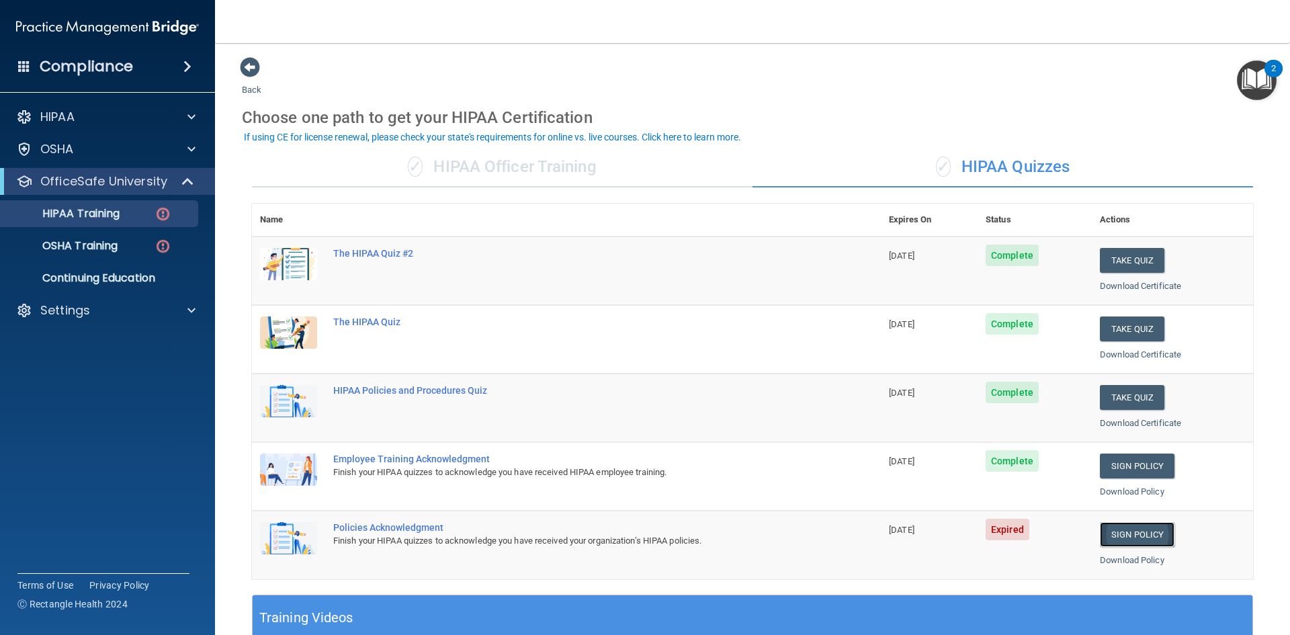
click at [1132, 543] on link "Sign Policy" at bounding box center [1136, 534] width 75 height 25
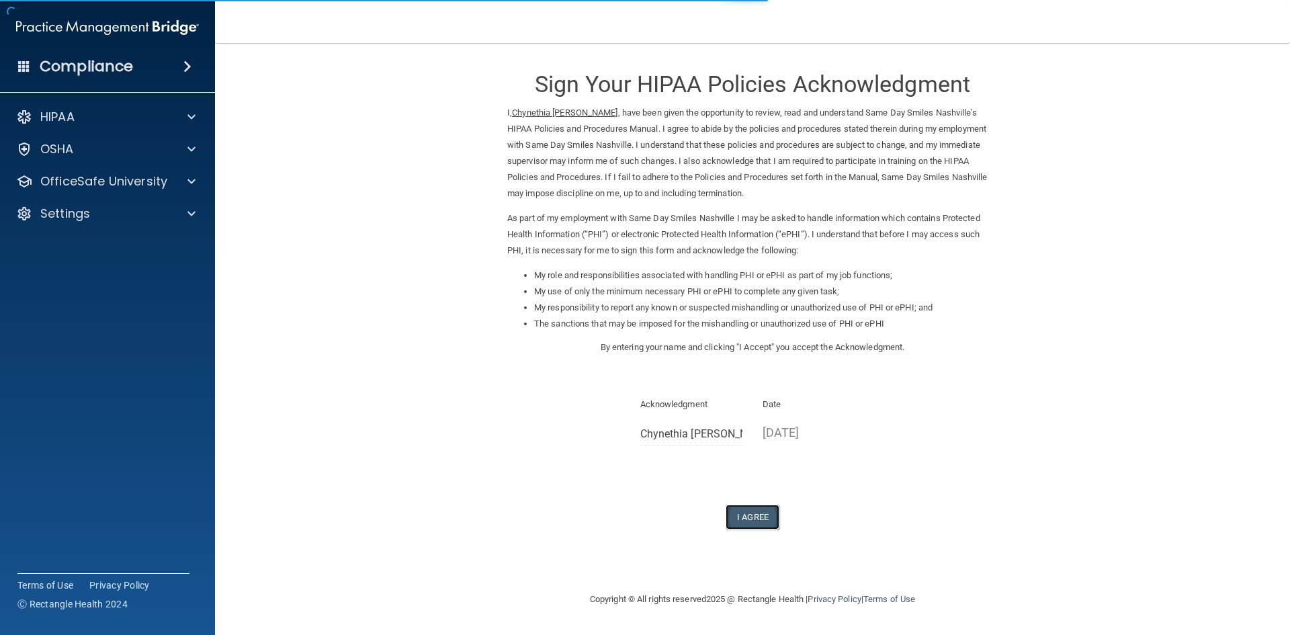
click at [744, 521] on button "I Agree" at bounding box center [752, 516] width 54 height 25
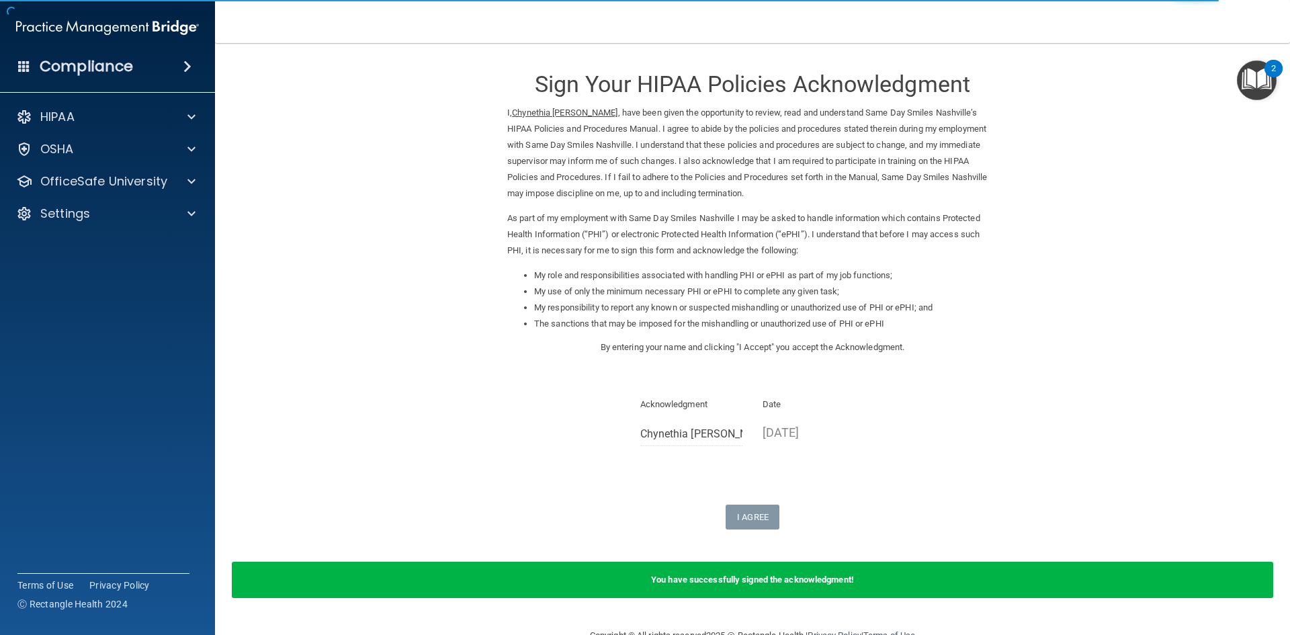
click at [1271, 73] on div "2" at bounding box center [1273, 77] width 5 height 17
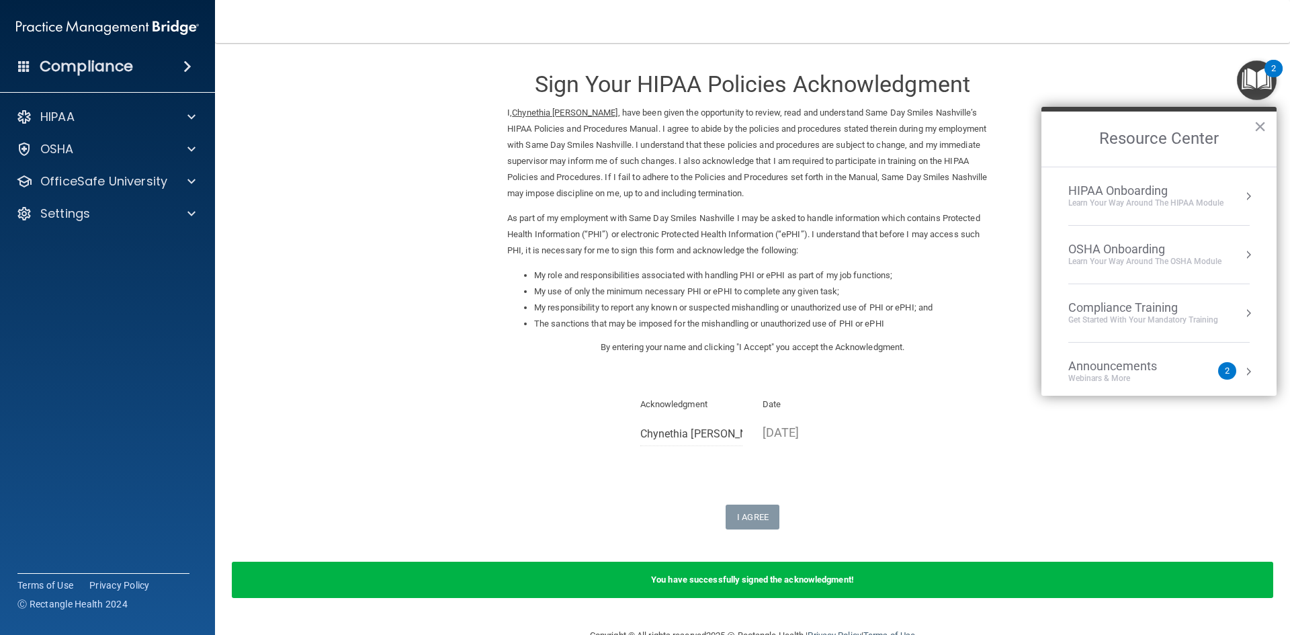
click at [1119, 319] on div "Get Started with your mandatory training" at bounding box center [1143, 319] width 150 height 11
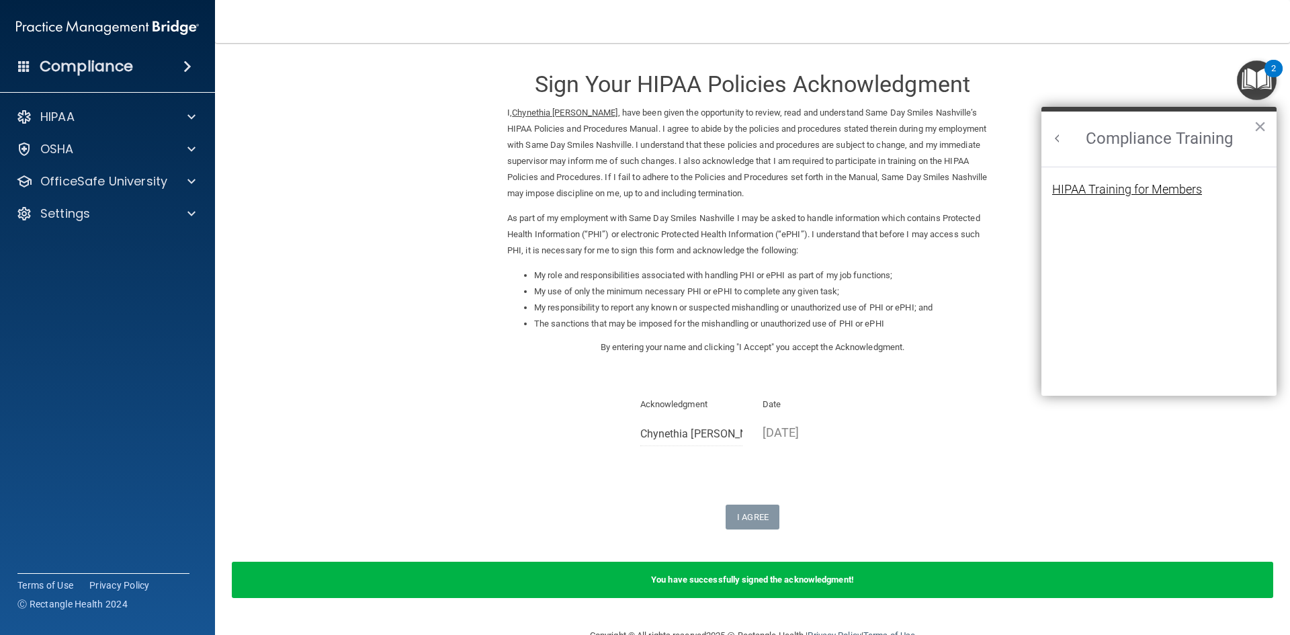
click at [1167, 184] on div "HIPAA Training for Members" at bounding box center [1127, 189] width 150 height 12
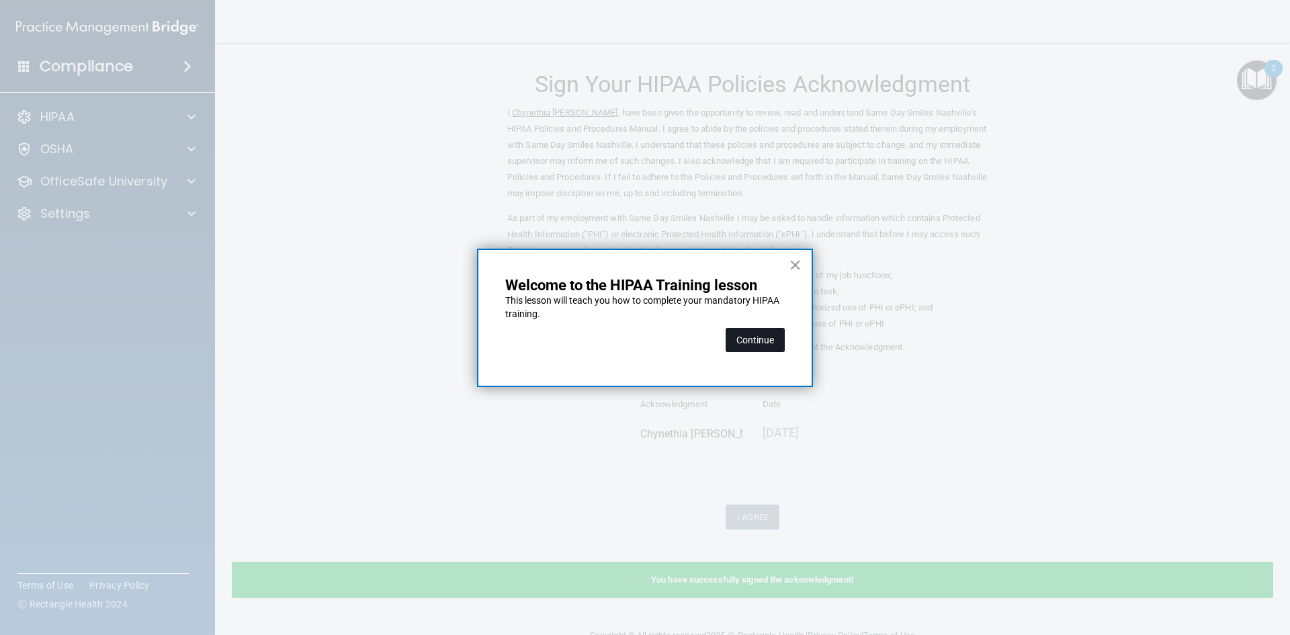
click at [761, 343] on button "Continue" at bounding box center [754, 340] width 59 height 24
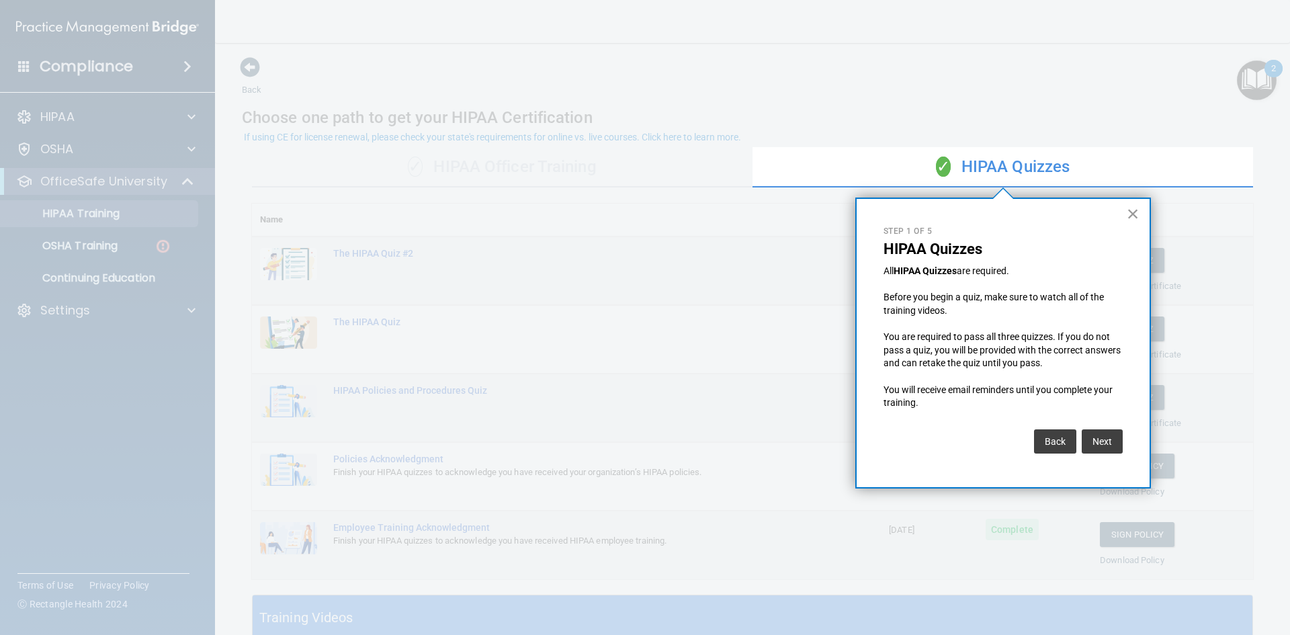
click at [1130, 214] on button "×" at bounding box center [1132, 213] width 13 height 21
